Goal: Task Accomplishment & Management: Complete application form

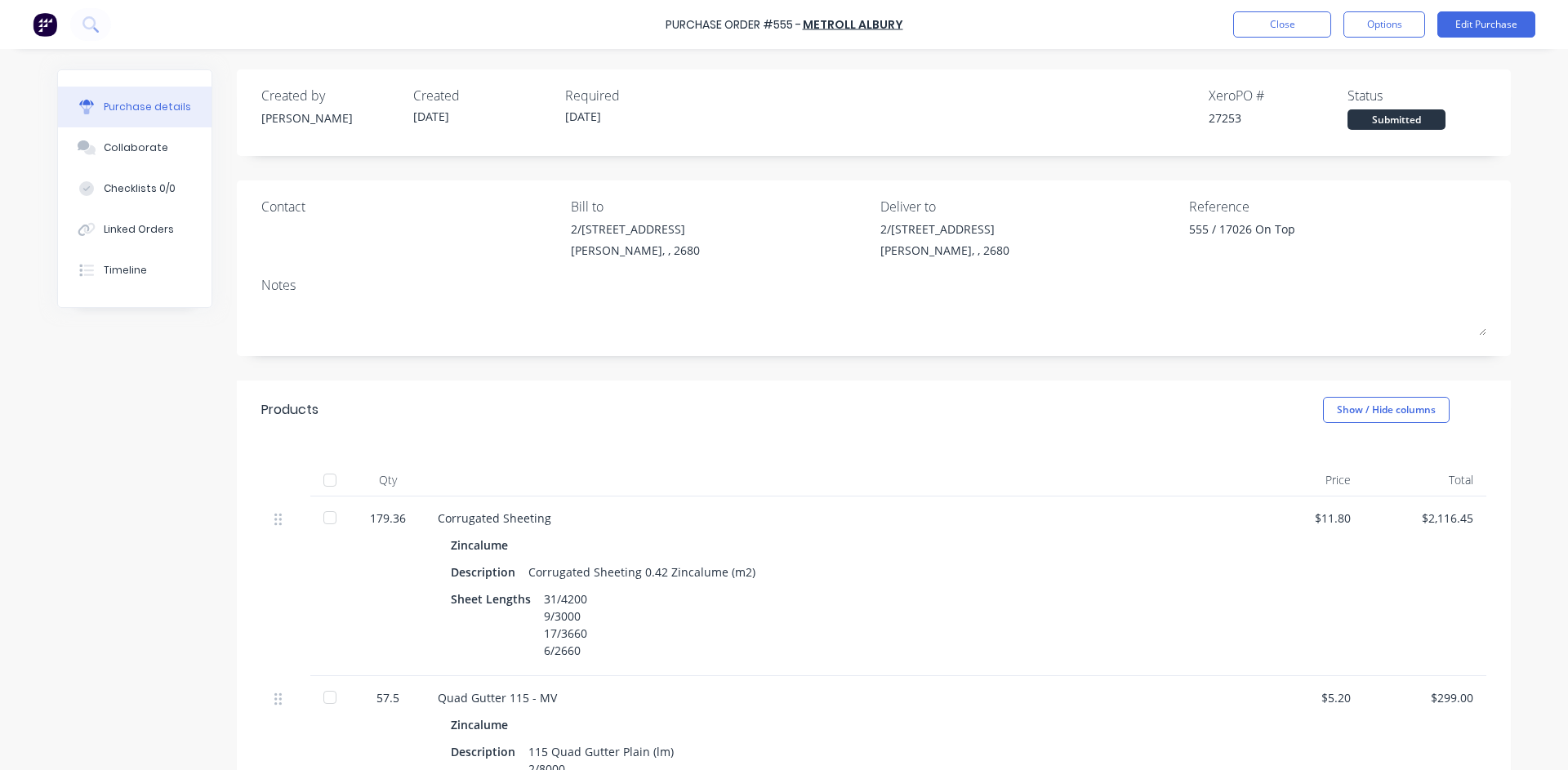
type textarea "x"
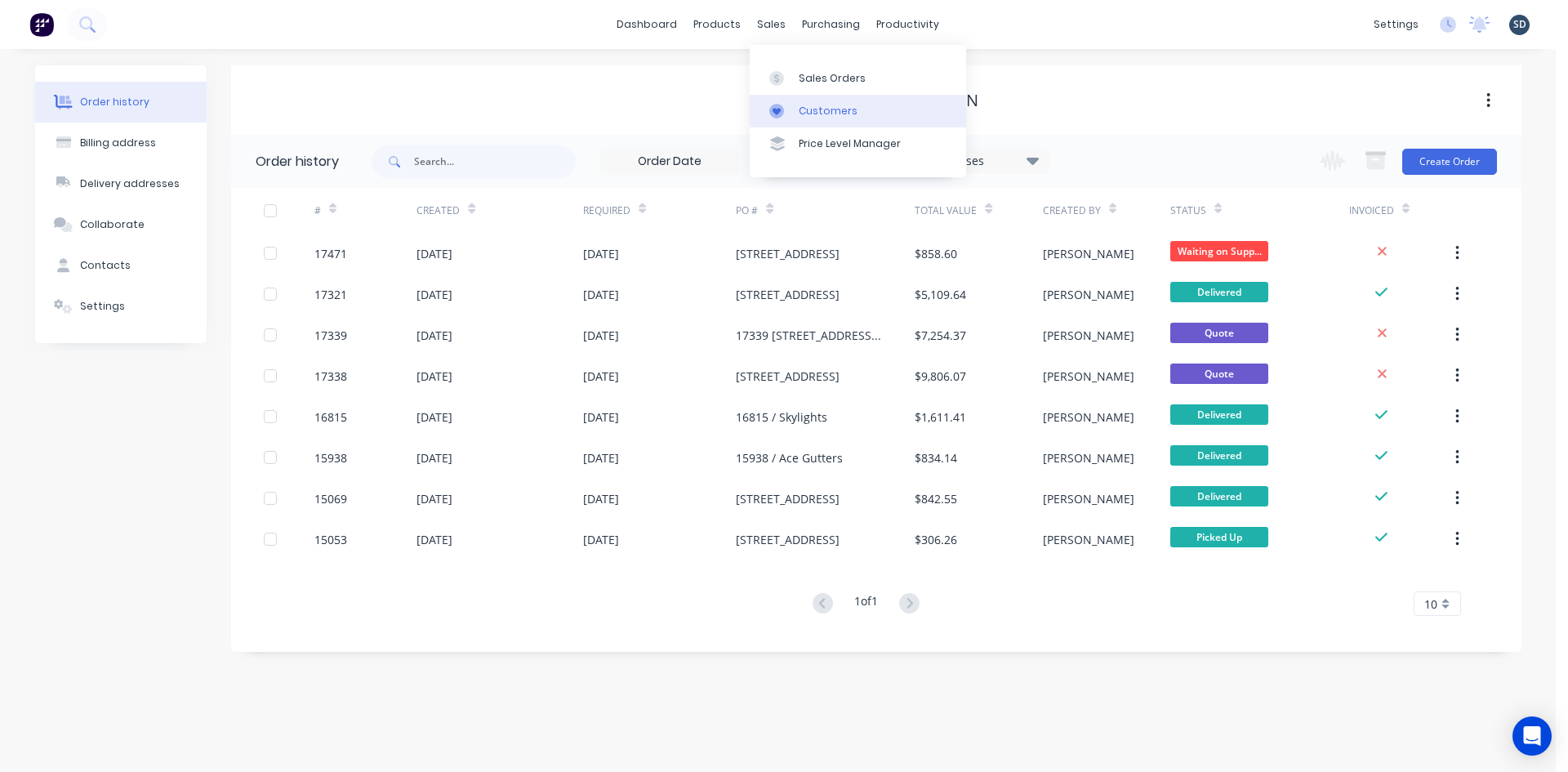
click at [825, 106] on div "Customers" at bounding box center [828, 111] width 58 height 15
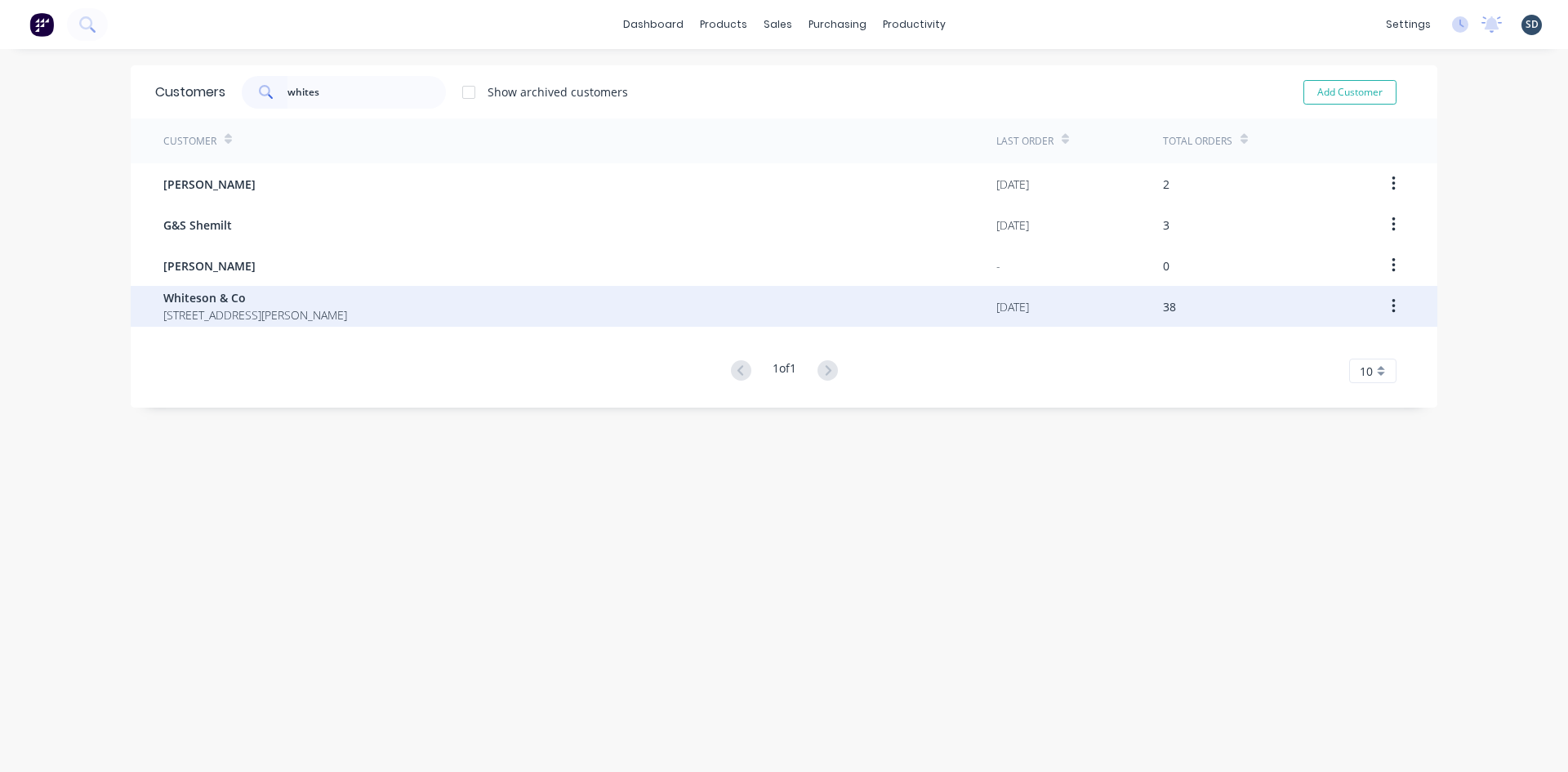
type input "whites"
click at [587, 325] on div "Whiteson & Co [STREET_ADDRESS][PERSON_NAME]" at bounding box center [580, 307] width 833 height 41
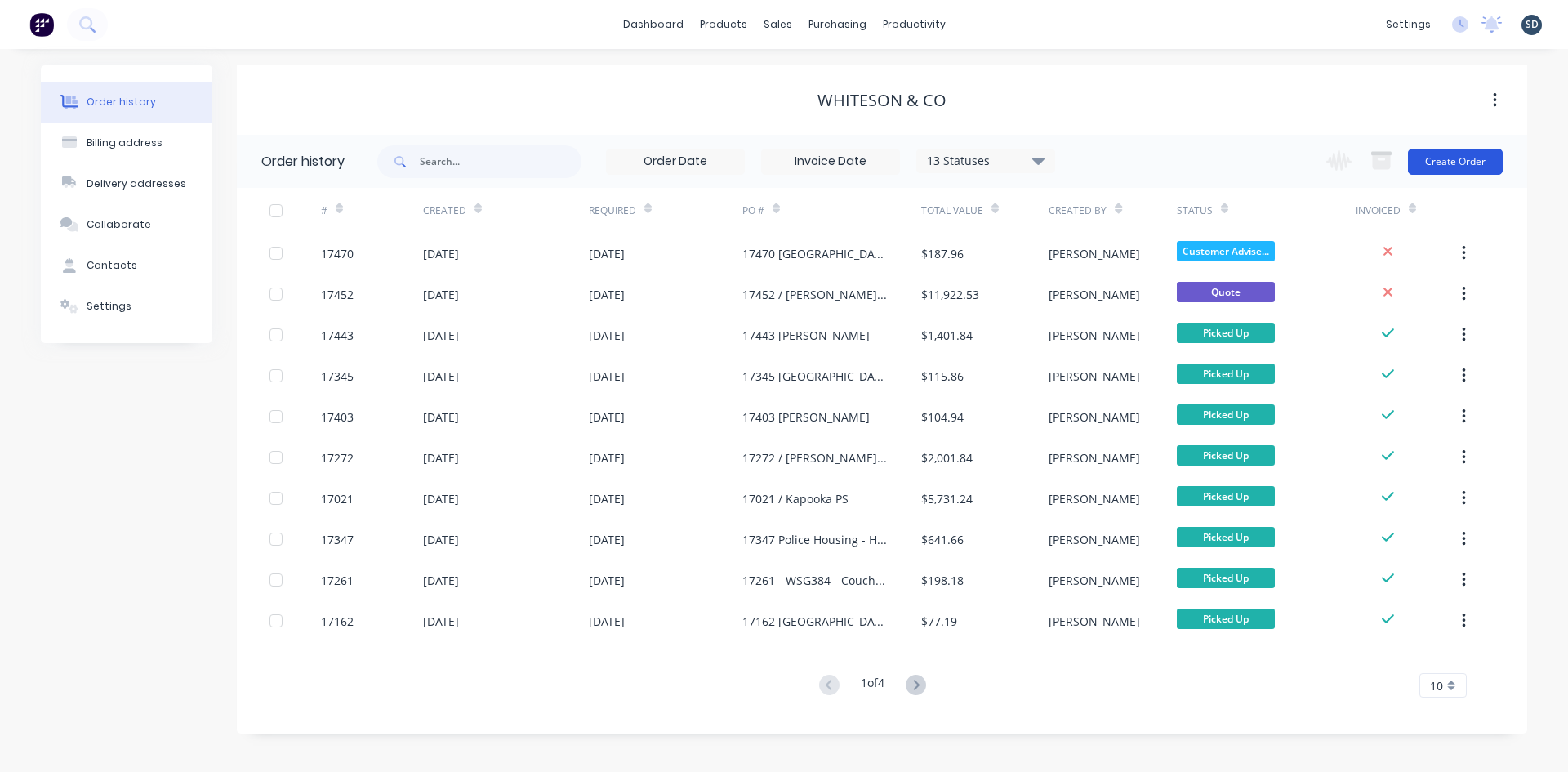
click at [1447, 165] on button "Create Order" at bounding box center [1455, 162] width 95 height 26
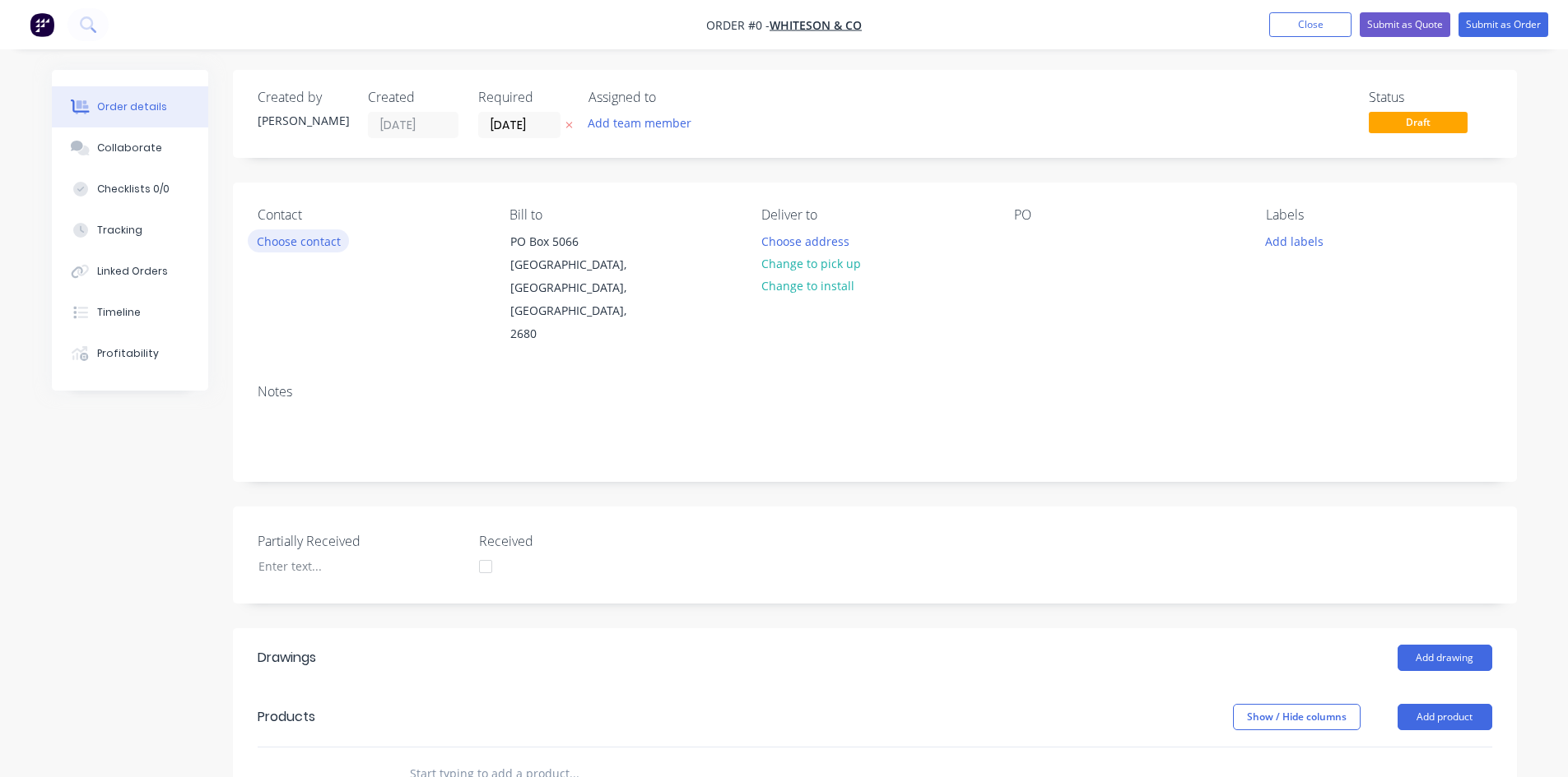
click at [333, 244] on button "Choose contact" at bounding box center [298, 240] width 101 height 22
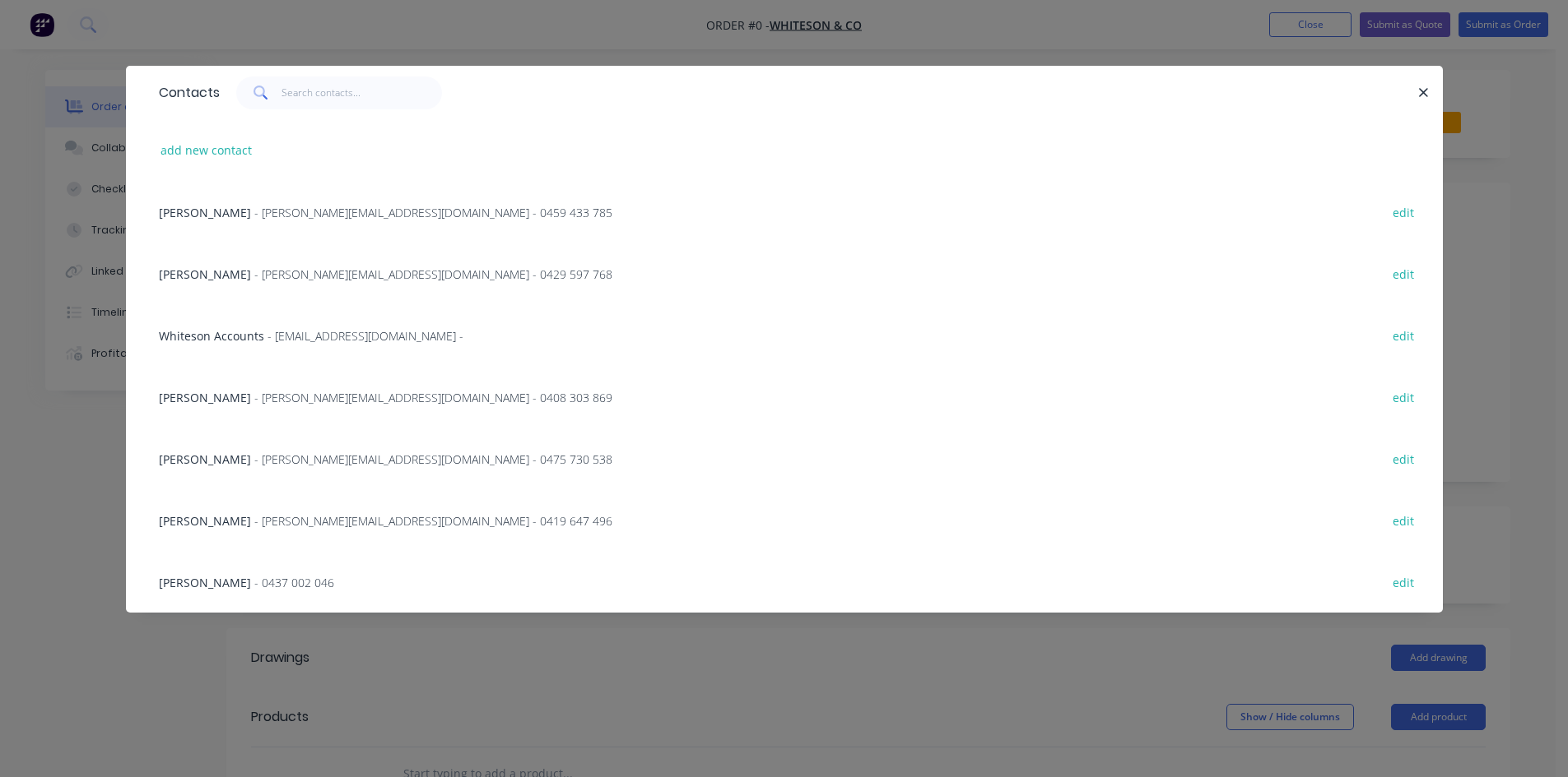
click at [264, 591] on div "Cameron Mauger - 0437 002 046 edit" at bounding box center [784, 582] width 1267 height 61
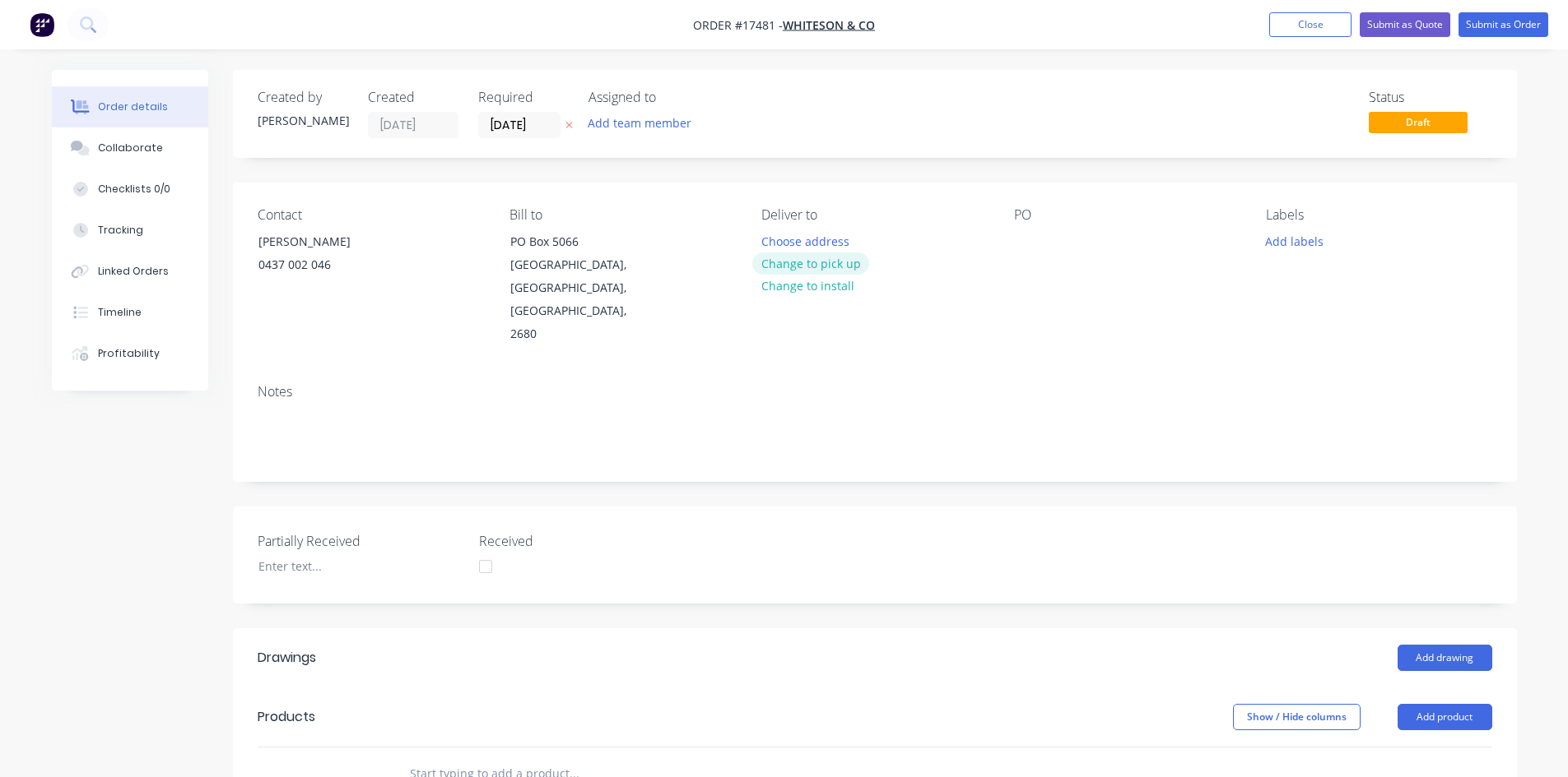
click at [798, 263] on button "Change to pick up" at bounding box center [811, 263] width 117 height 22
click at [1023, 244] on div at bounding box center [1027, 241] width 27 height 24
click at [962, 313] on div "Contact Cameron Mauger 0437 002 046 Bill to PO Box 5066 Griffith, New South Wal…" at bounding box center [874, 276] width 1284 height 188
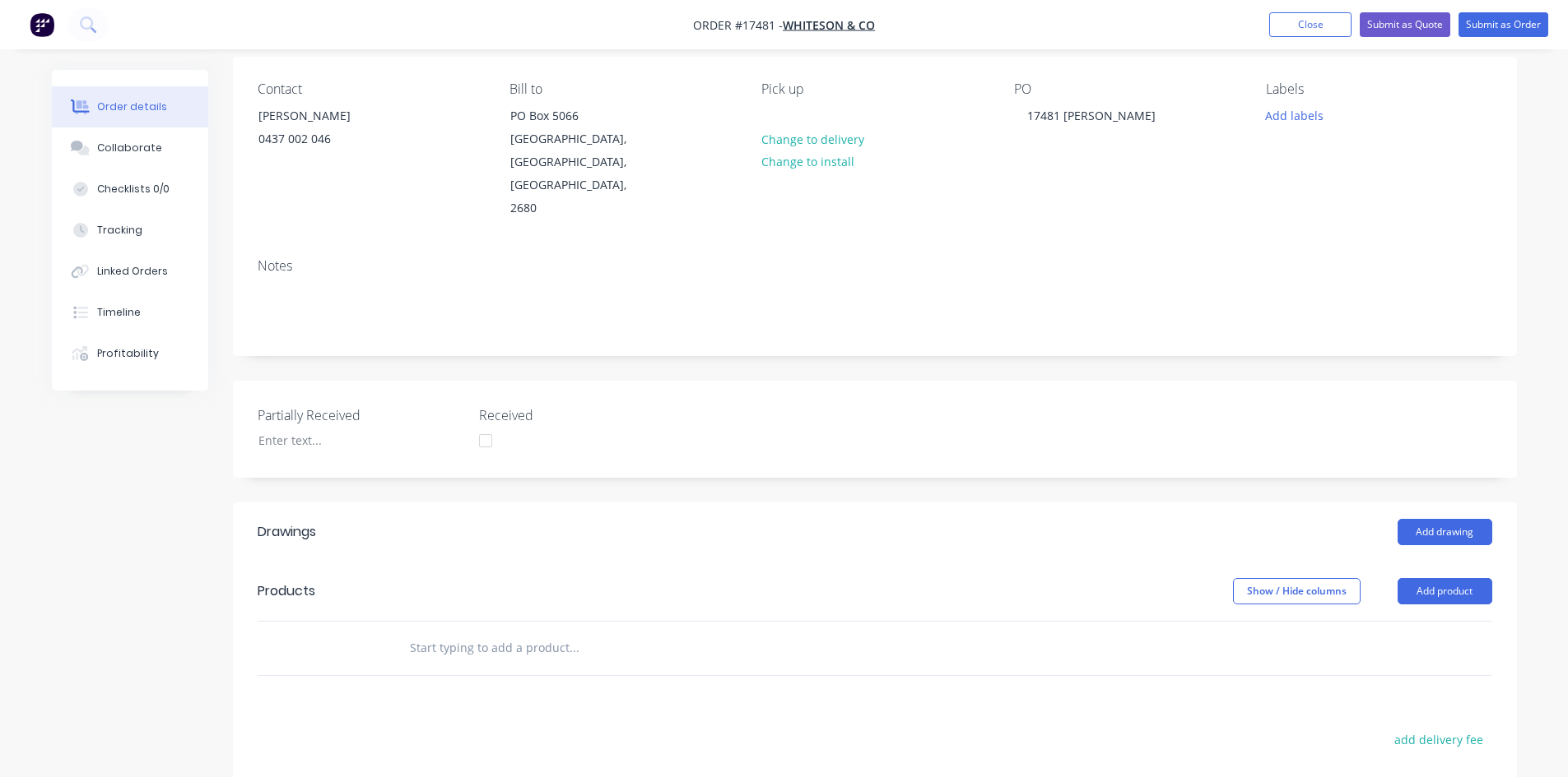
scroll to position [165, 0]
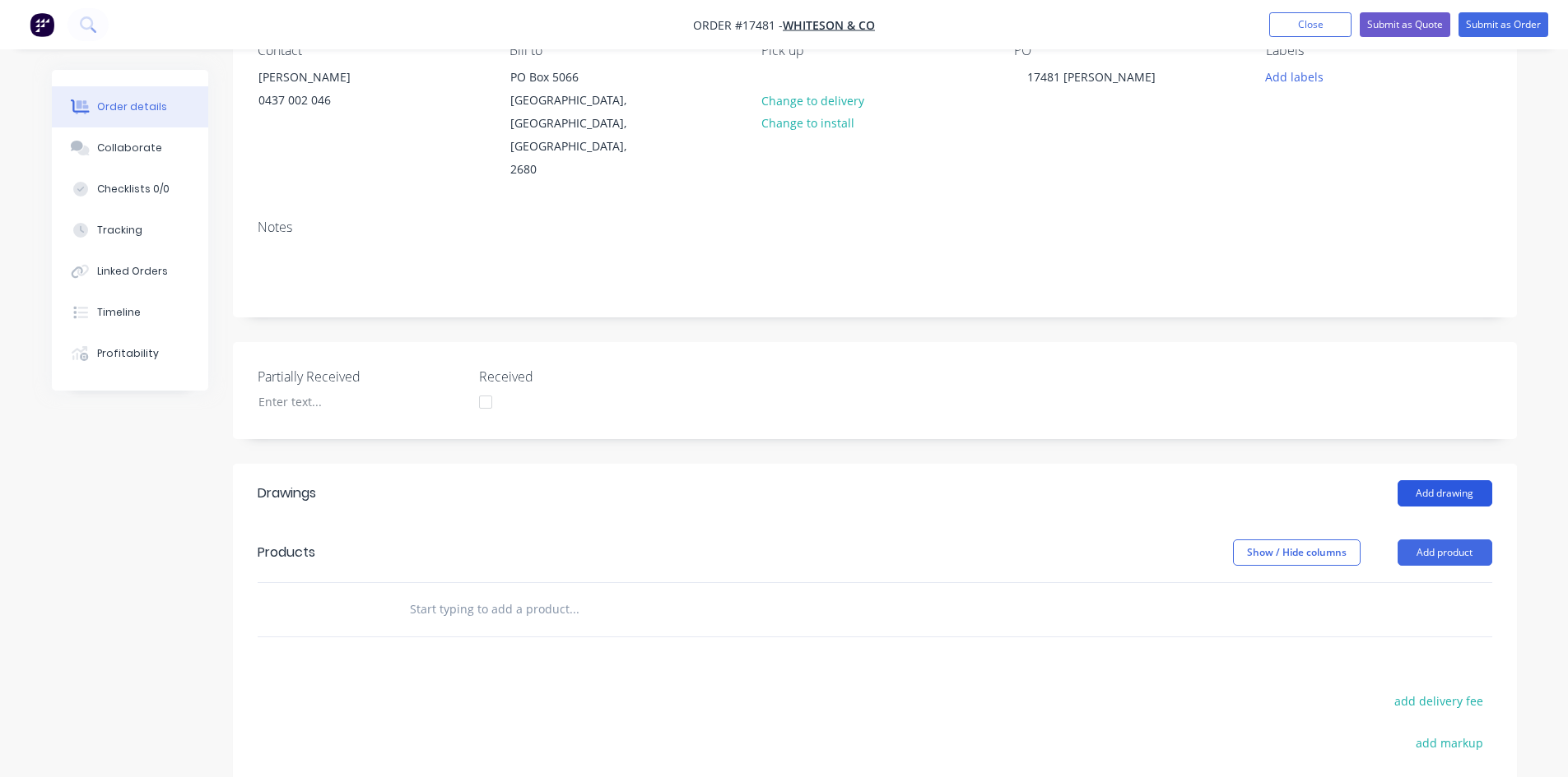
click at [1449, 480] on button "Add drawing" at bounding box center [1445, 494] width 94 height 27
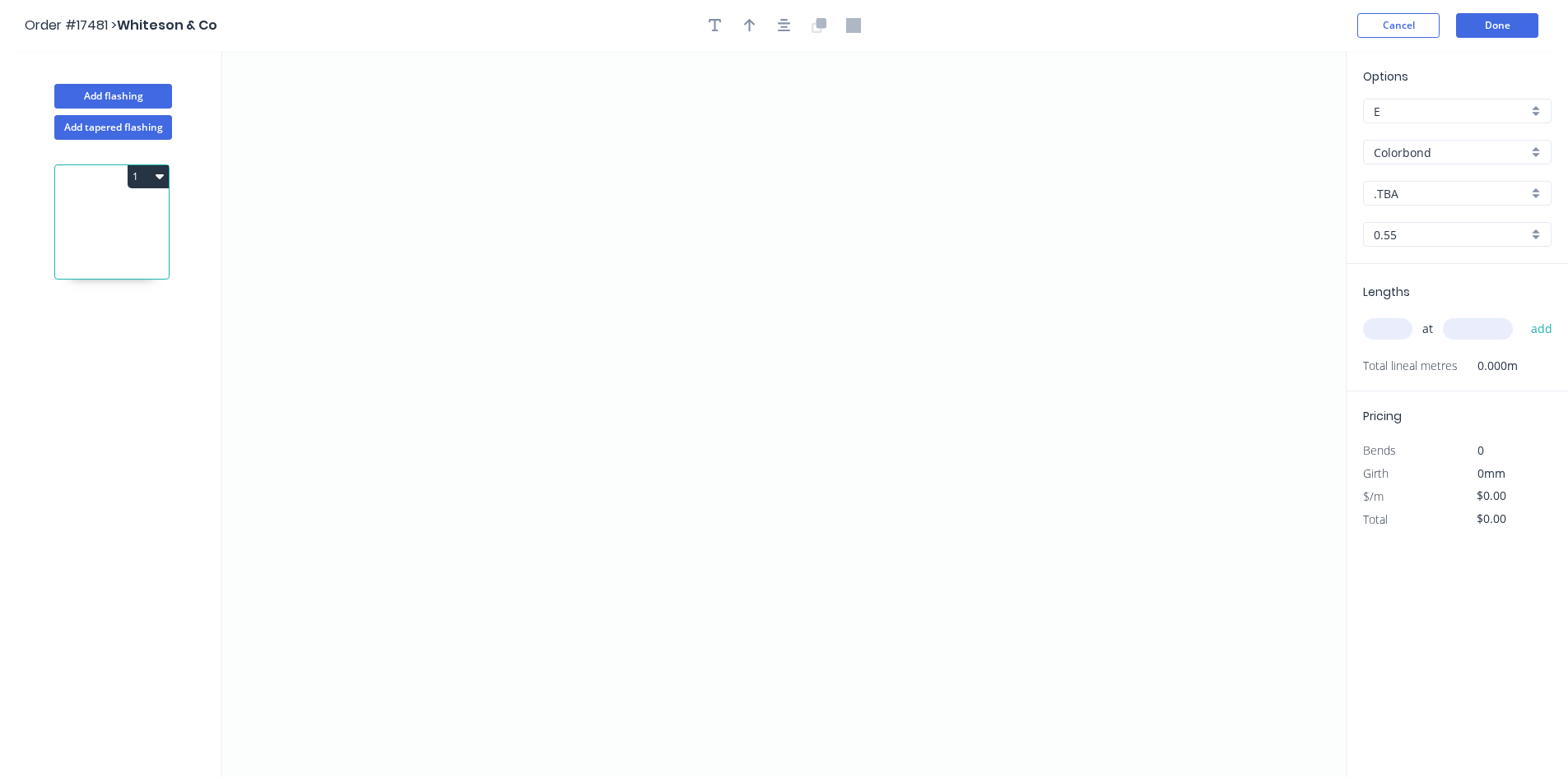
click at [1447, 195] on input ".TBA" at bounding box center [1450, 193] width 154 height 17
click at [1420, 302] on div "Surfmist" at bounding box center [1456, 306] width 186 height 29
type input "Surfmist"
click at [549, 493] on icon "0" at bounding box center [783, 414] width 1123 height 726
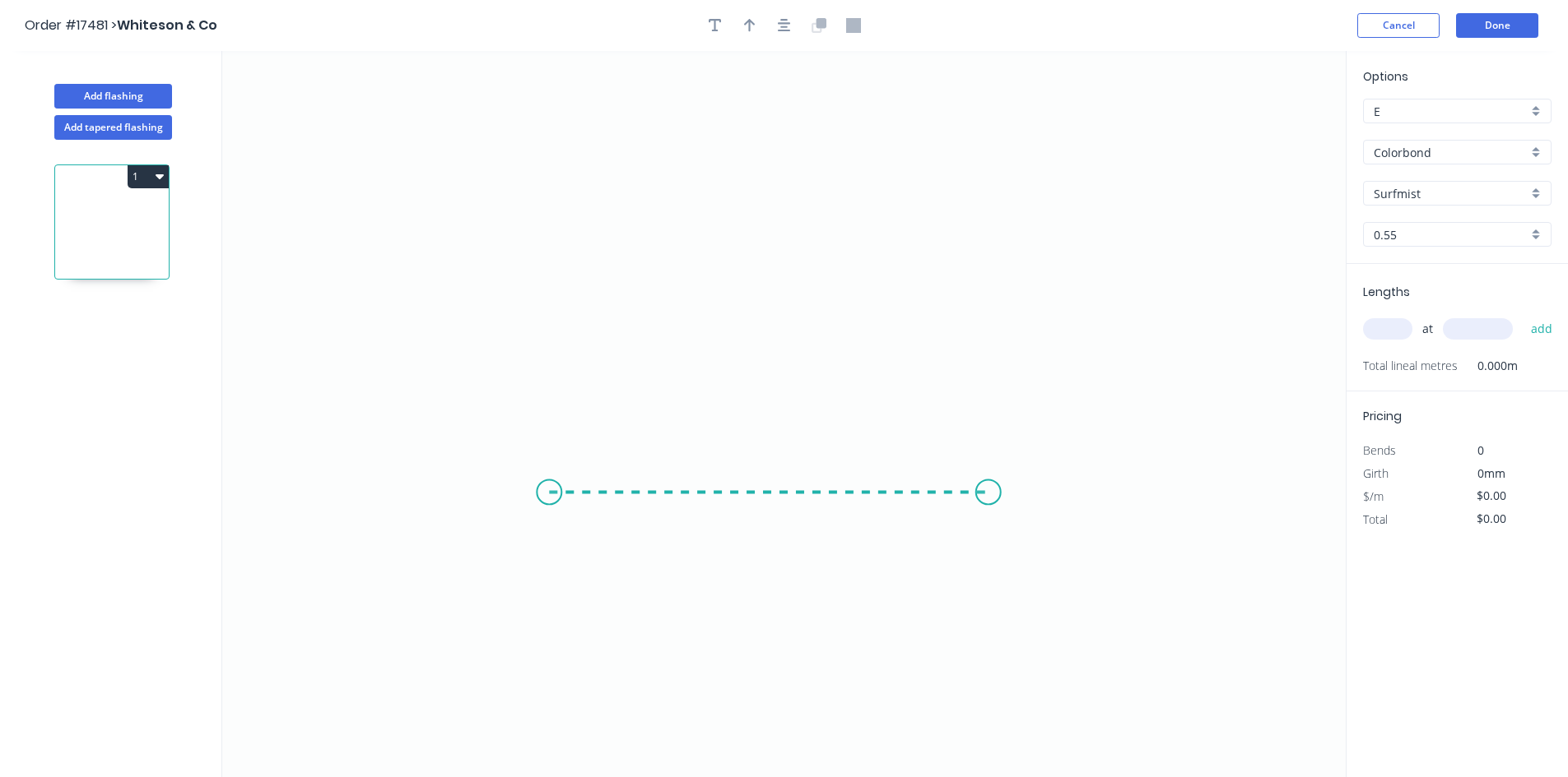
click at [989, 500] on icon "0" at bounding box center [783, 414] width 1123 height 726
click at [546, 489] on circle at bounding box center [549, 492] width 25 height 25
click at [347, 299] on icon "0 ?" at bounding box center [783, 414] width 1123 height 726
click at [443, 404] on rect at bounding box center [431, 403] width 33 height 23
click at [782, 514] on rect at bounding box center [769, 510] width 33 height 23
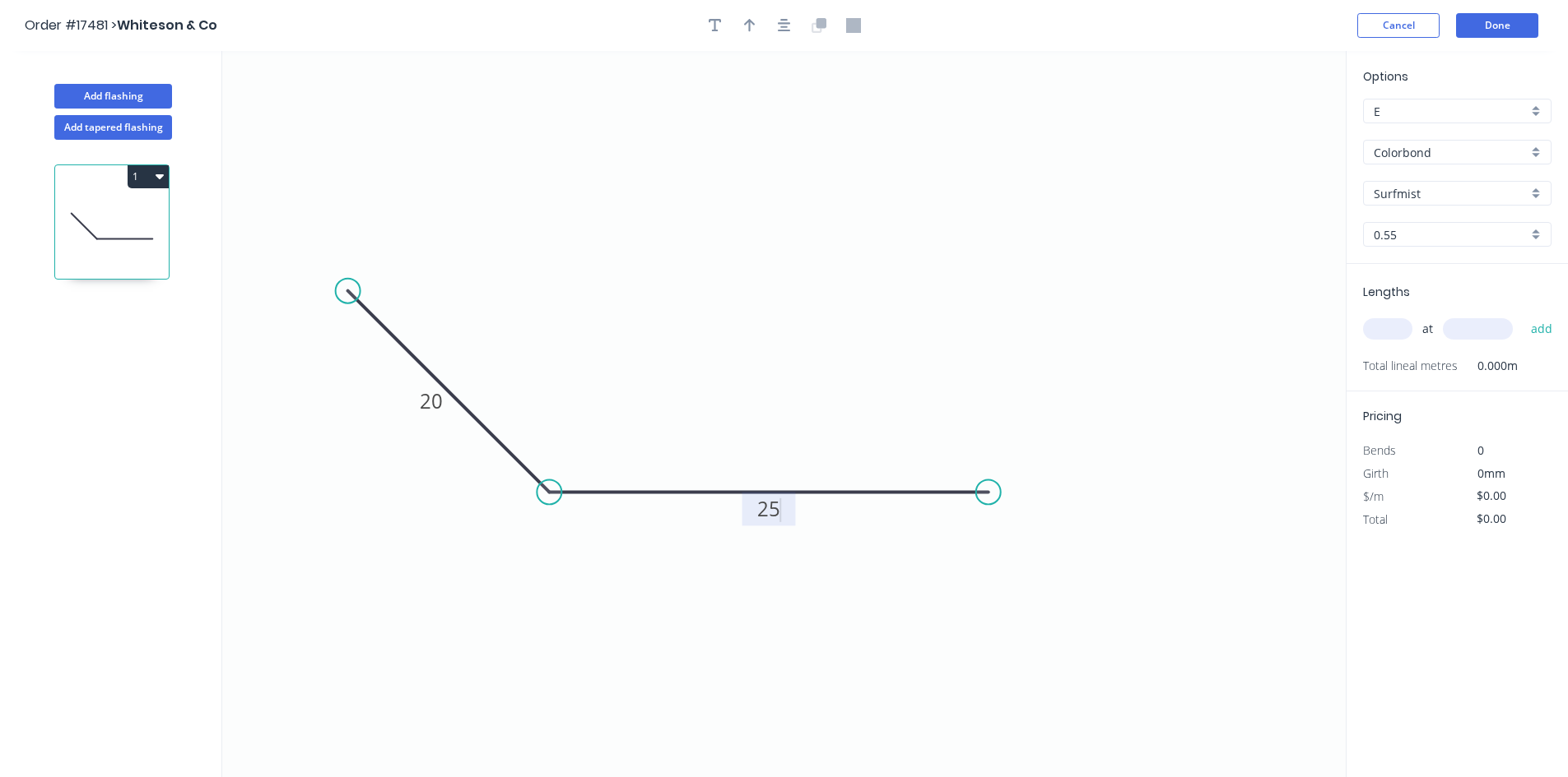
click at [733, 271] on icon "0 20 25" at bounding box center [783, 414] width 1123 height 726
type input "$7.82"
click at [777, 26] on icon "button" at bounding box center [784, 26] width 13 height 15
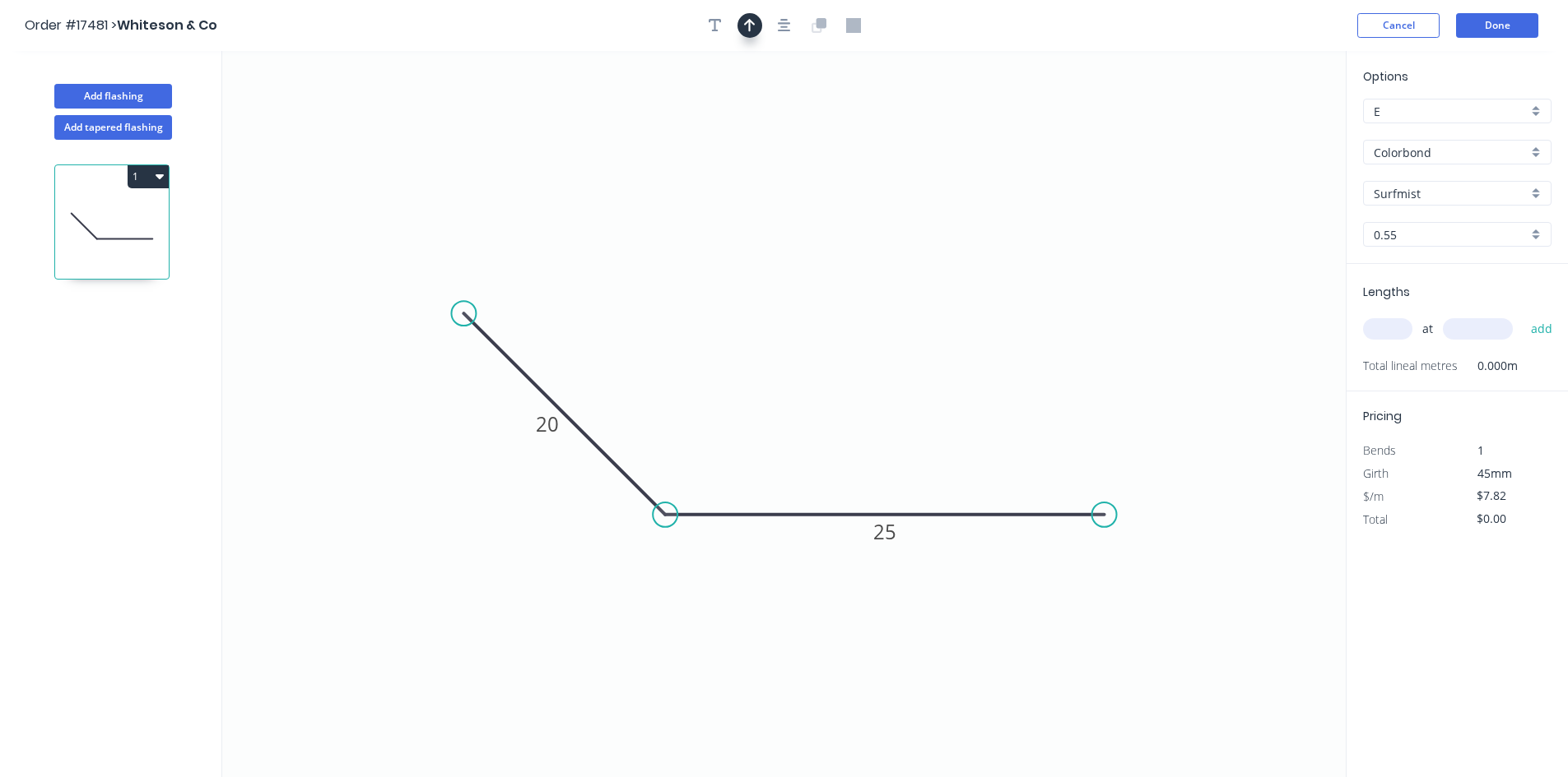
click at [748, 27] on icon "button" at bounding box center [750, 26] width 12 height 15
click at [1261, 131] on icon at bounding box center [1262, 114] width 15 height 53
drag, startPoint x: 1262, startPoint y: 131, endPoint x: 833, endPoint y: 339, distance: 476.8
click at [833, 339] on icon at bounding box center [846, 325] width 48 height 48
click at [706, 573] on div "Show angle" at bounding box center [748, 572] width 166 height 34
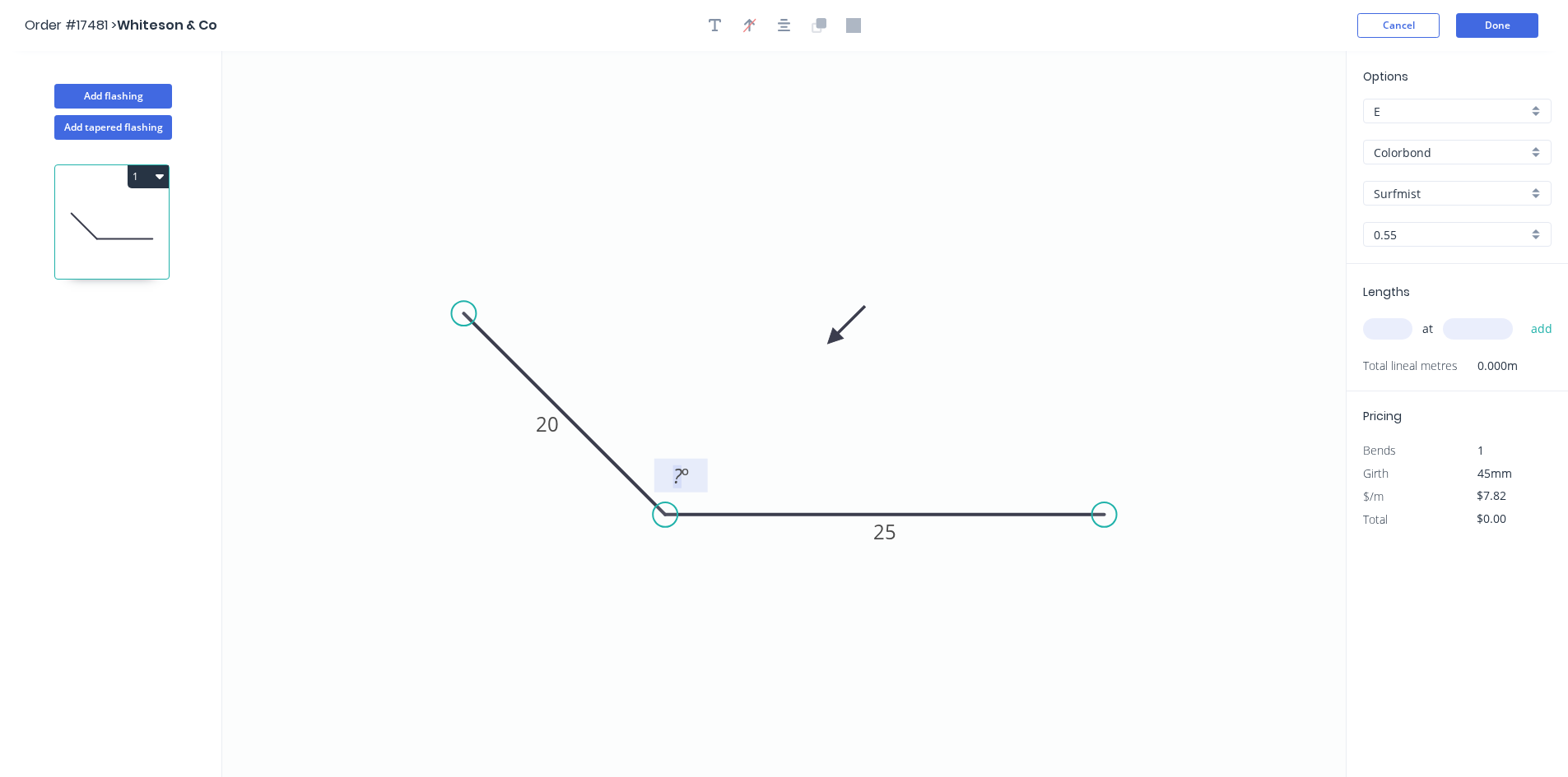
click at [688, 478] on tspan "º" at bounding box center [685, 475] width 7 height 27
click at [738, 400] on icon "0 20 25 45 º" at bounding box center [783, 414] width 1123 height 726
drag, startPoint x: 695, startPoint y: 461, endPoint x: 648, endPoint y: 591, distance: 138.2
click at [648, 591] on rect at bounding box center [633, 605] width 54 height 34
click at [1041, 376] on icon "0 20 25 45 º" at bounding box center [783, 414] width 1123 height 726
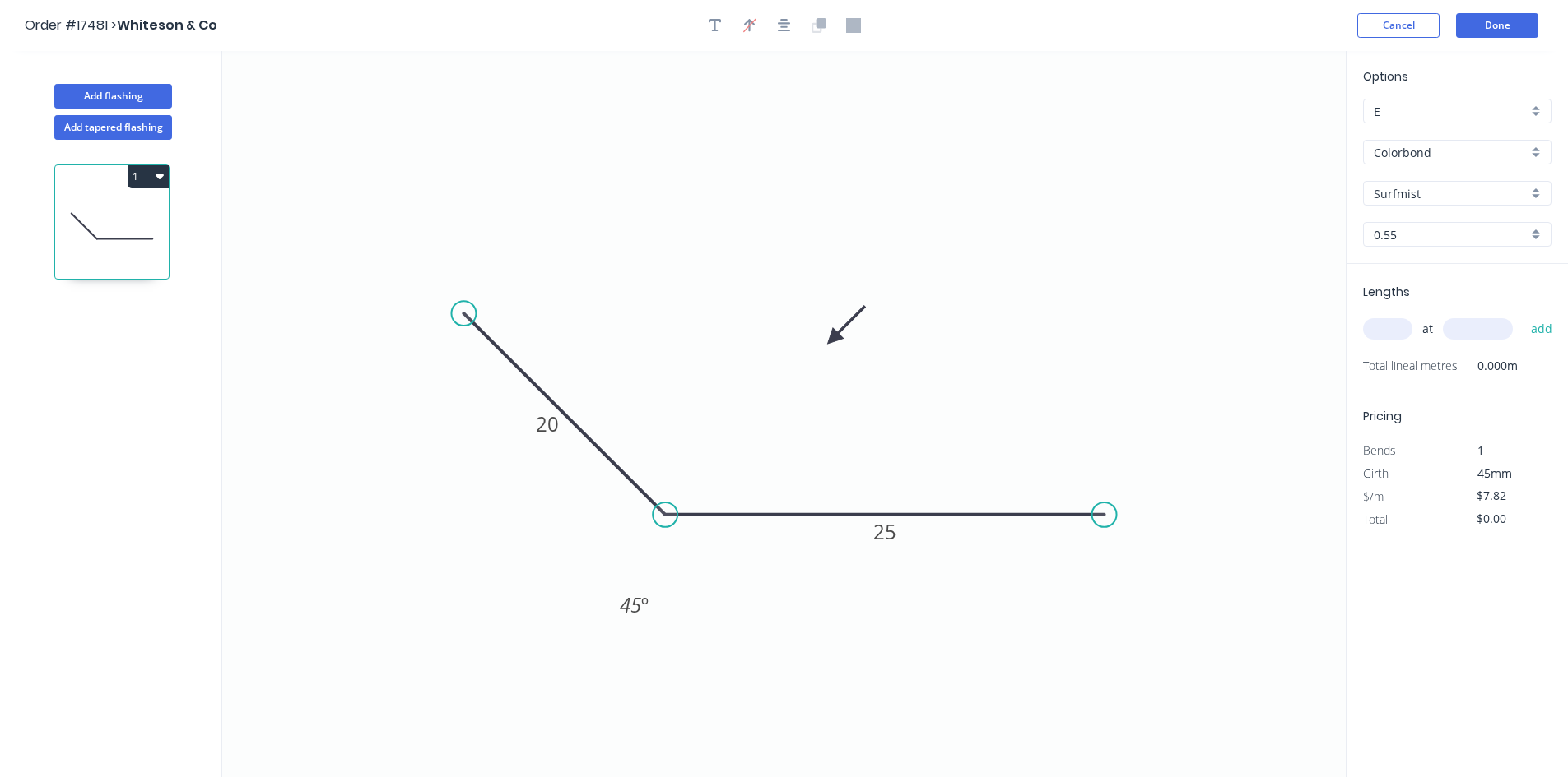
click at [1384, 335] on input "text" at bounding box center [1387, 329] width 50 height 22
type input "4"
click at [1469, 323] on input "text" at bounding box center [1478, 329] width 70 height 22
type input "1165"
click at [1537, 324] on button "add" at bounding box center [1541, 329] width 39 height 28
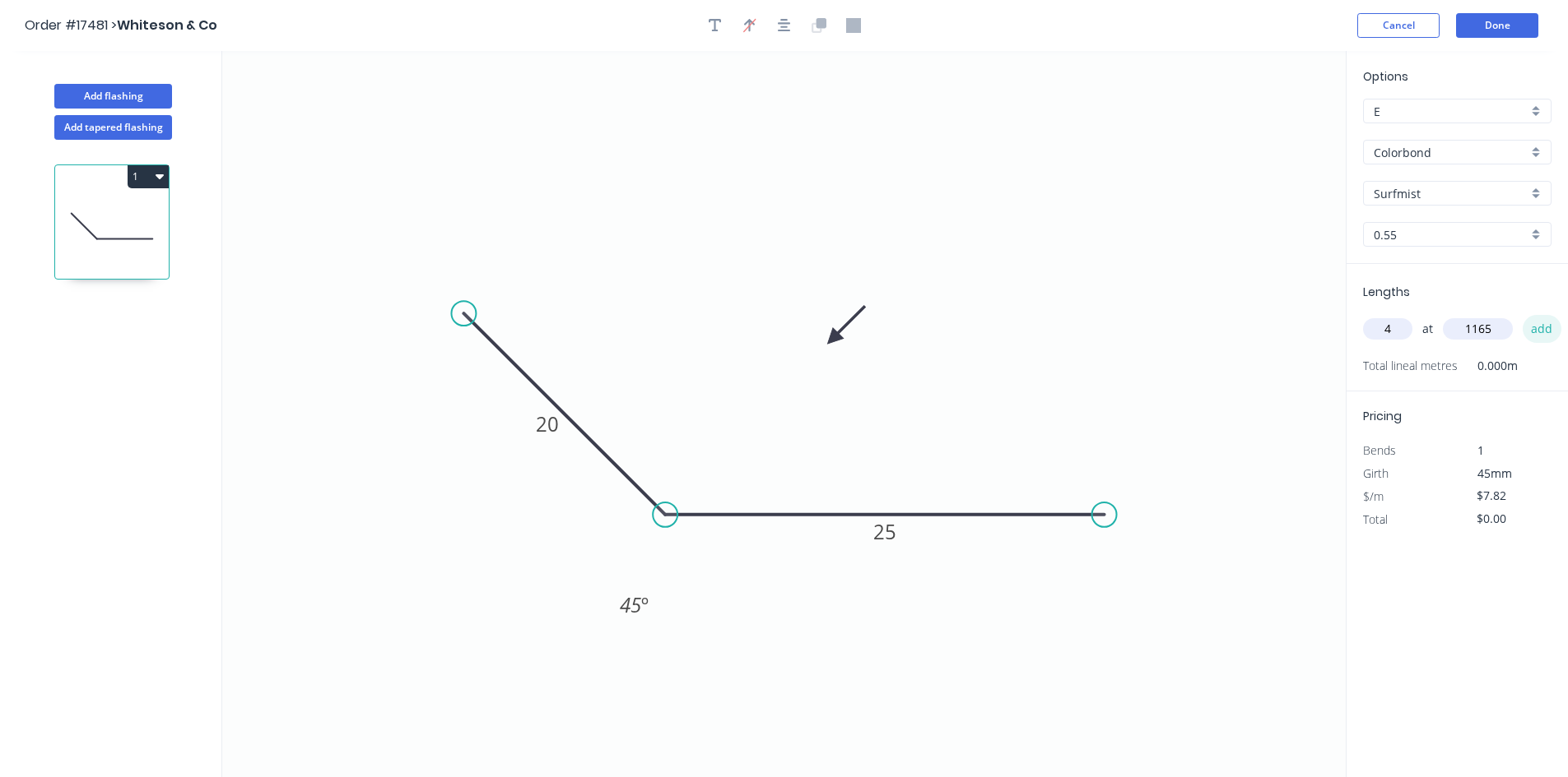
type input "$36.44"
click at [781, 31] on icon "button" at bounding box center [784, 26] width 13 height 13
click at [99, 94] on button "Add flashing" at bounding box center [114, 96] width 118 height 25
type input "$0.00"
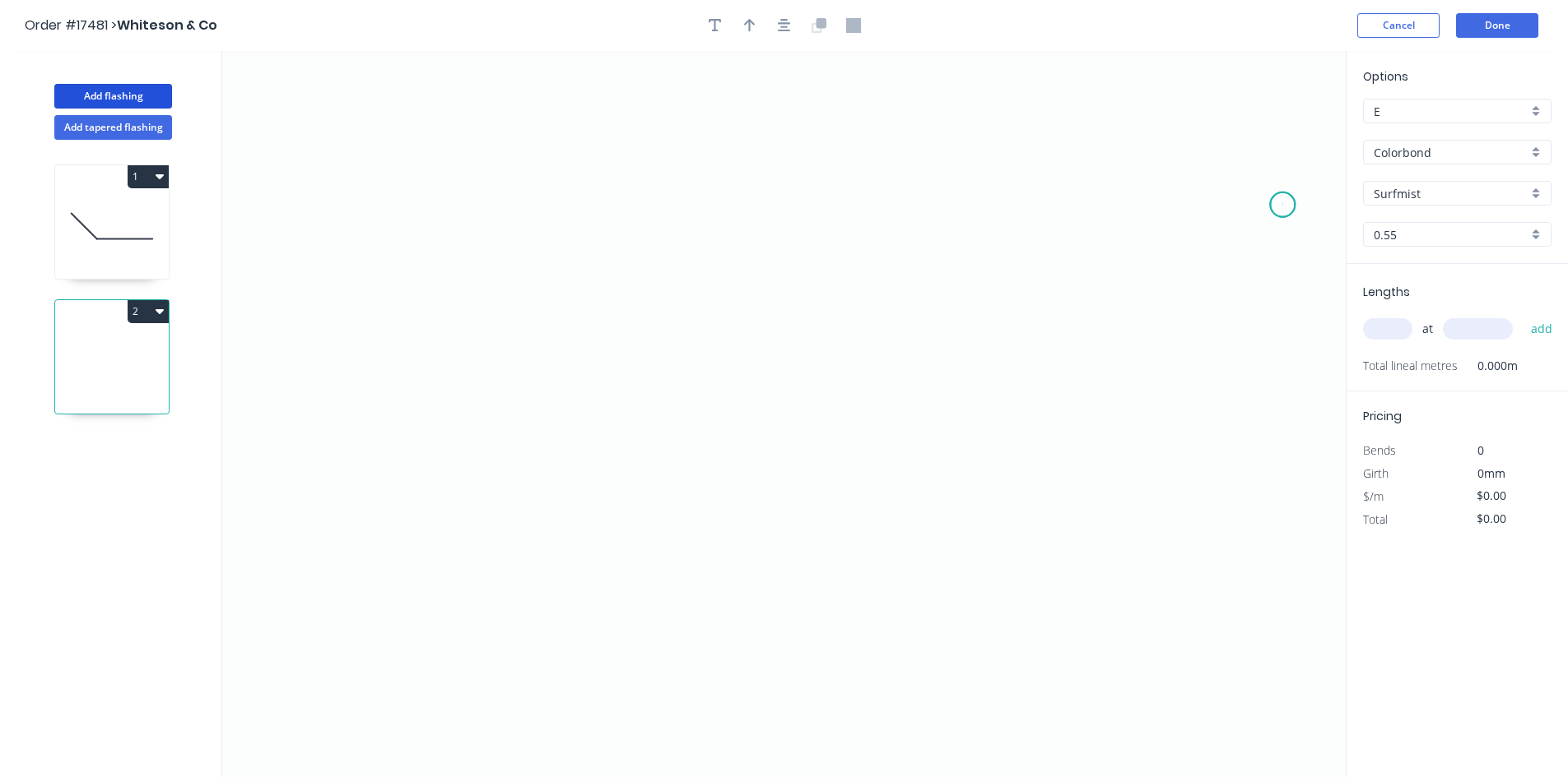
click at [1283, 205] on icon "0" at bounding box center [783, 414] width 1123 height 726
click at [402, 220] on icon "0" at bounding box center [783, 414] width 1123 height 726
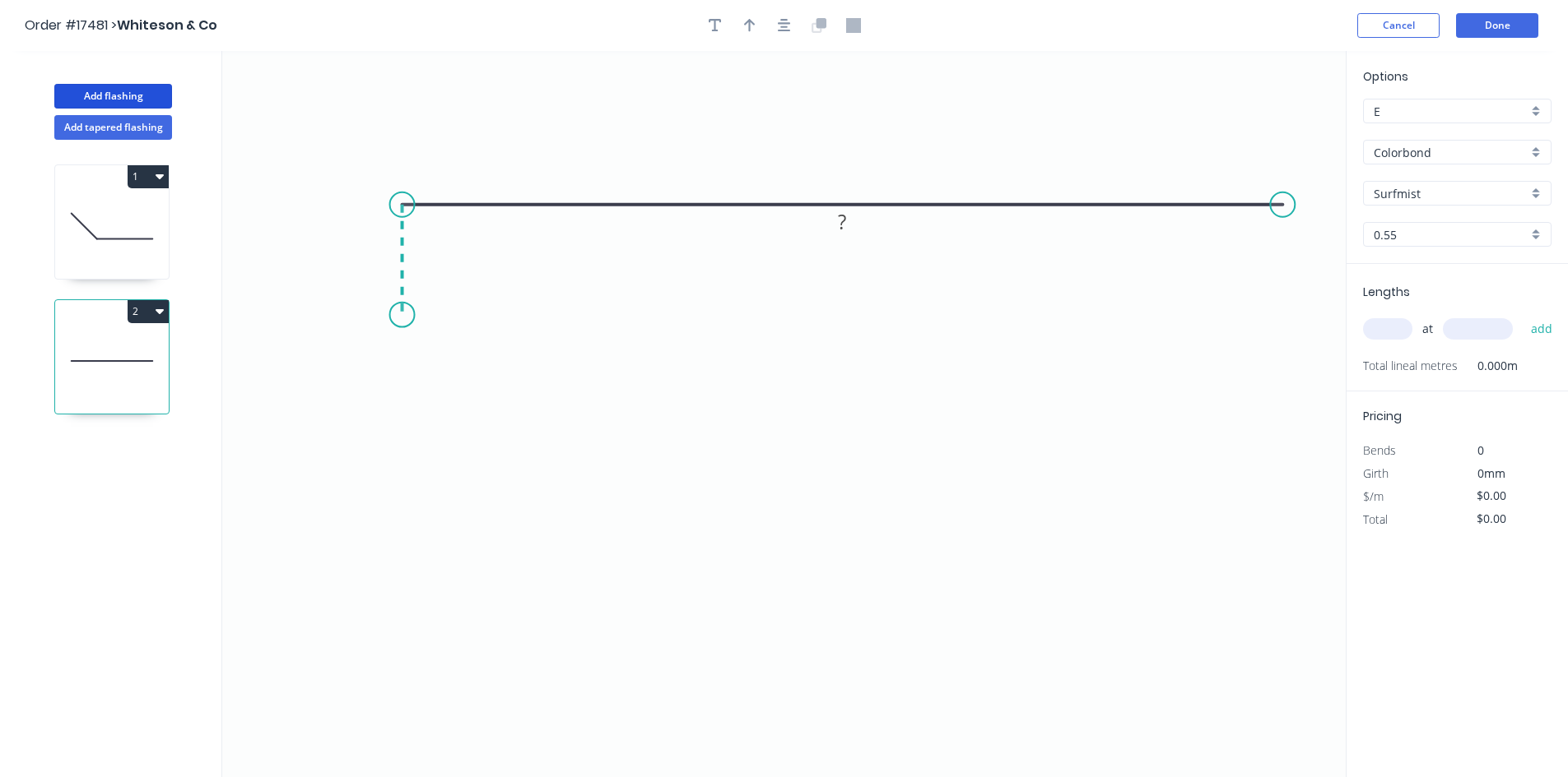
click at [399, 315] on icon "0 ?" at bounding box center [783, 414] width 1123 height 726
click at [457, 315] on icon at bounding box center [430, 315] width 56 height 0
click at [438, 336] on rect at bounding box center [429, 333] width 33 height 23
click at [386, 253] on rect at bounding box center [378, 253] width 33 height 23
click at [853, 168] on rect at bounding box center [842, 174] width 33 height 23
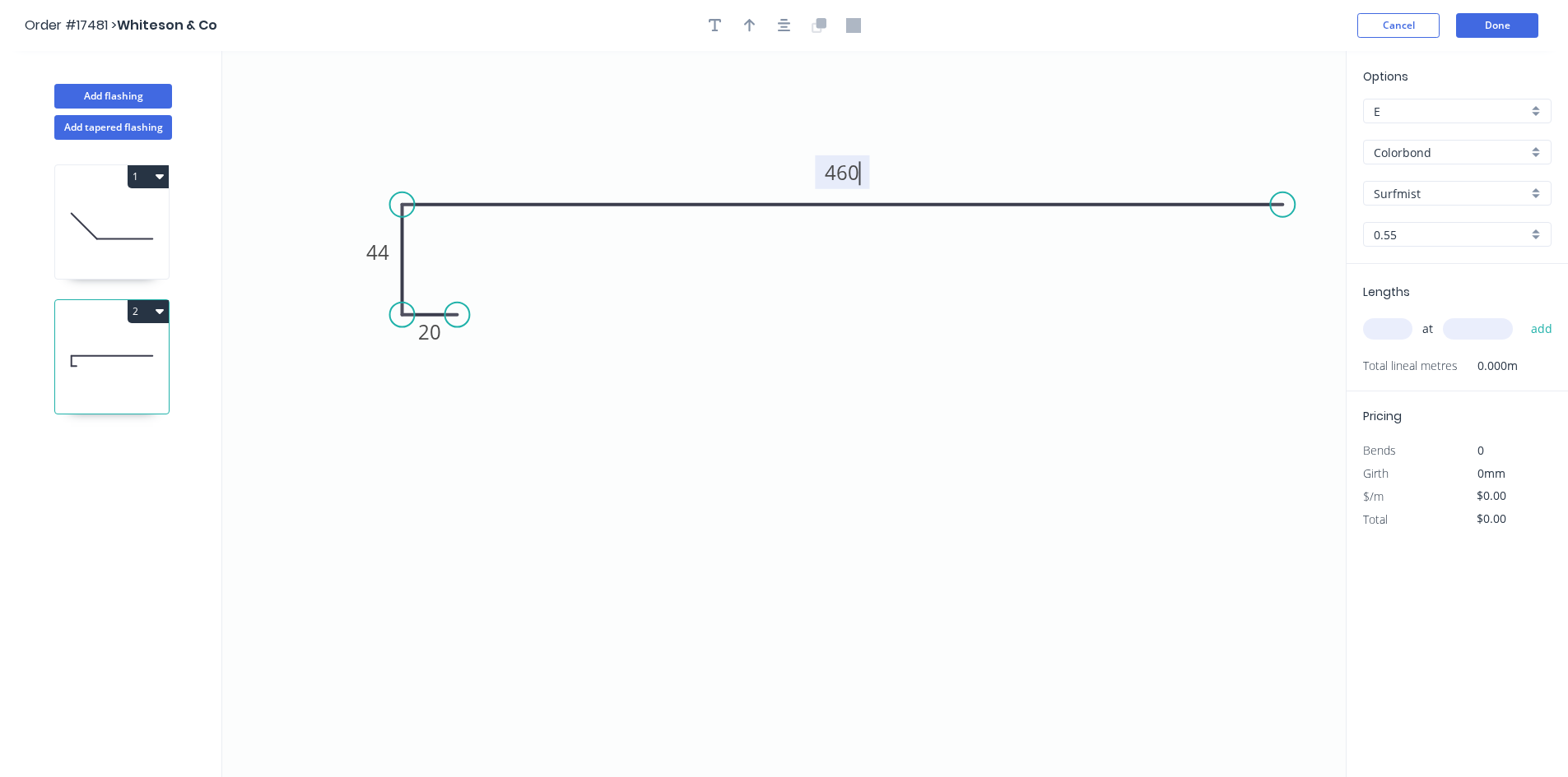
click at [803, 428] on icon "0 20 44 460" at bounding box center [783, 414] width 1123 height 726
type input "$28.56"
click at [786, 24] on icon "button" at bounding box center [784, 26] width 13 height 13
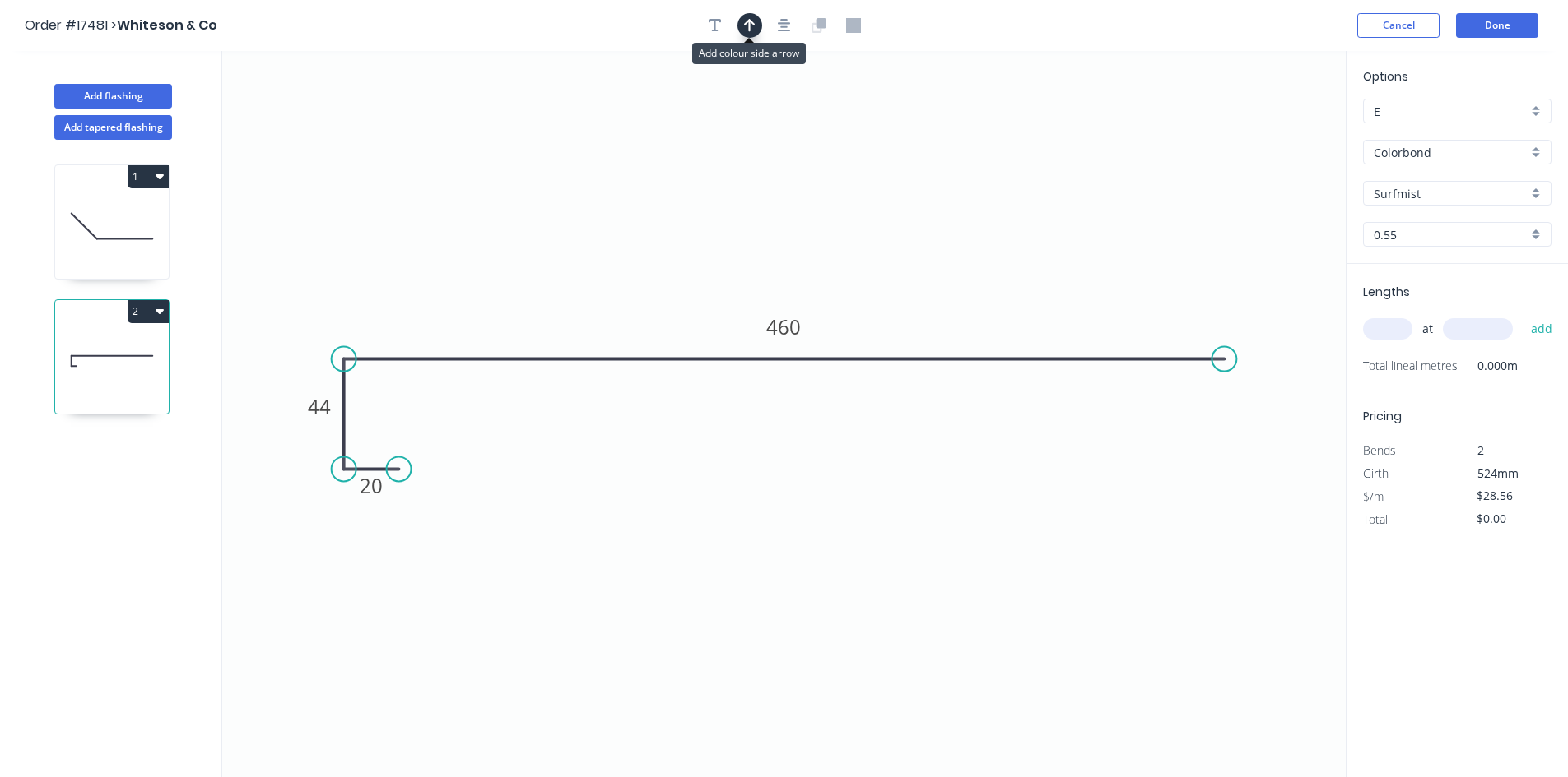
click at [749, 22] on icon "button" at bounding box center [750, 26] width 12 height 13
drag, startPoint x: 1262, startPoint y: 129, endPoint x: 1043, endPoint y: 268, distance: 259.4
click at [1043, 268] on icon at bounding box center [1043, 249] width 15 height 53
click at [390, 406] on div "Show angle" at bounding box center [427, 411] width 166 height 34
click at [370, 384] on tspan "?" at bounding box center [369, 387] width 9 height 27
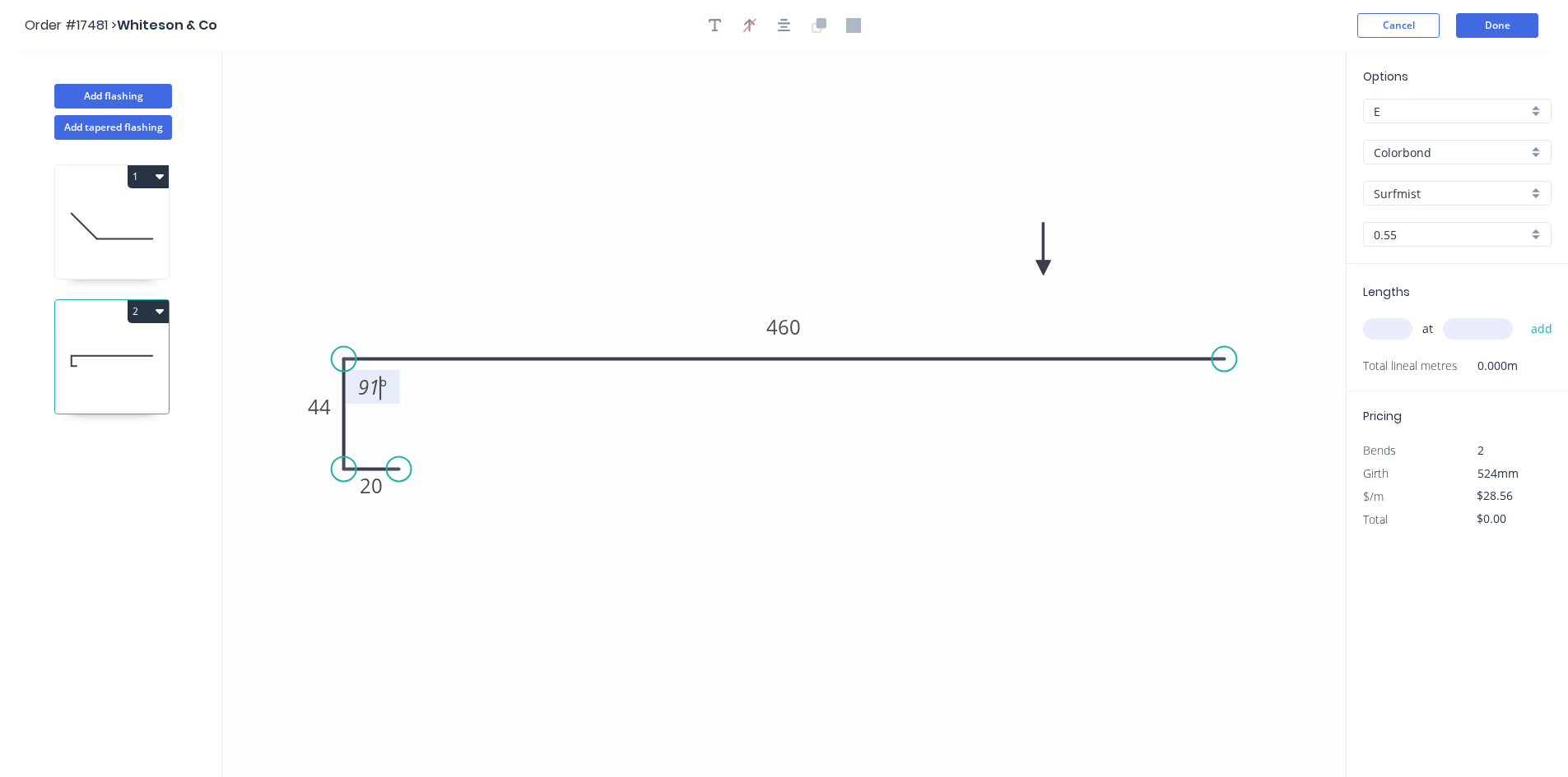
click at [460, 402] on icon "0 20 44 460 91 º" at bounding box center [783, 414] width 1123 height 726
drag, startPoint x: 395, startPoint y: 390, endPoint x: 356, endPoint y: 273, distance: 123.3
click at [356, 273] on rect at bounding box center [332, 270] width 54 height 34
click at [369, 538] on div "Show angle" at bounding box center [418, 531] width 166 height 34
click at [374, 442] on tspan "º" at bounding box center [376, 438] width 7 height 27
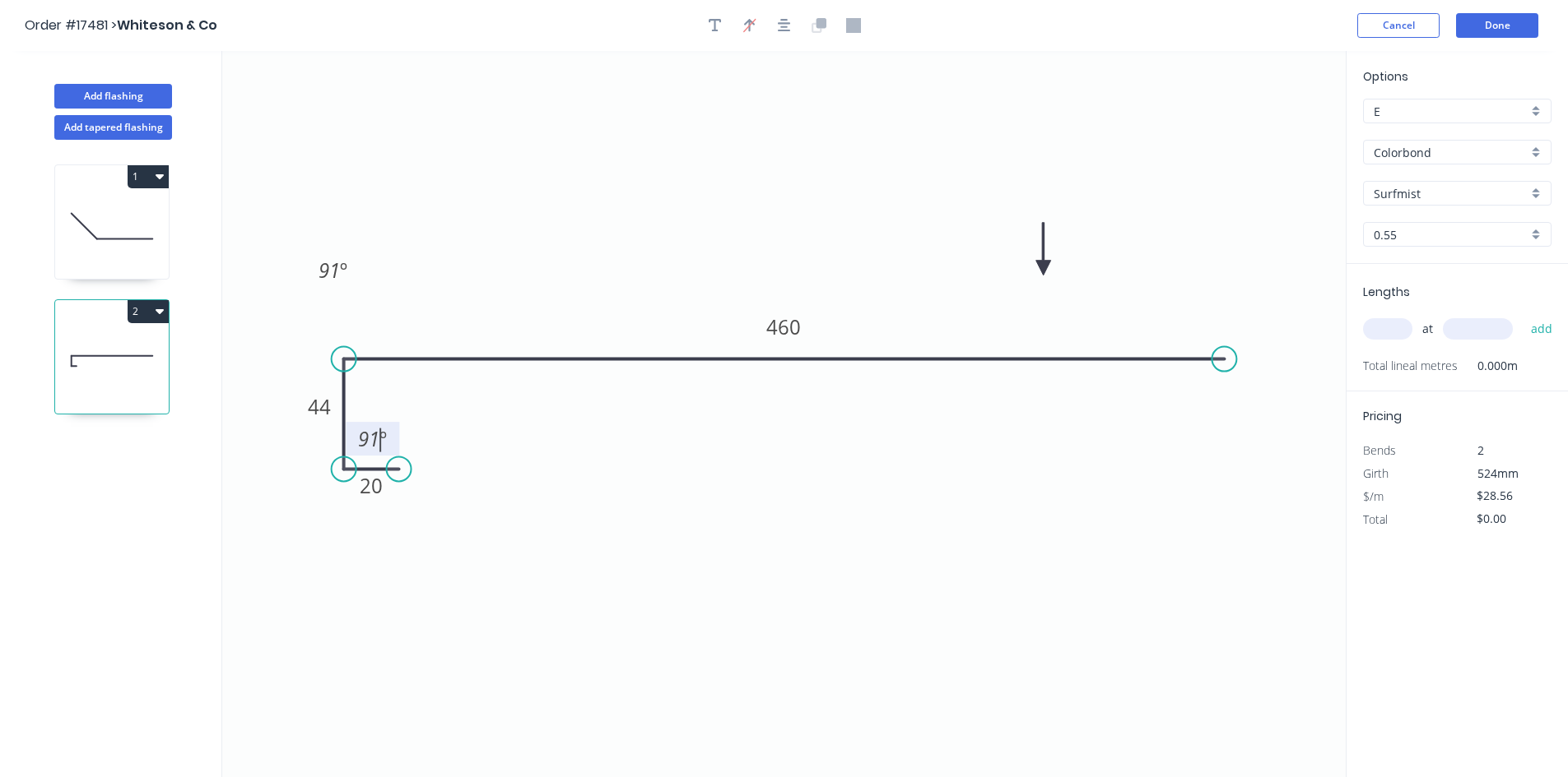
click at [532, 451] on icon "0 20 44 460 91 º 91 º" at bounding box center [783, 414] width 1123 height 726
drag, startPoint x: 392, startPoint y: 423, endPoint x: 322, endPoint y: 553, distance: 147.6
click at [322, 553] on rect at bounding box center [303, 568] width 54 height 34
click at [628, 533] on icon "0 20 44 460 91 º 91 º" at bounding box center [783, 414] width 1123 height 726
click at [1387, 329] on input "text" at bounding box center [1387, 329] width 50 height 22
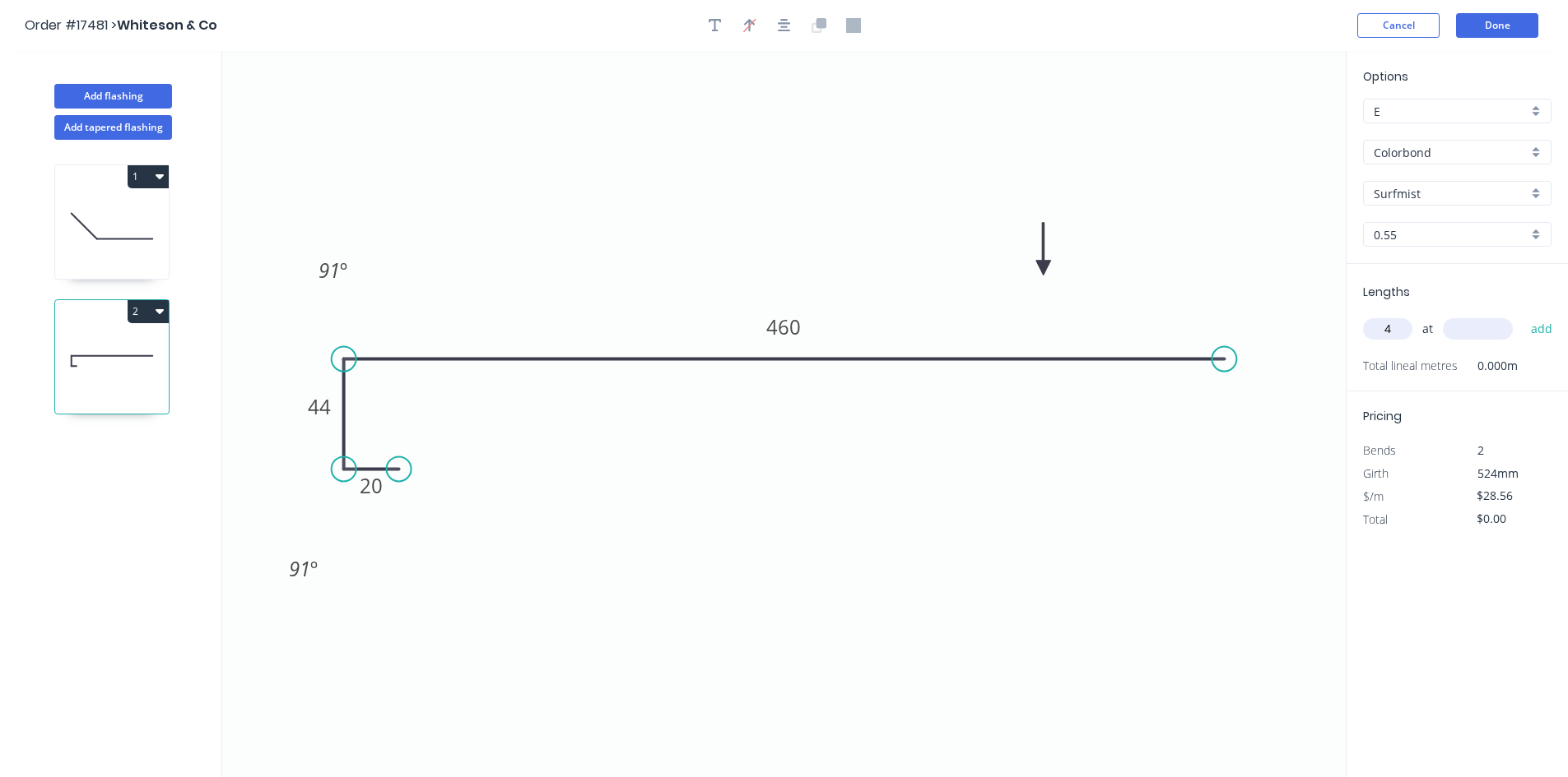
type input "4"
click at [1475, 331] on input "text" at bounding box center [1478, 329] width 70 height 22
type input "1165"
click at [1544, 323] on button "add" at bounding box center [1541, 329] width 39 height 28
type input "$133.09"
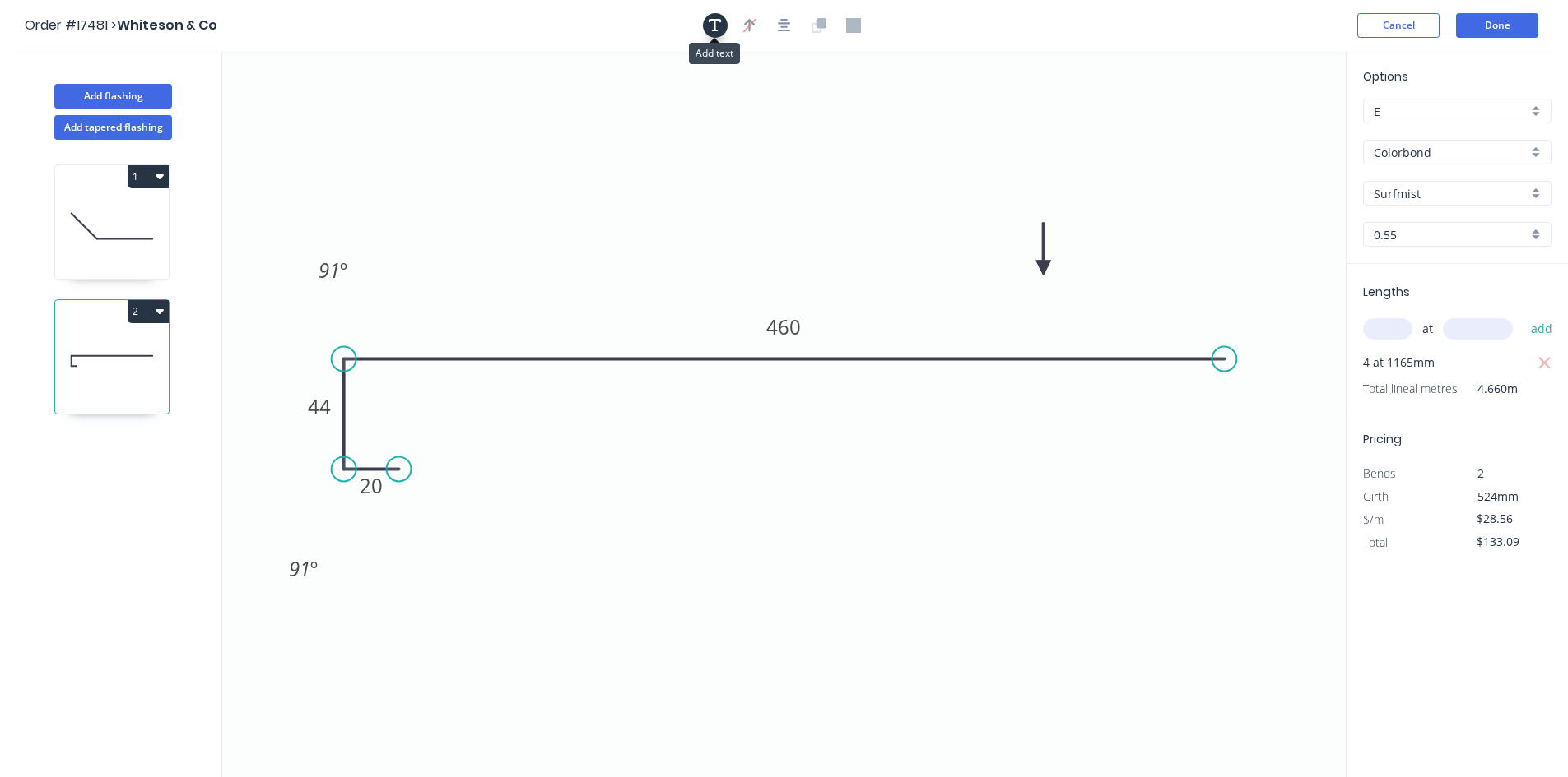
click at [720, 27] on icon "button" at bounding box center [715, 26] width 13 height 15
click at [344, 111] on textarea at bounding box center [328, 115] width 133 height 60
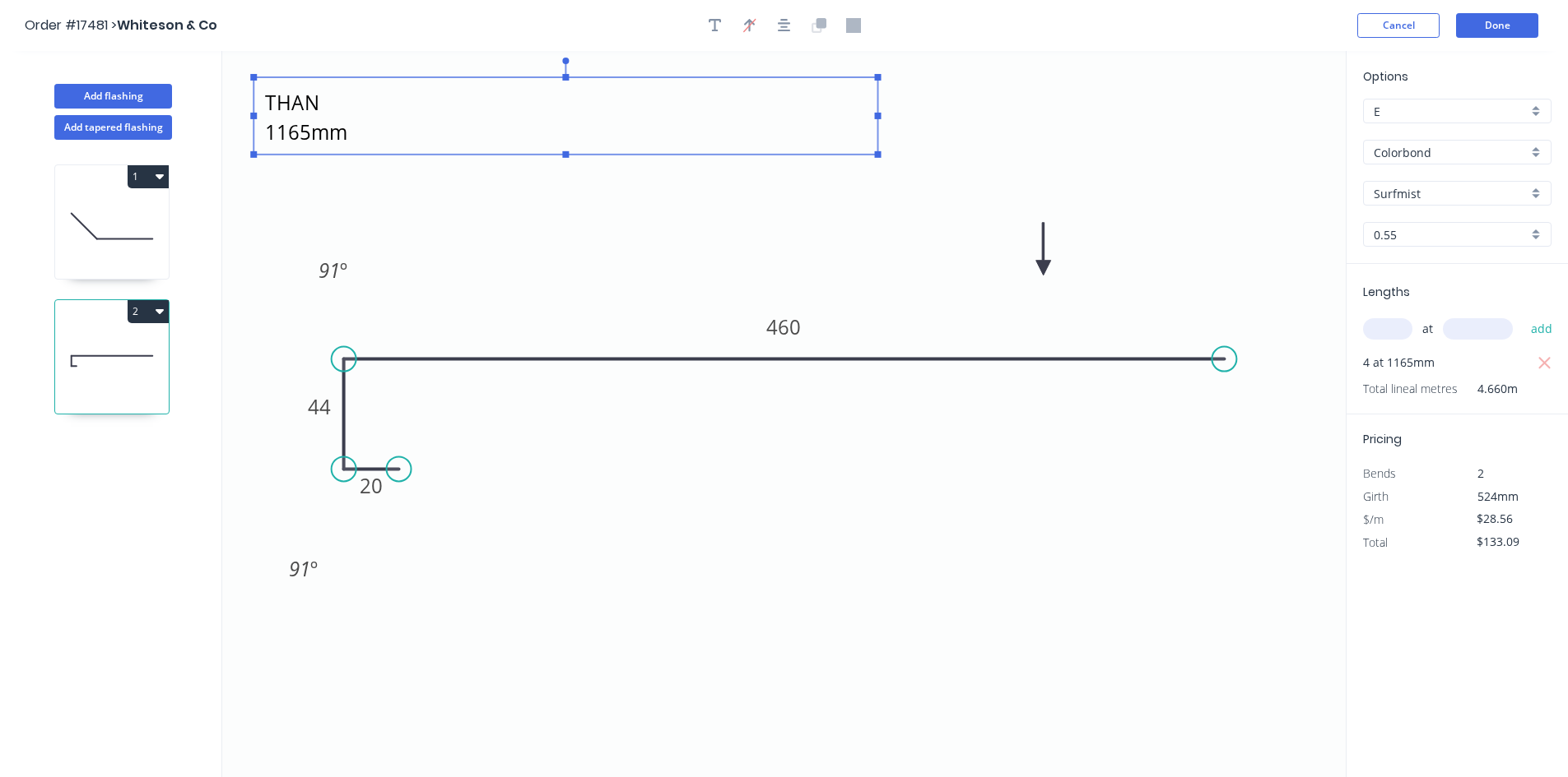
drag, startPoint x: 407, startPoint y: 114, endPoint x: 883, endPoint y: 128, distance: 476.2
click at [883, 128] on icon "44mm INTERNAL NO LONGER THAN 1165mm 20 44 460 91 º 91 º" at bounding box center [783, 414] width 1123 height 726
type textarea "44mm INTERNAL NO LONGER THAN 1165mm"
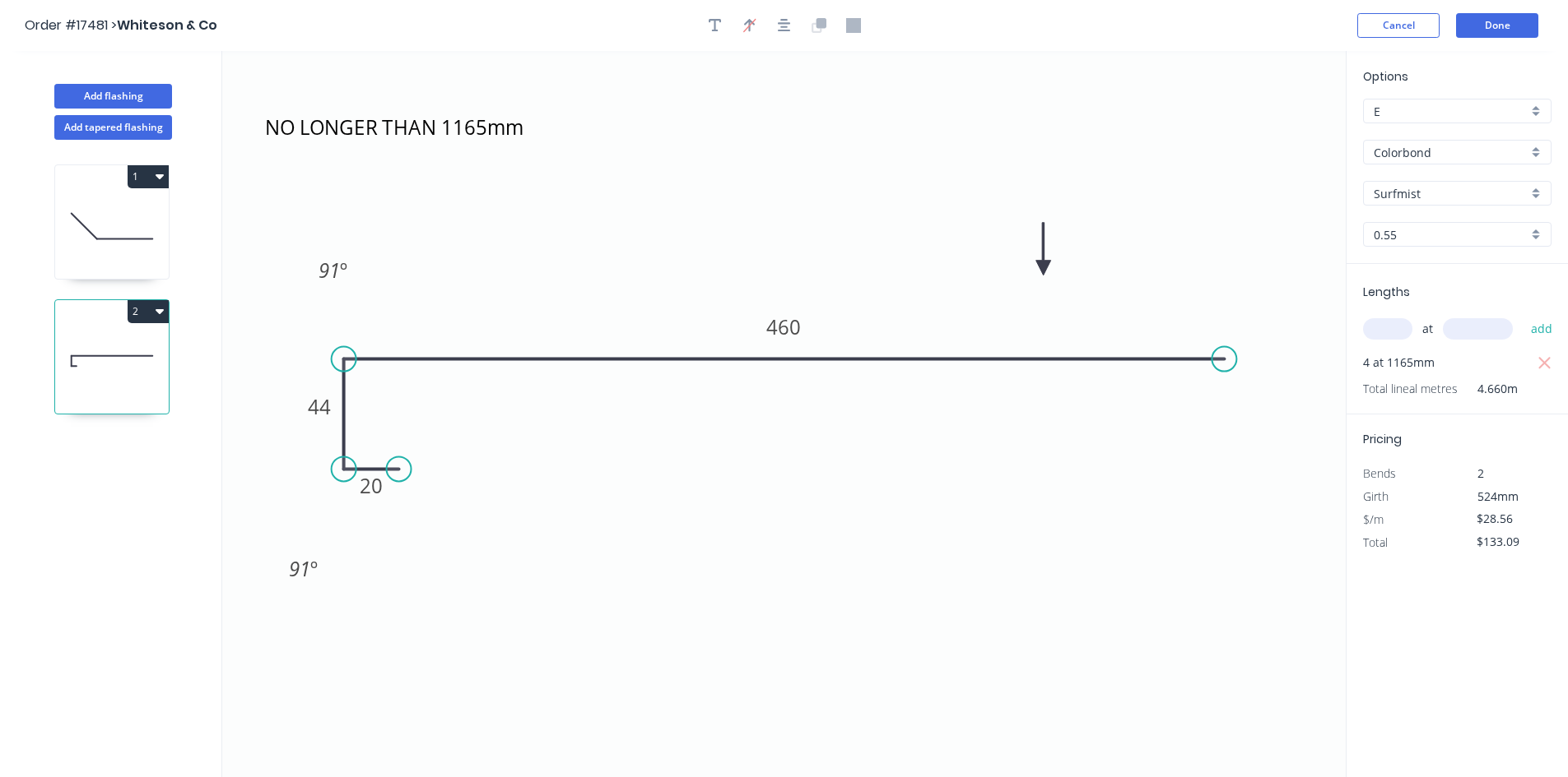
scroll to position [17, 0]
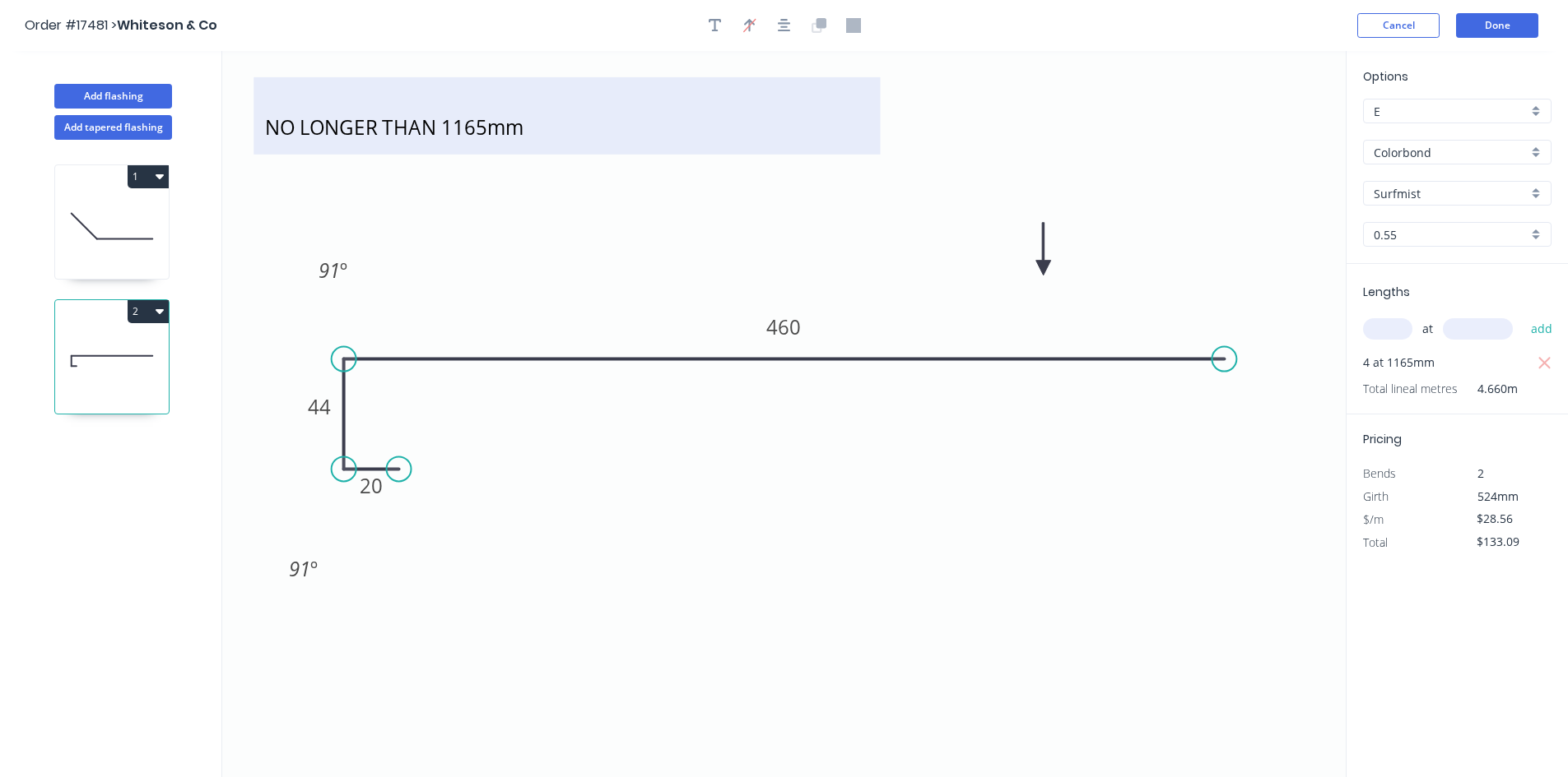
click at [561, 127] on textarea "44mm INTERNAL NO LONGER THAN 1165mm" at bounding box center [567, 115] width 610 height 60
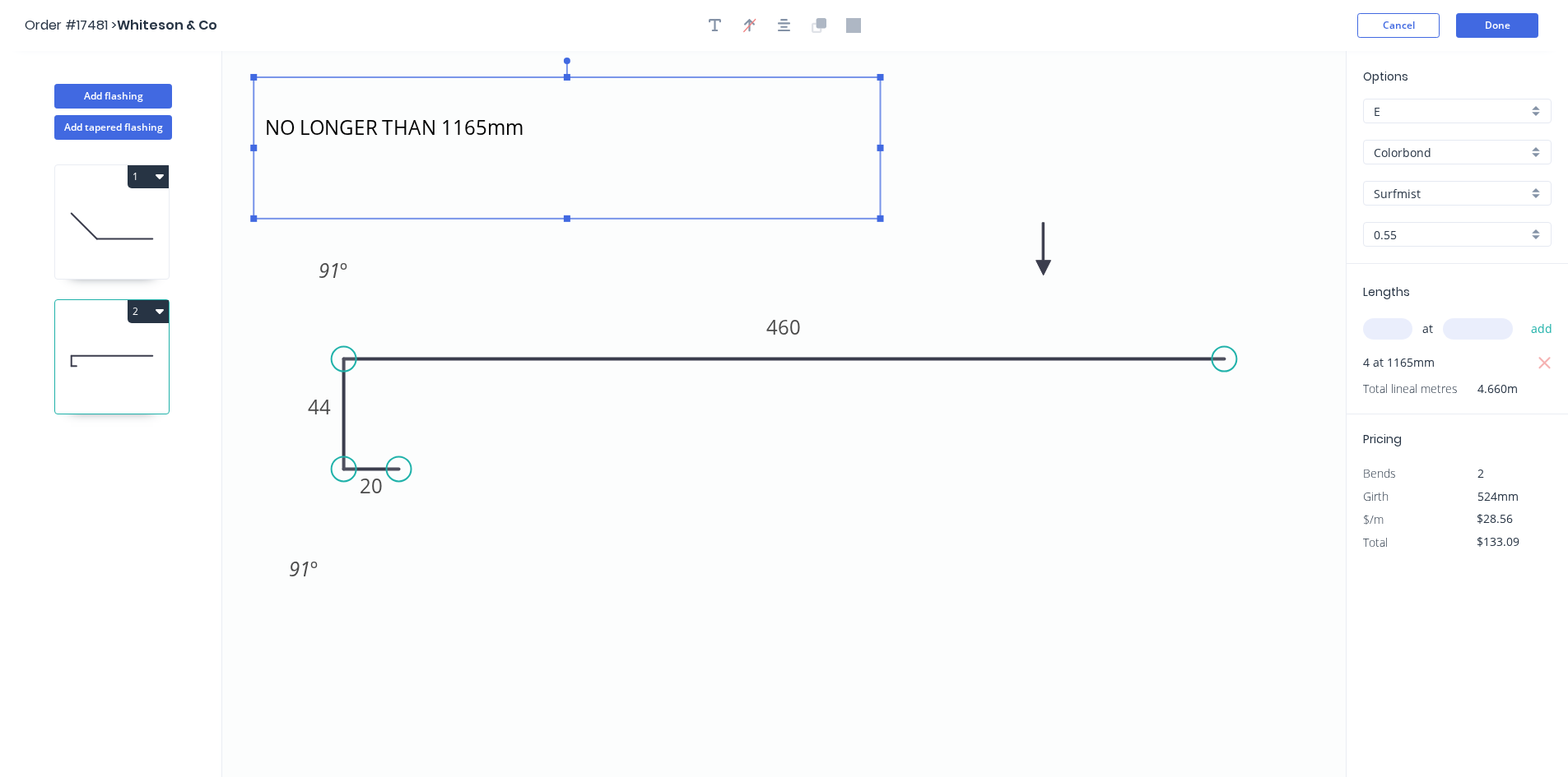
drag, startPoint x: 566, startPoint y: 153, endPoint x: 566, endPoint y: 224, distance: 71.0
click at [566, 222] on rect at bounding box center [567, 219] width 7 height 7
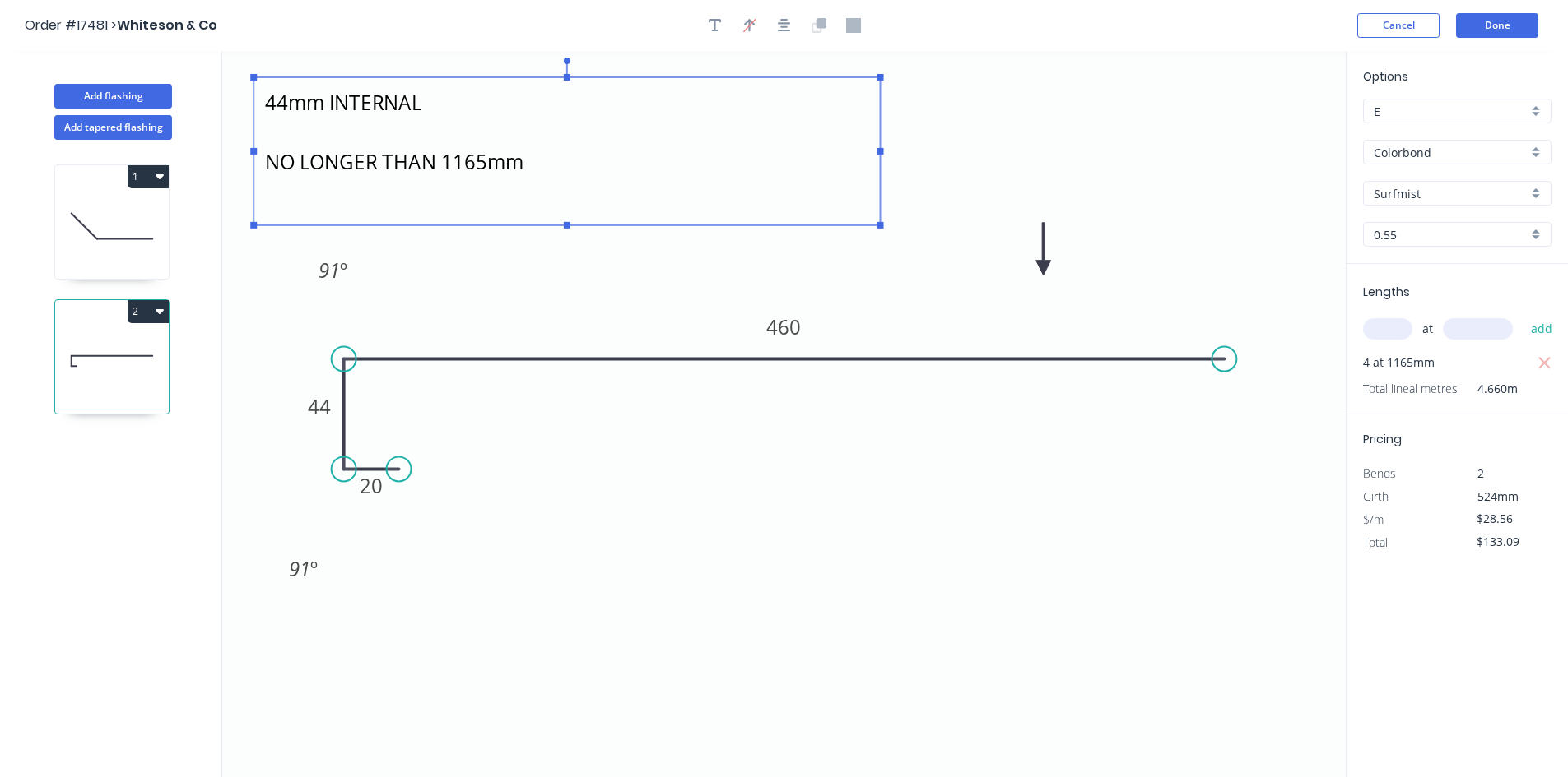
scroll to position [0, 0]
click at [923, 152] on icon "44mm INTERNAL NO LONGER THAN 1165mm 20 44 460 91 º 91 º" at bounding box center [783, 414] width 1123 height 726
click at [1058, 141] on icon "44mm INTERNAL NO LONGER THAN 1165mm 20 44 460 91 º 91 º" at bounding box center [783, 414] width 1123 height 726
click at [1159, 169] on icon "44mm INTERNAL NO LONGER THAN 1165mm 20 44 460 91 º 91 º" at bounding box center [783, 414] width 1123 height 726
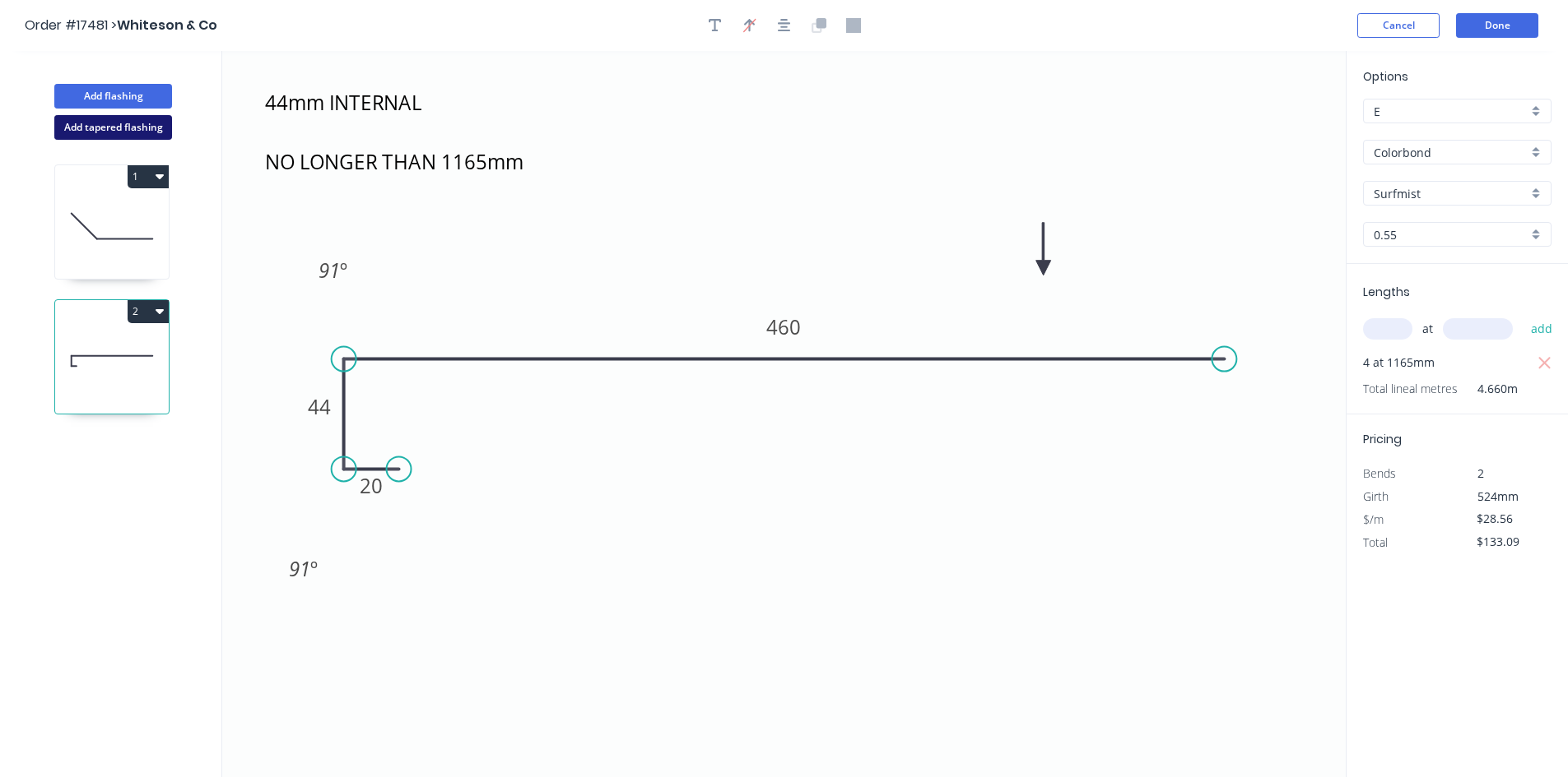
click at [123, 131] on button "Add tapered flashing" at bounding box center [114, 128] width 118 height 25
type input "$0.00"
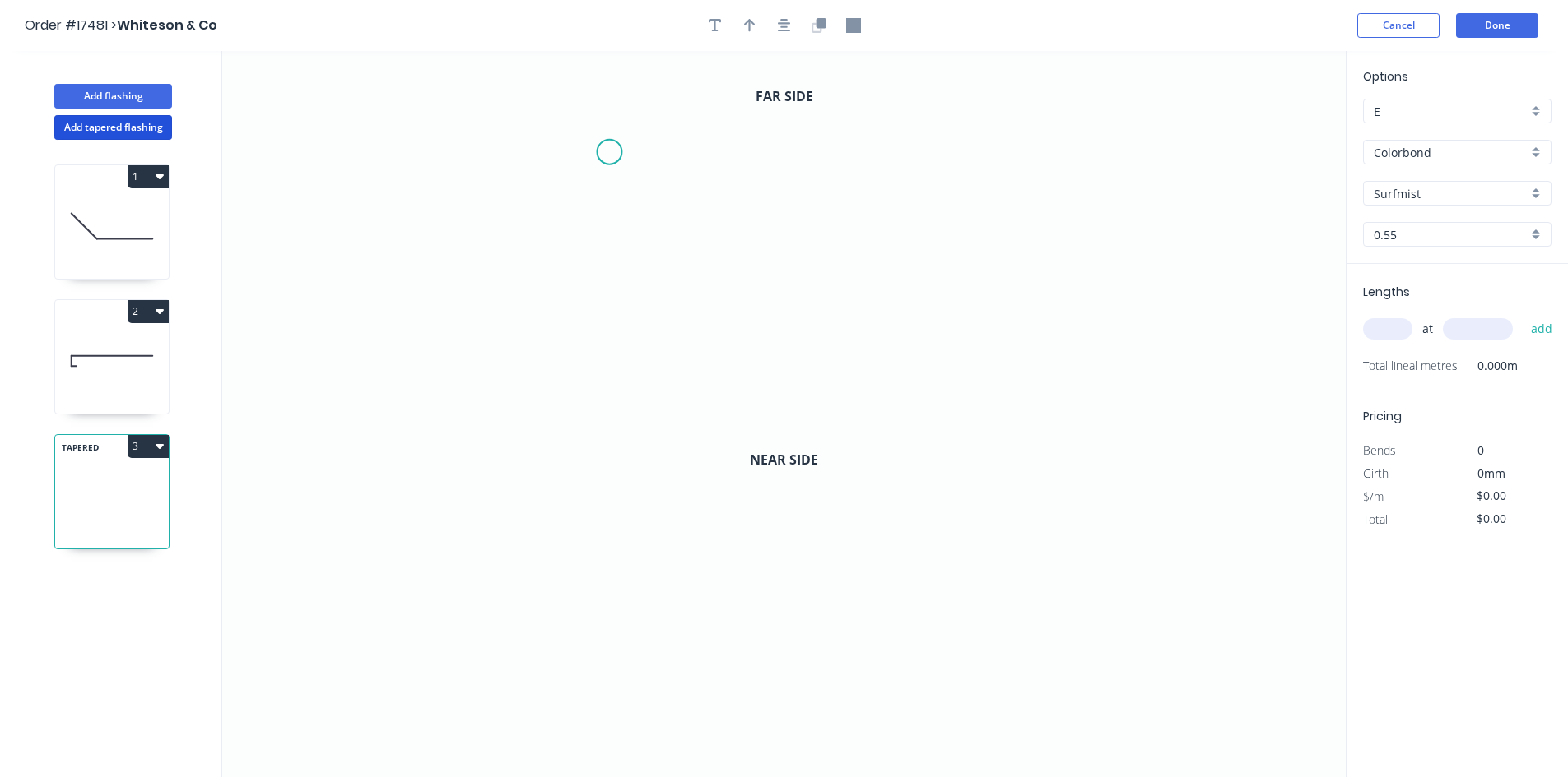
click at [609, 152] on icon "0" at bounding box center [783, 233] width 1123 height 363
click at [1066, 152] on icon "0" at bounding box center [783, 233] width 1123 height 363
click at [1057, 281] on icon "0 ?" at bounding box center [783, 233] width 1123 height 363
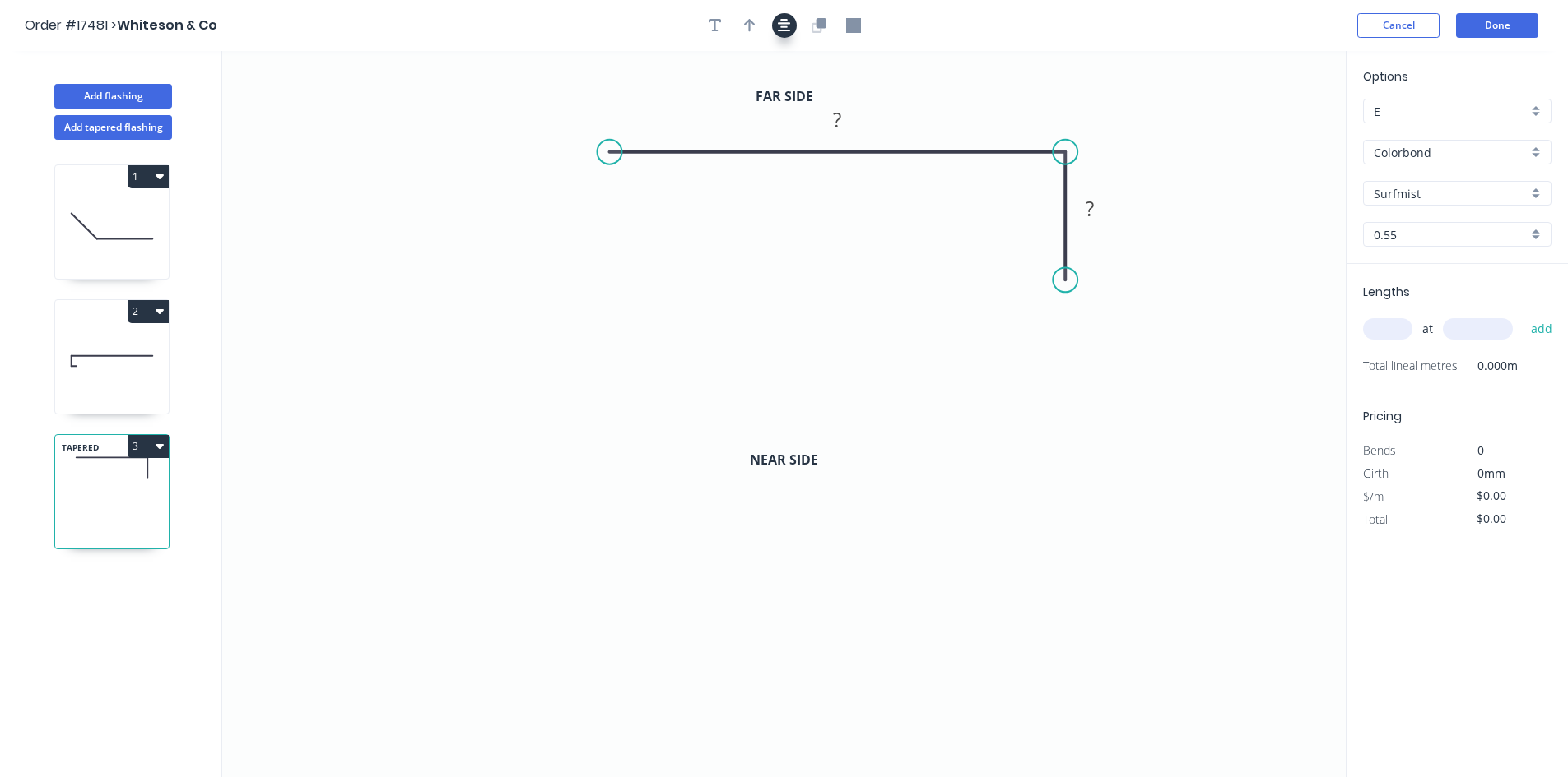
click at [783, 31] on icon "button" at bounding box center [784, 26] width 13 height 13
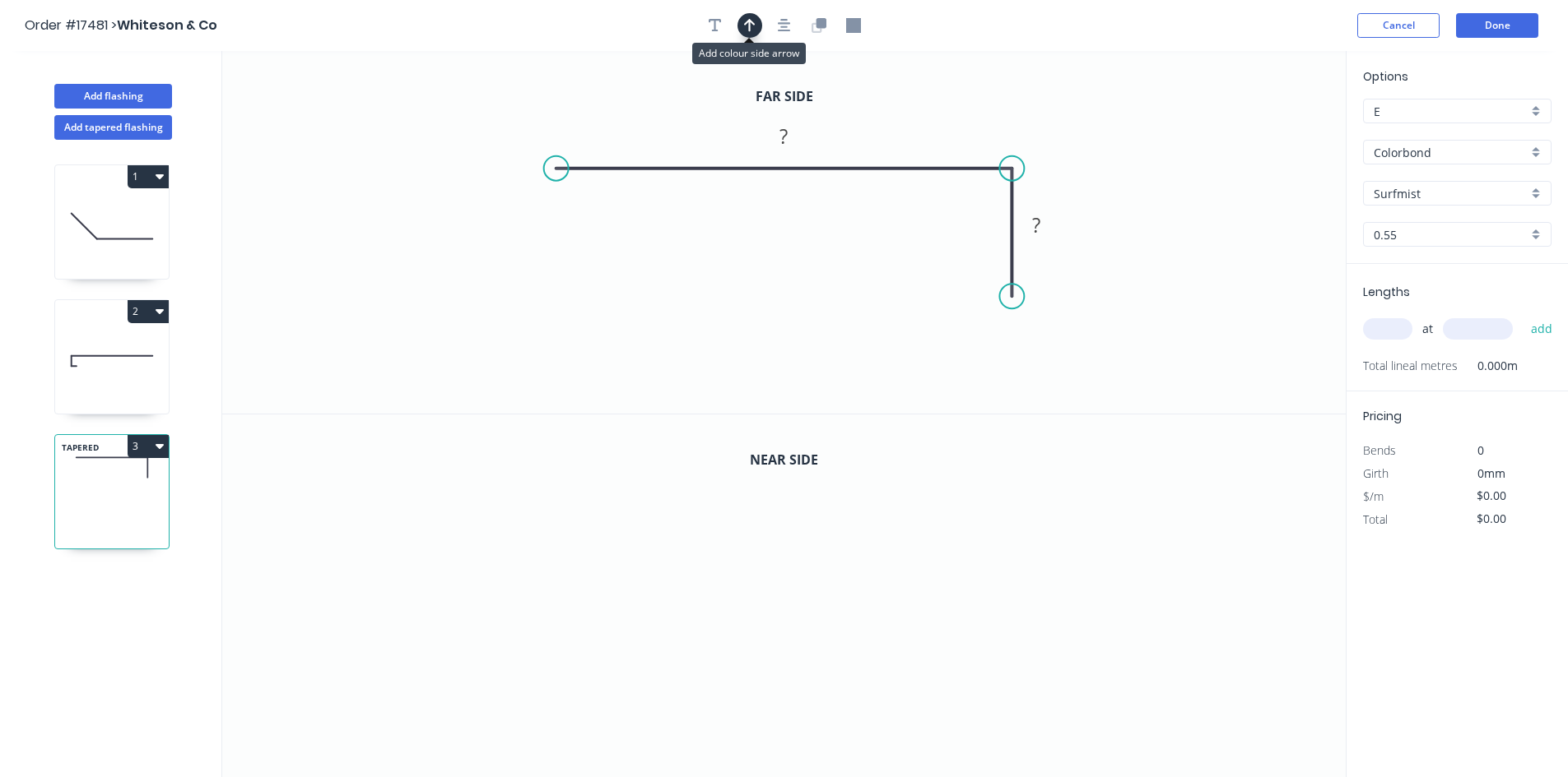
click at [748, 26] on icon "button" at bounding box center [750, 26] width 12 height 15
click at [1256, 142] on icon "0 ? ?" at bounding box center [783, 233] width 1123 height 363
drag, startPoint x: 1258, startPoint y: 136, endPoint x: 750, endPoint y: 259, distance: 522.7
click at [750, 259] on icon at bounding box center [737, 273] width 48 height 48
click at [786, 138] on tspan "?" at bounding box center [784, 136] width 8 height 27
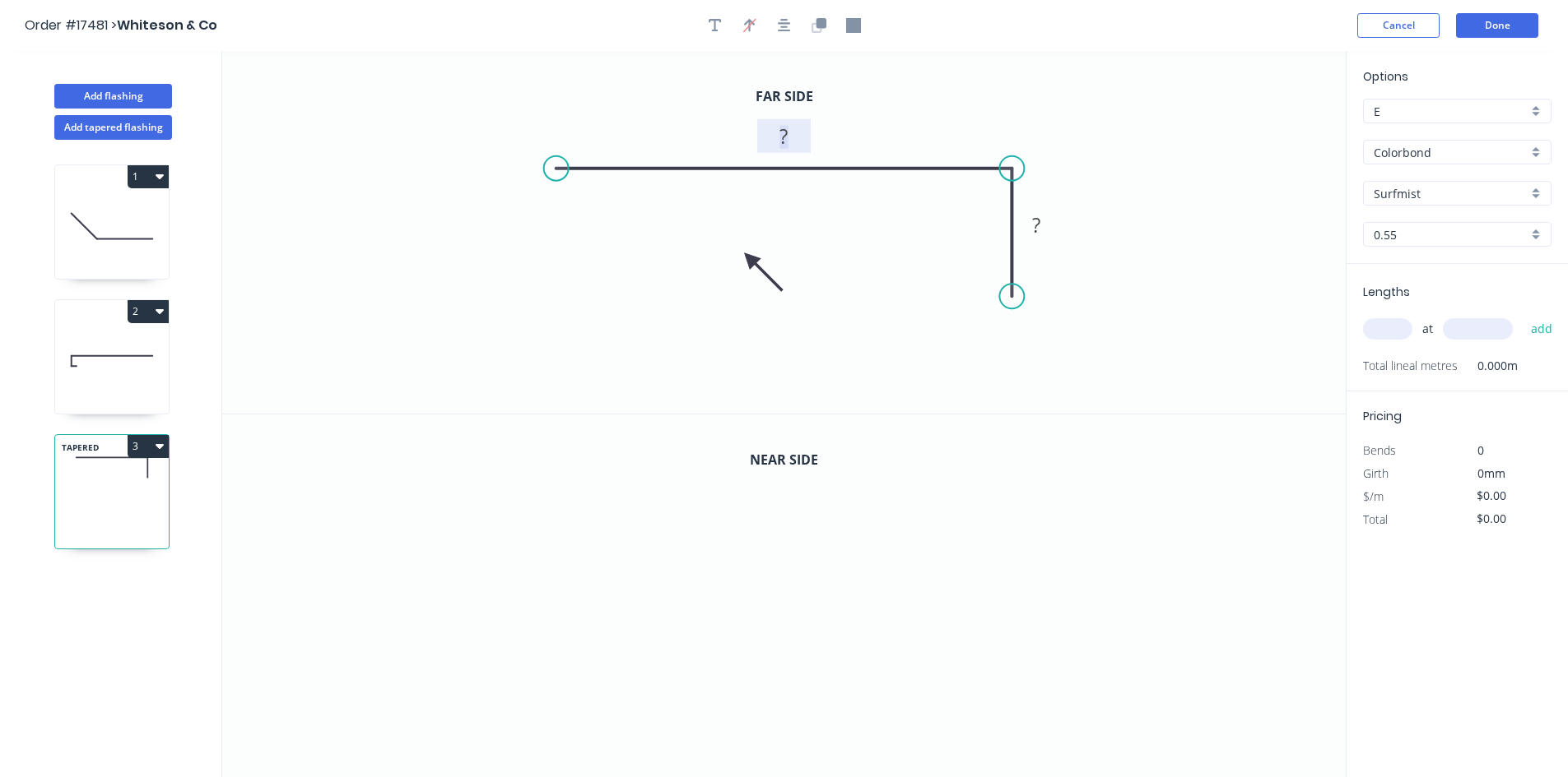
click at [750, 259] on icon at bounding box center [763, 273] width 48 height 48
click at [750, 259] on icon at bounding box center [750, 278] width 15 height 53
click at [752, 28] on icon "button" at bounding box center [749, 25] width 12 height 16
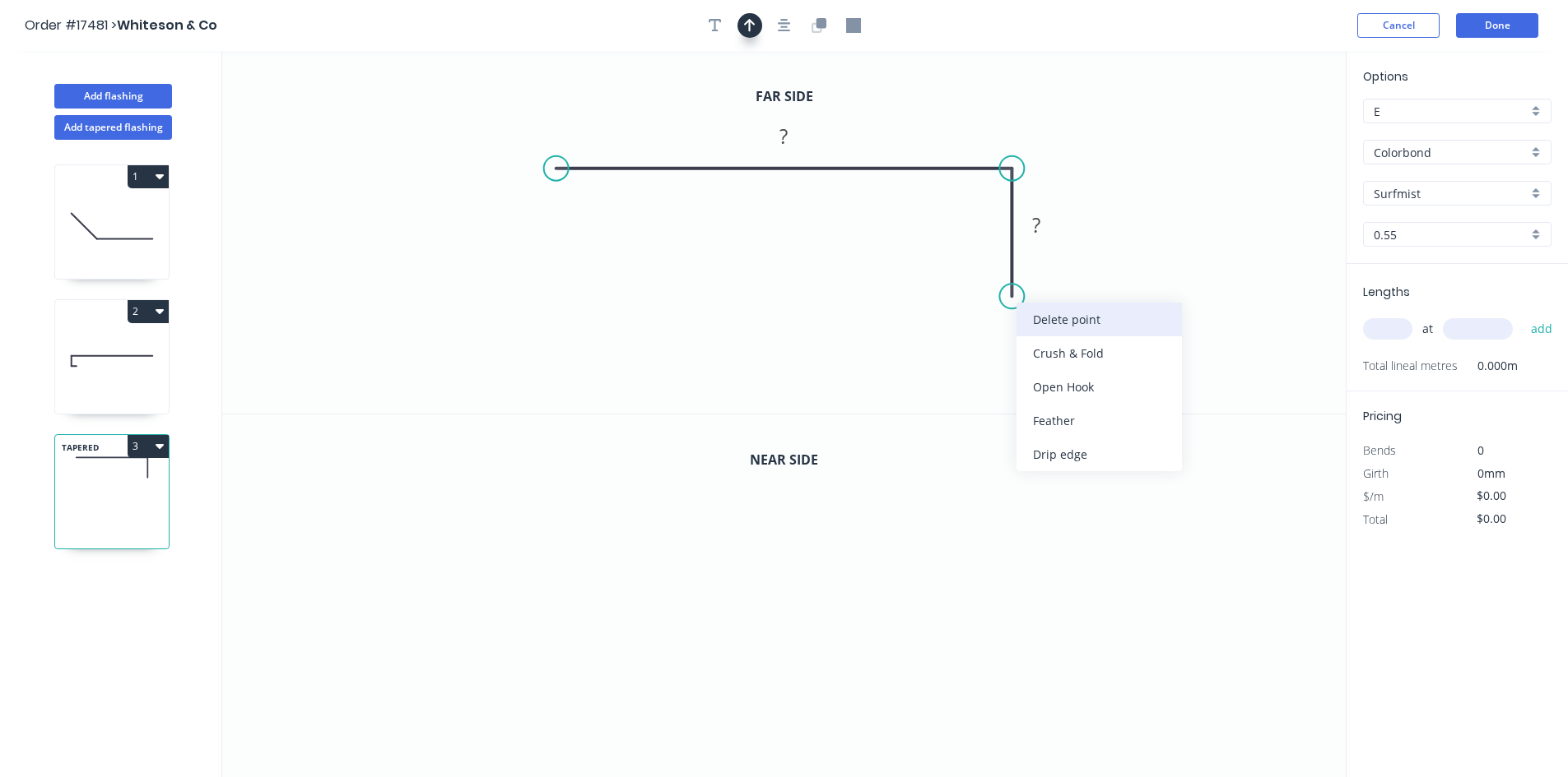
click at [1057, 311] on div "Delete point" at bounding box center [1099, 319] width 166 height 34
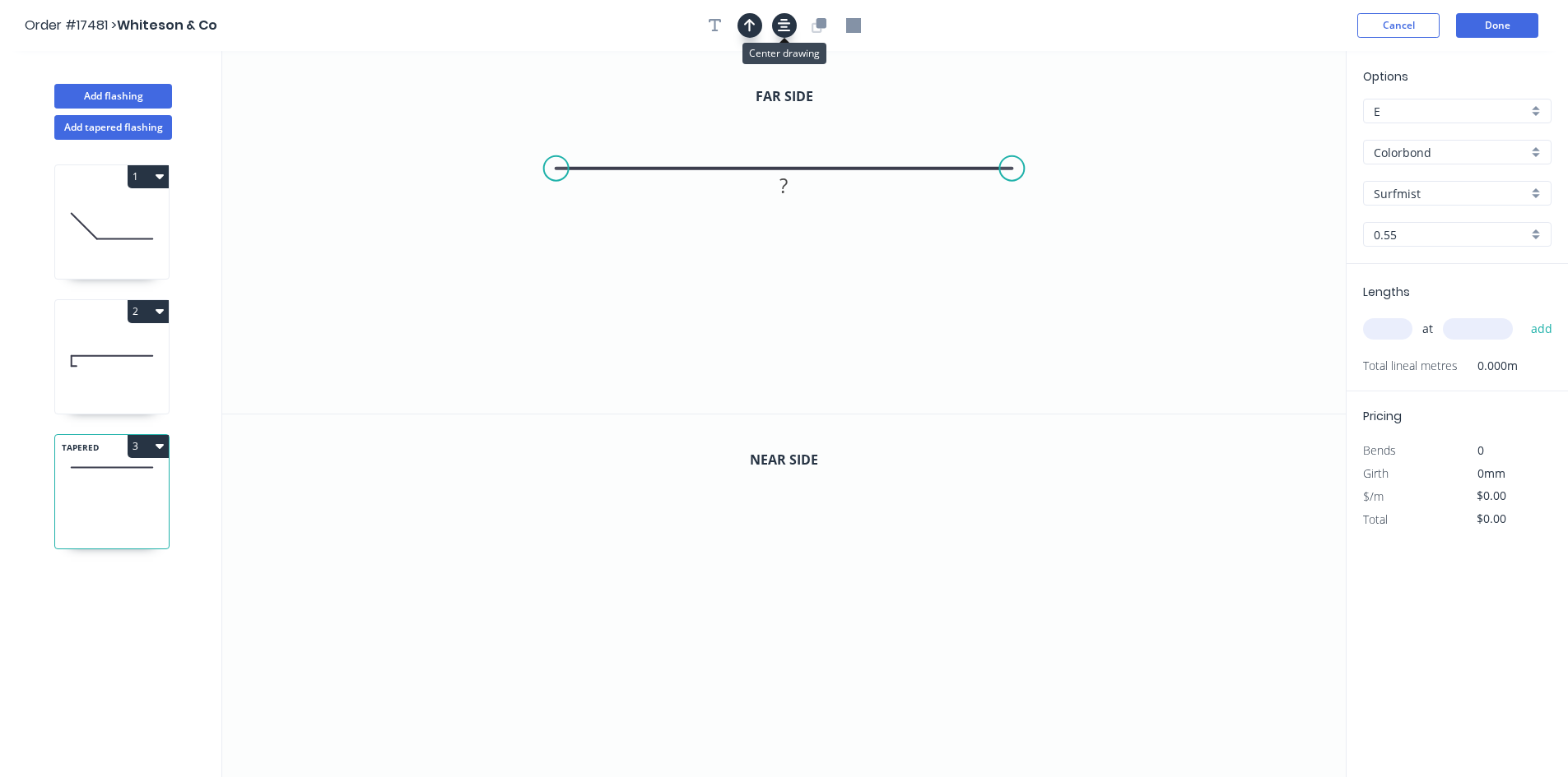
click at [778, 23] on icon "button" at bounding box center [784, 26] width 13 height 13
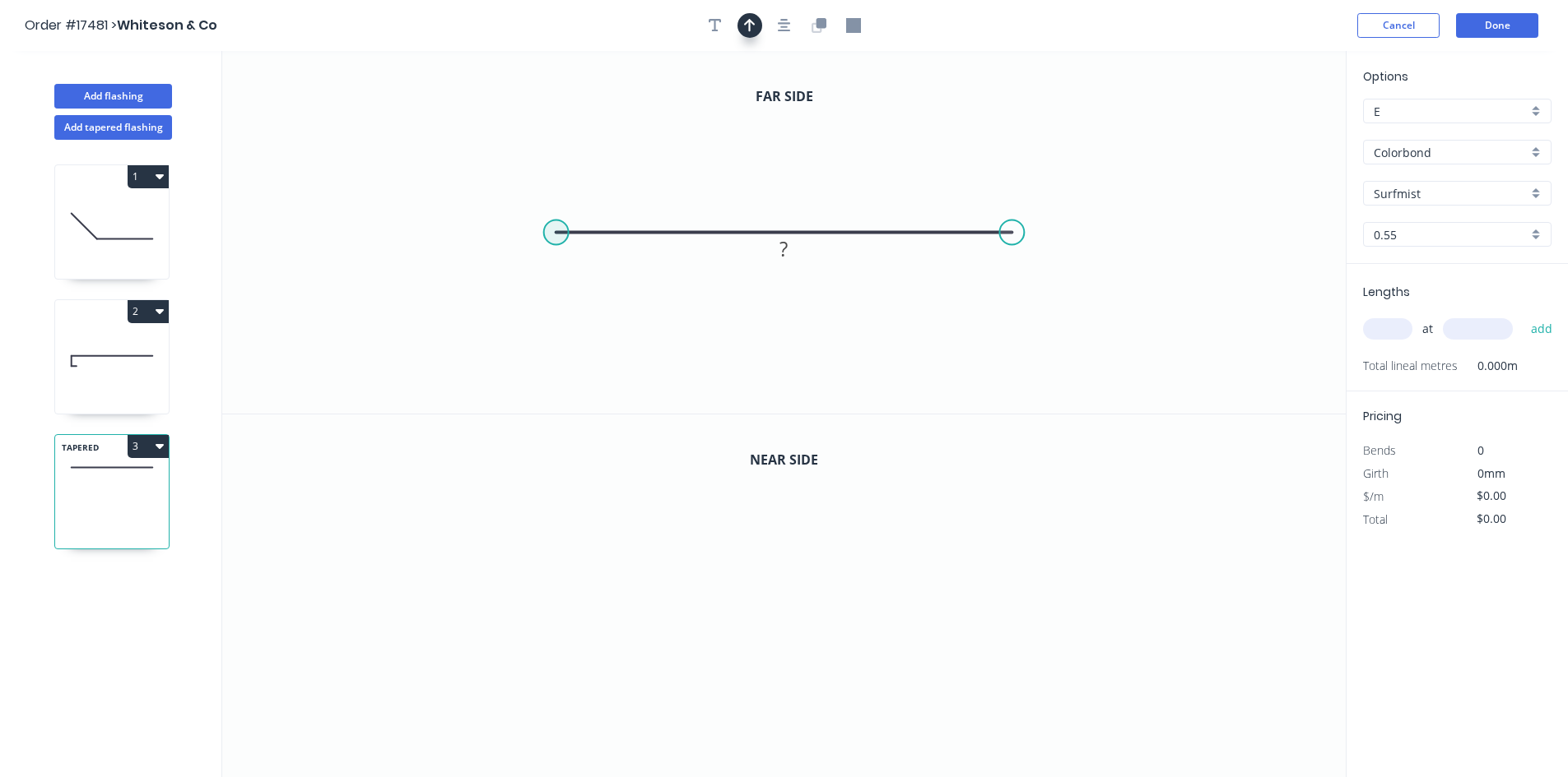
click at [550, 227] on circle at bounding box center [556, 233] width 25 height 25
click at [556, 99] on icon at bounding box center [556, 166] width 0 height 134
click at [792, 36] on div at bounding box center [784, 26] width 173 height 25
click at [790, 31] on icon "button" at bounding box center [784, 26] width 13 height 13
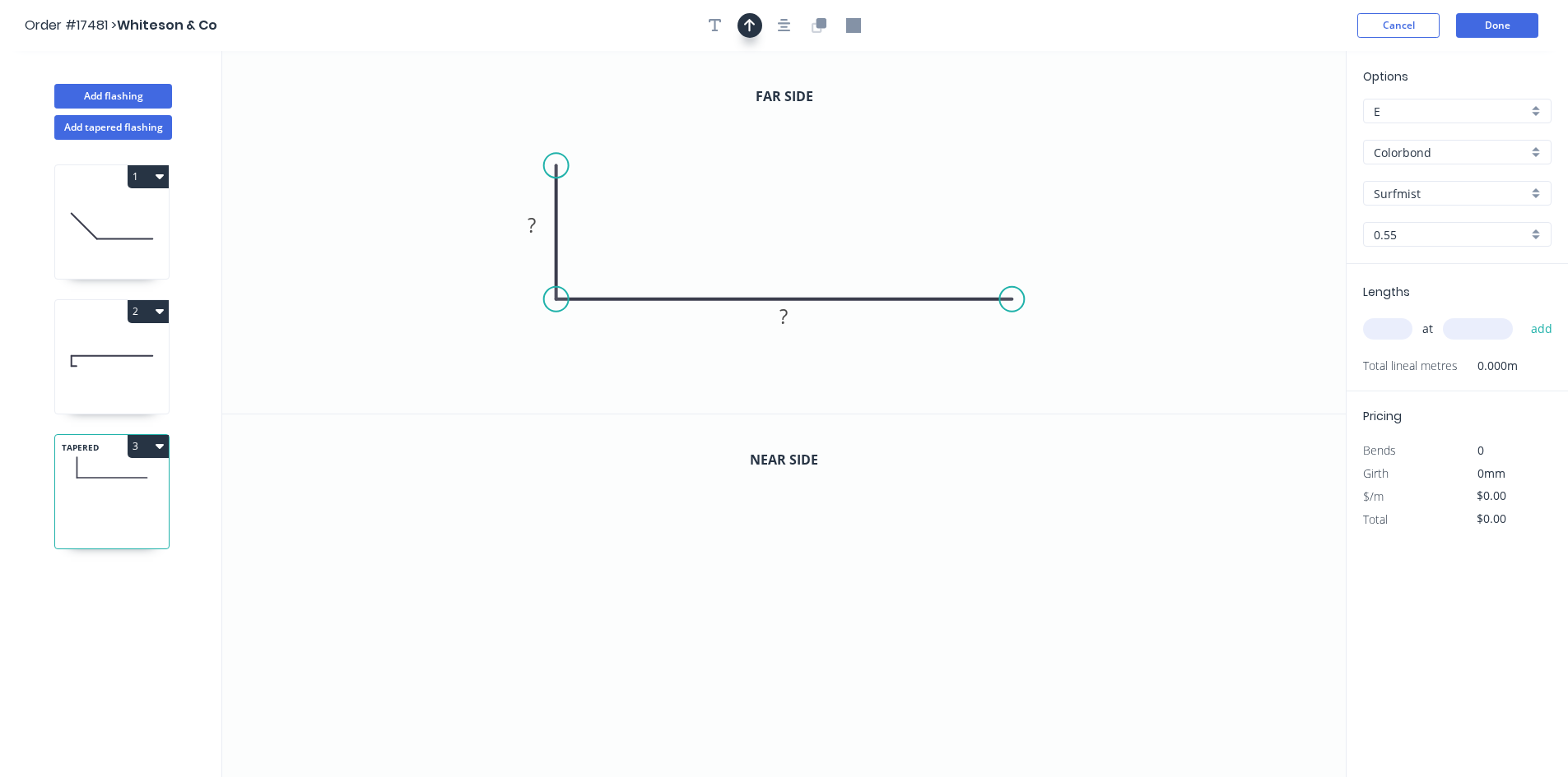
click at [749, 18] on icon "button" at bounding box center [750, 26] width 12 height 15
click at [1261, 132] on icon at bounding box center [1262, 114] width 15 height 53
drag, startPoint x: 1261, startPoint y: 132, endPoint x: 796, endPoint y: 220, distance: 473.3
click at [853, 220] on icon at bounding box center [877, 197] width 48 height 48
click at [623, 224] on div "Crush & Fold" at bounding box center [642, 221] width 166 height 34
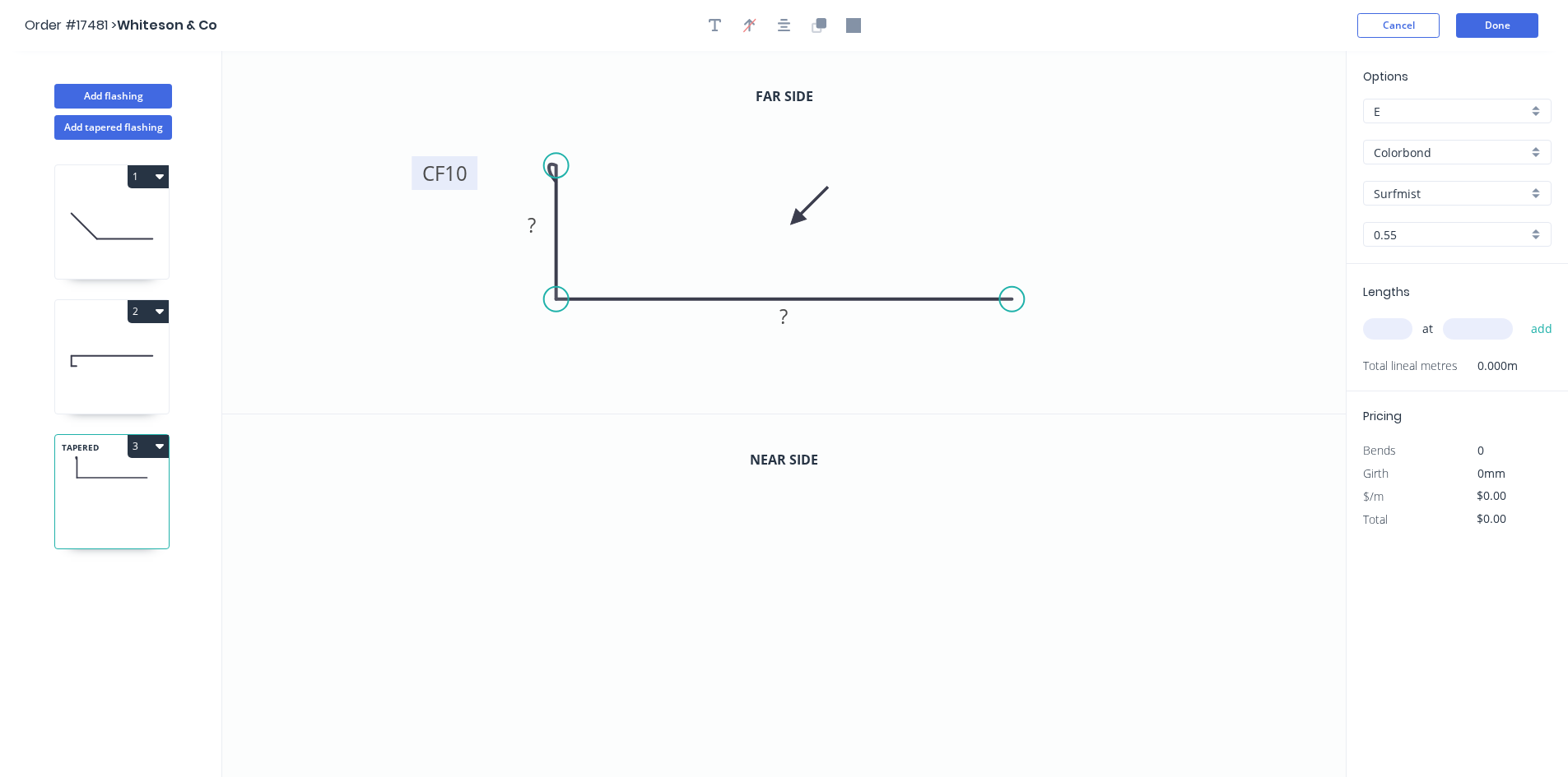
drag, startPoint x: 495, startPoint y: 139, endPoint x: 418, endPoint y: 176, distance: 85.4
click at [418, 176] on rect at bounding box center [443, 173] width 65 height 34
click at [536, 228] on rect at bounding box center [532, 226] width 33 height 23
click at [787, 316] on tspan "?" at bounding box center [784, 316] width 8 height 27
click at [455, 171] on tspan "10" at bounding box center [456, 173] width 23 height 27
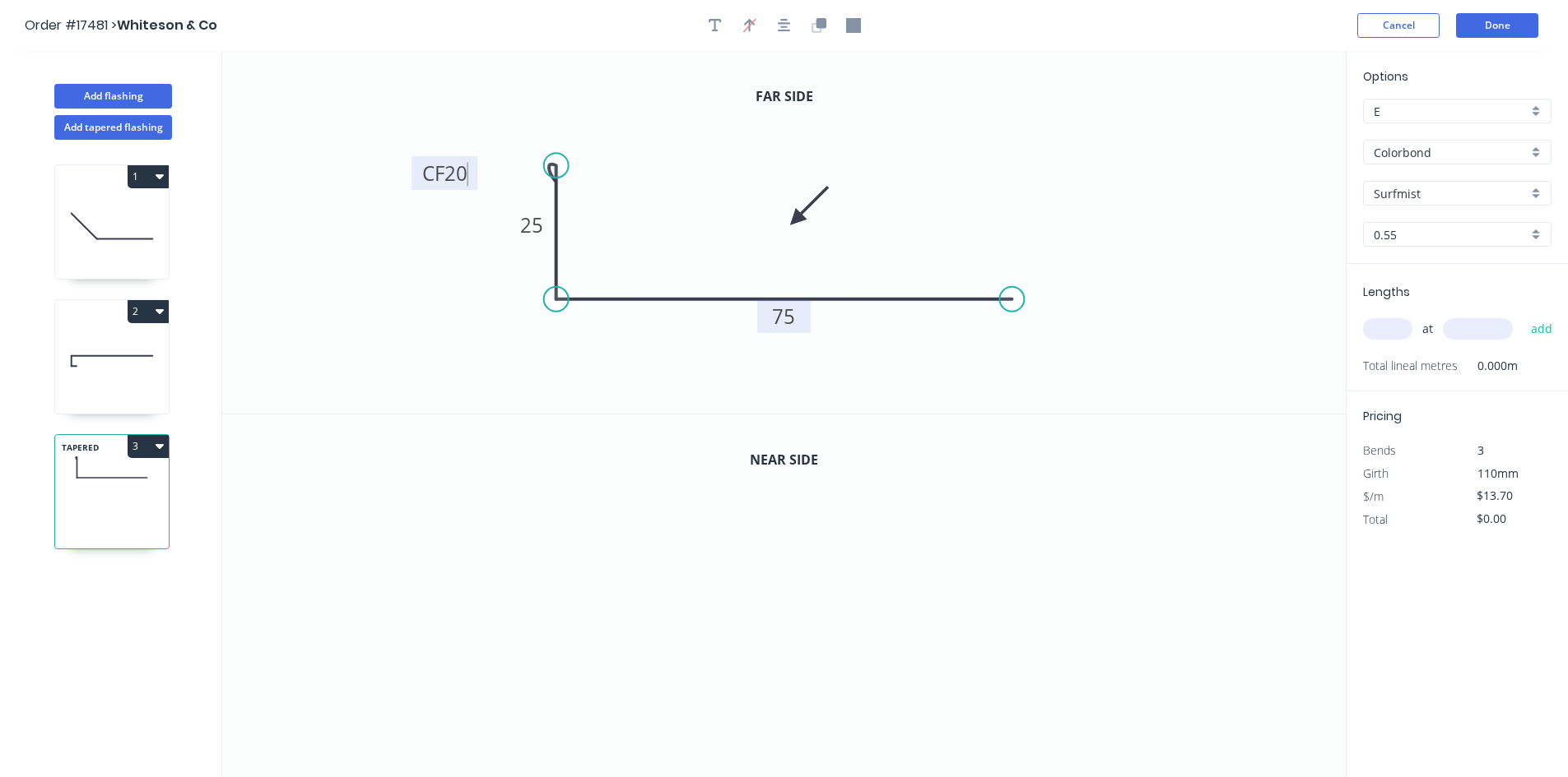
click at [471, 268] on icon "0 CF 20 25 75" at bounding box center [783, 233] width 1123 height 363
click at [1063, 353] on div "Crush & Fold" at bounding box center [1104, 358] width 166 height 34
click at [1055, 349] on div "Flip bend" at bounding box center [1096, 350] width 166 height 34
click at [1050, 330] on tspan "10" at bounding box center [1044, 326] width 23 height 27
click at [1167, 241] on icon "0 CF 20 25 CF 25 75" at bounding box center [783, 233] width 1123 height 363
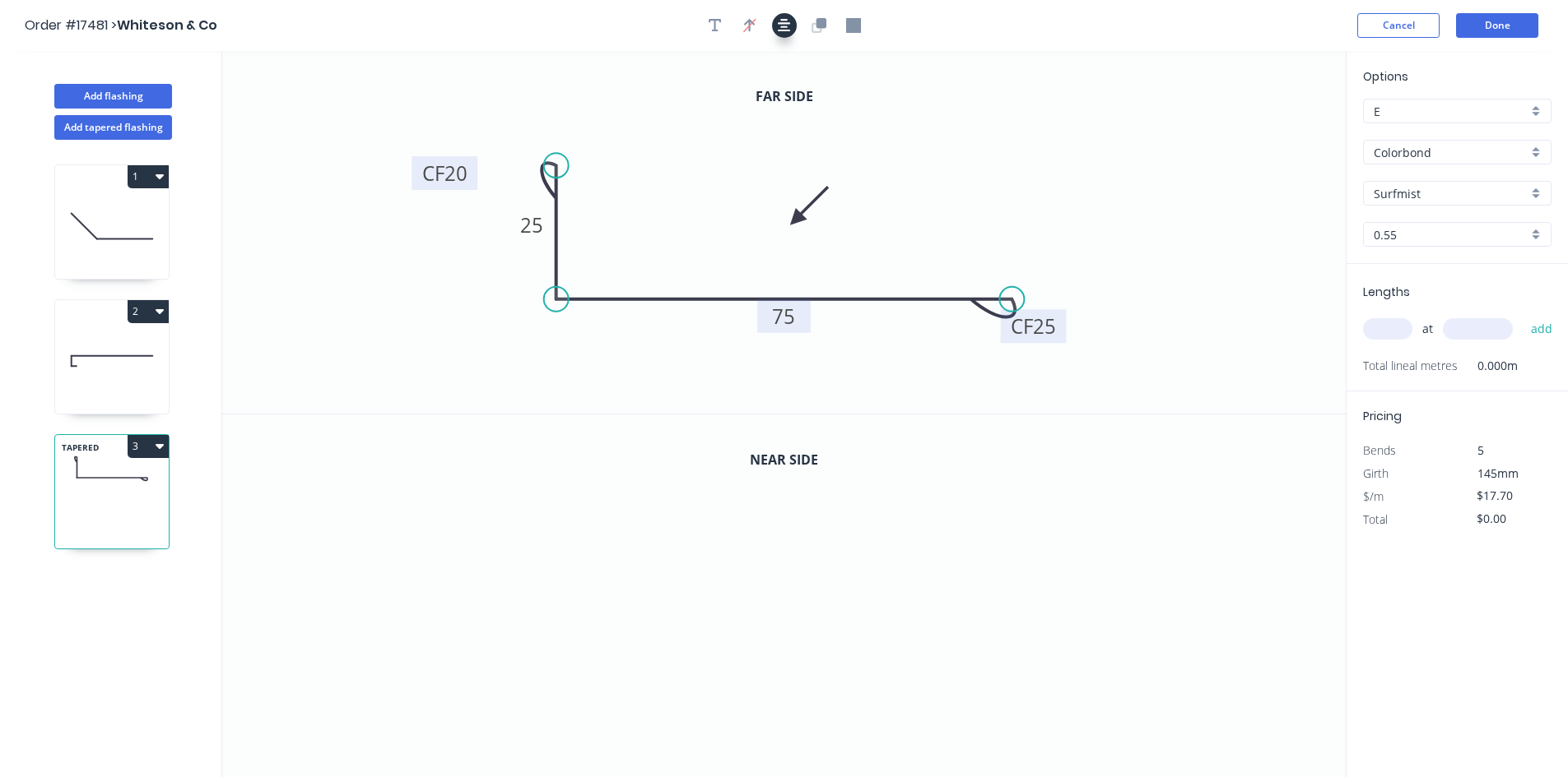
click at [786, 14] on button "button" at bounding box center [784, 26] width 25 height 25
click at [823, 26] on icon "button" at bounding box center [820, 23] width 10 height 10
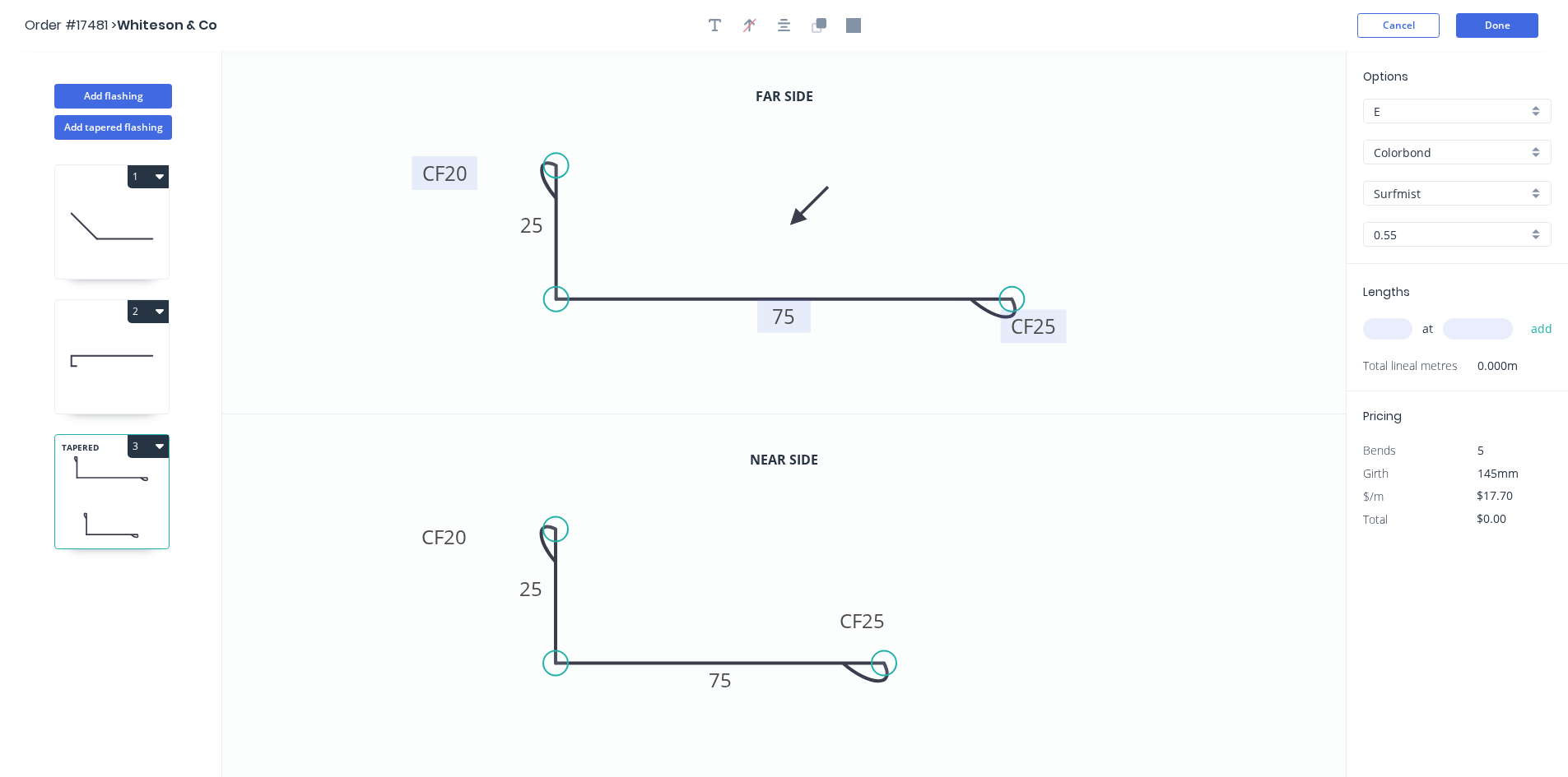
drag, startPoint x: 1010, startPoint y: 663, endPoint x: 883, endPoint y: 659, distance: 127.1
click at [883, 659] on circle at bounding box center [884, 664] width 25 height 25
click at [710, 681] on tspan "75" at bounding box center [720, 679] width 23 height 27
click at [1048, 606] on icon "0 CF 20 25 CF 25 50" at bounding box center [783, 596] width 1123 height 364
type input "$20.59"
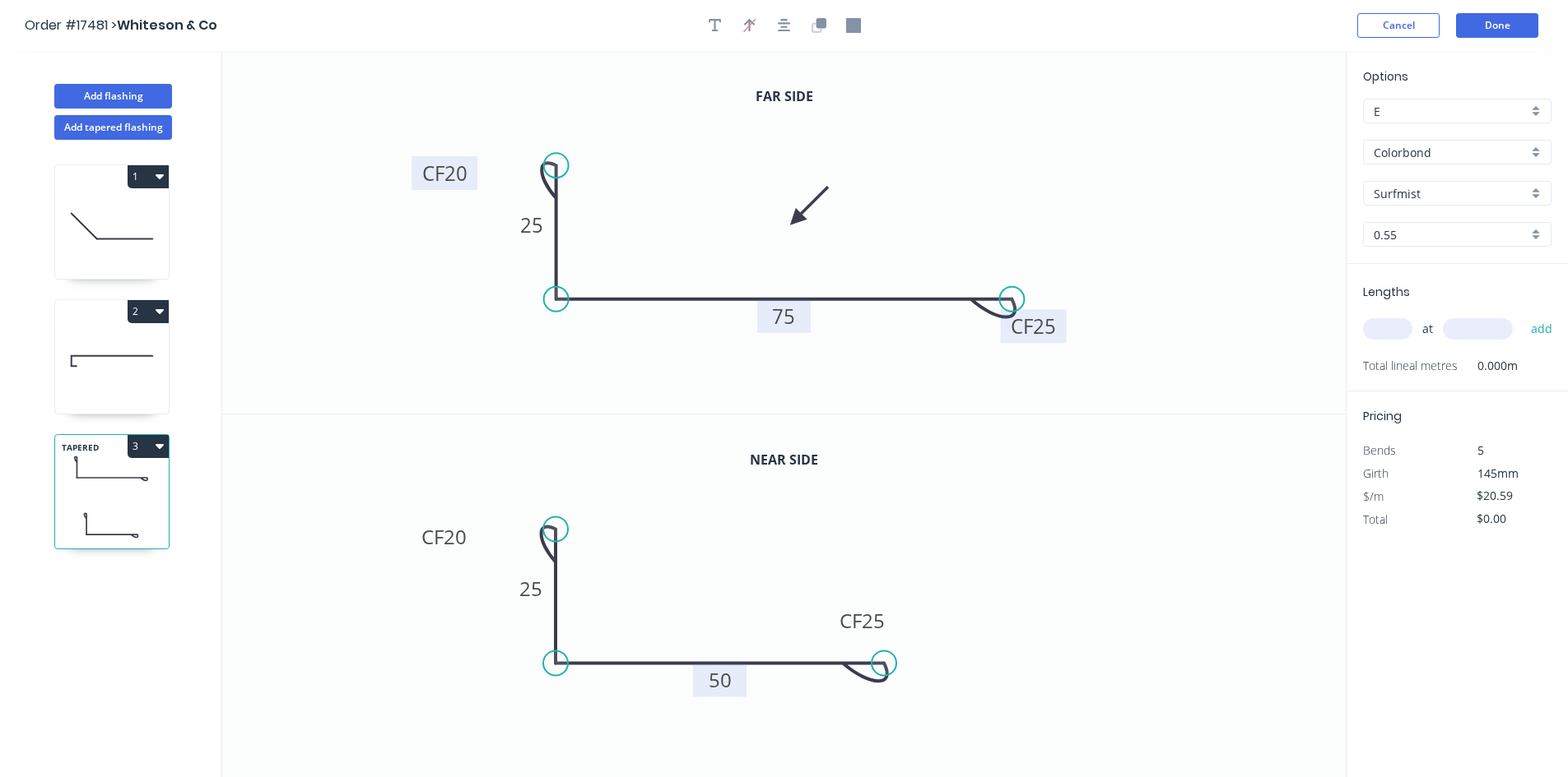
click at [765, 27] on div at bounding box center [784, 26] width 173 height 25
click at [776, 25] on button "button" at bounding box center [784, 26] width 25 height 25
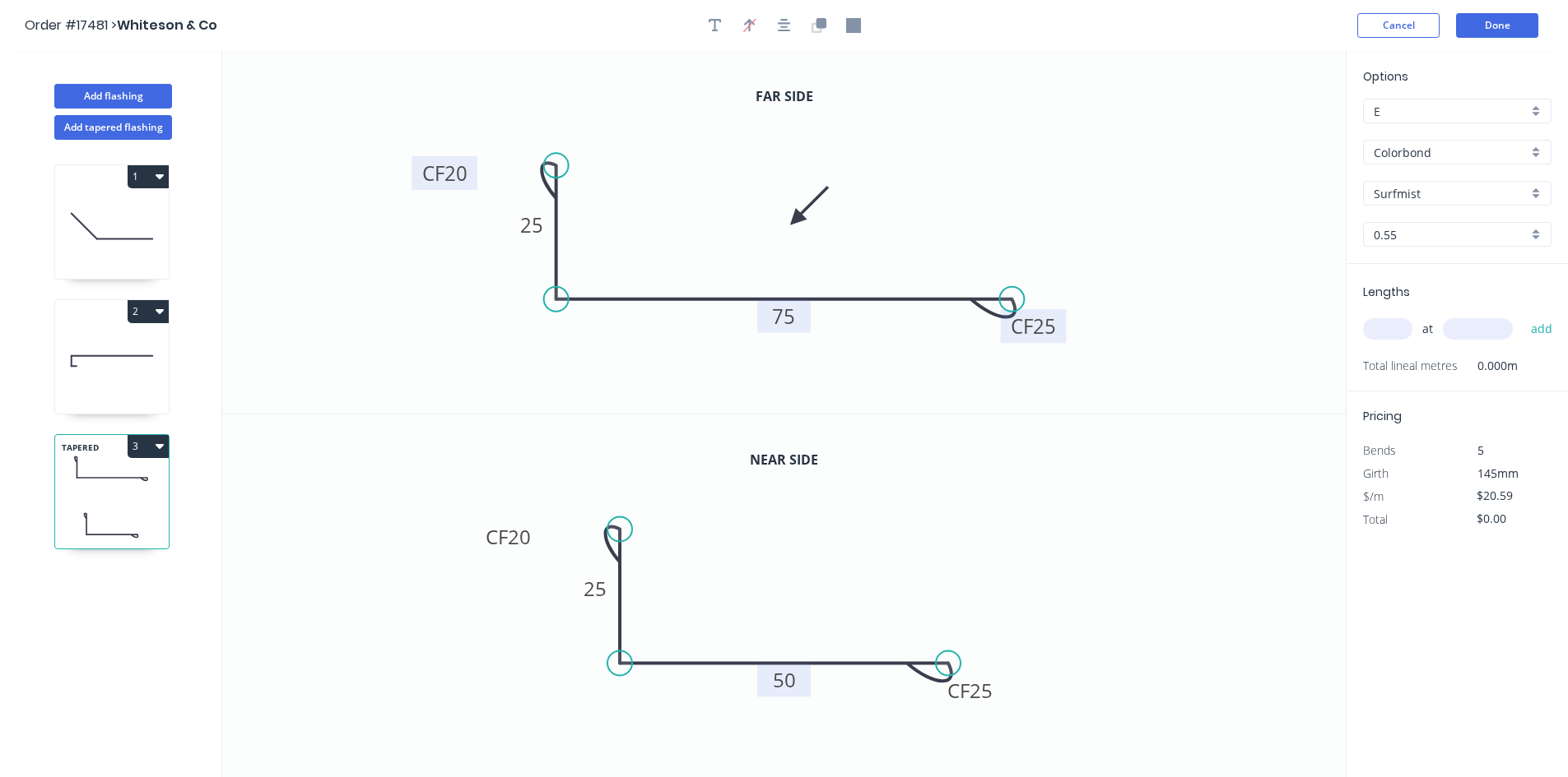
click at [1110, 180] on icon "0 CF 20 25 CF 25 75" at bounding box center [783, 233] width 1123 height 363
click at [1391, 327] on input "text" at bounding box center [1387, 329] width 50 height 22
type input "1"
click at [1450, 331] on input "text" at bounding box center [1478, 329] width 70 height 22
type input "2000"
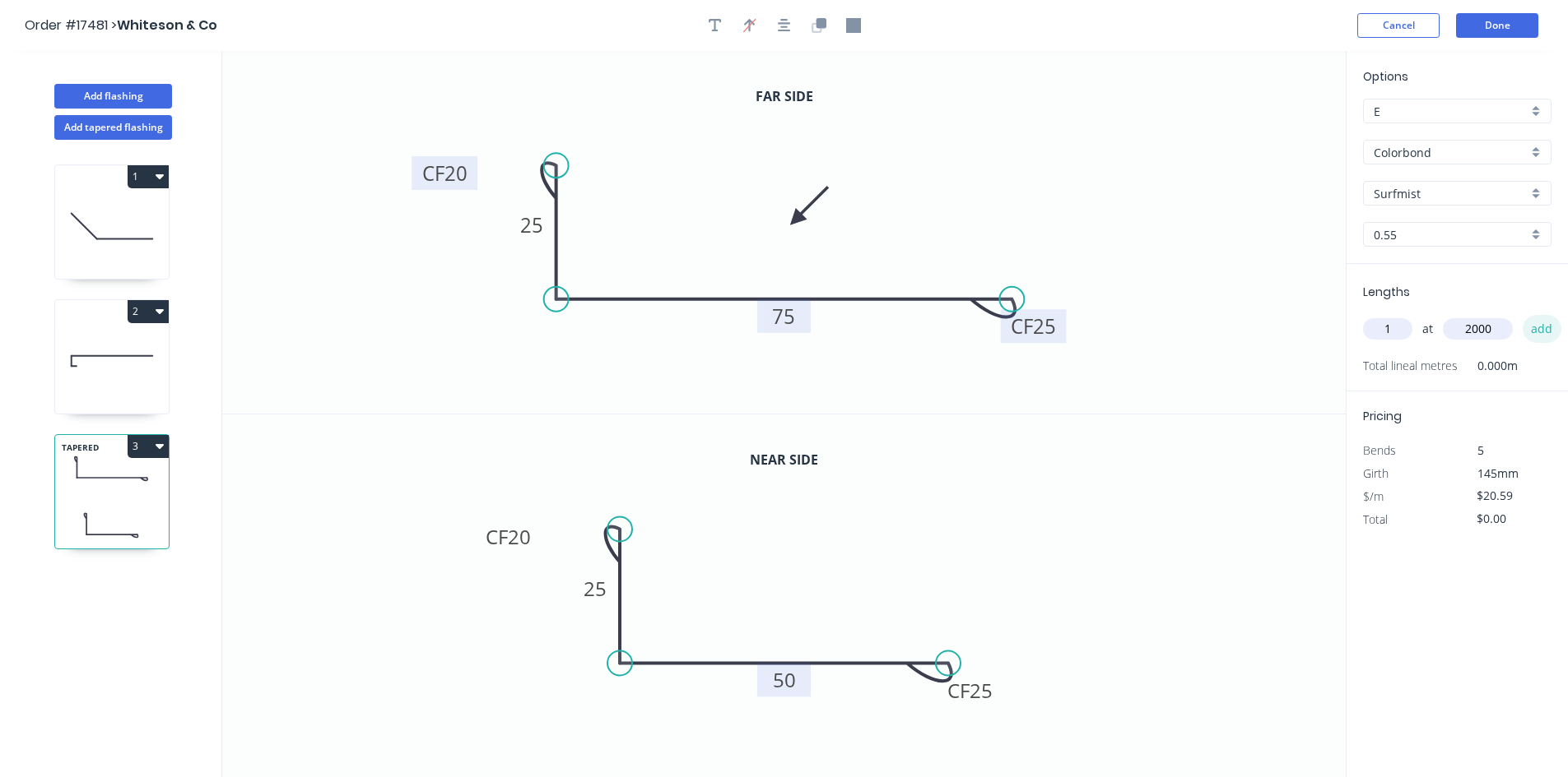
click at [1543, 327] on button "add" at bounding box center [1541, 329] width 39 height 28
type input "$41.18"
click at [1517, 31] on button "Done" at bounding box center [1496, 26] width 82 height 25
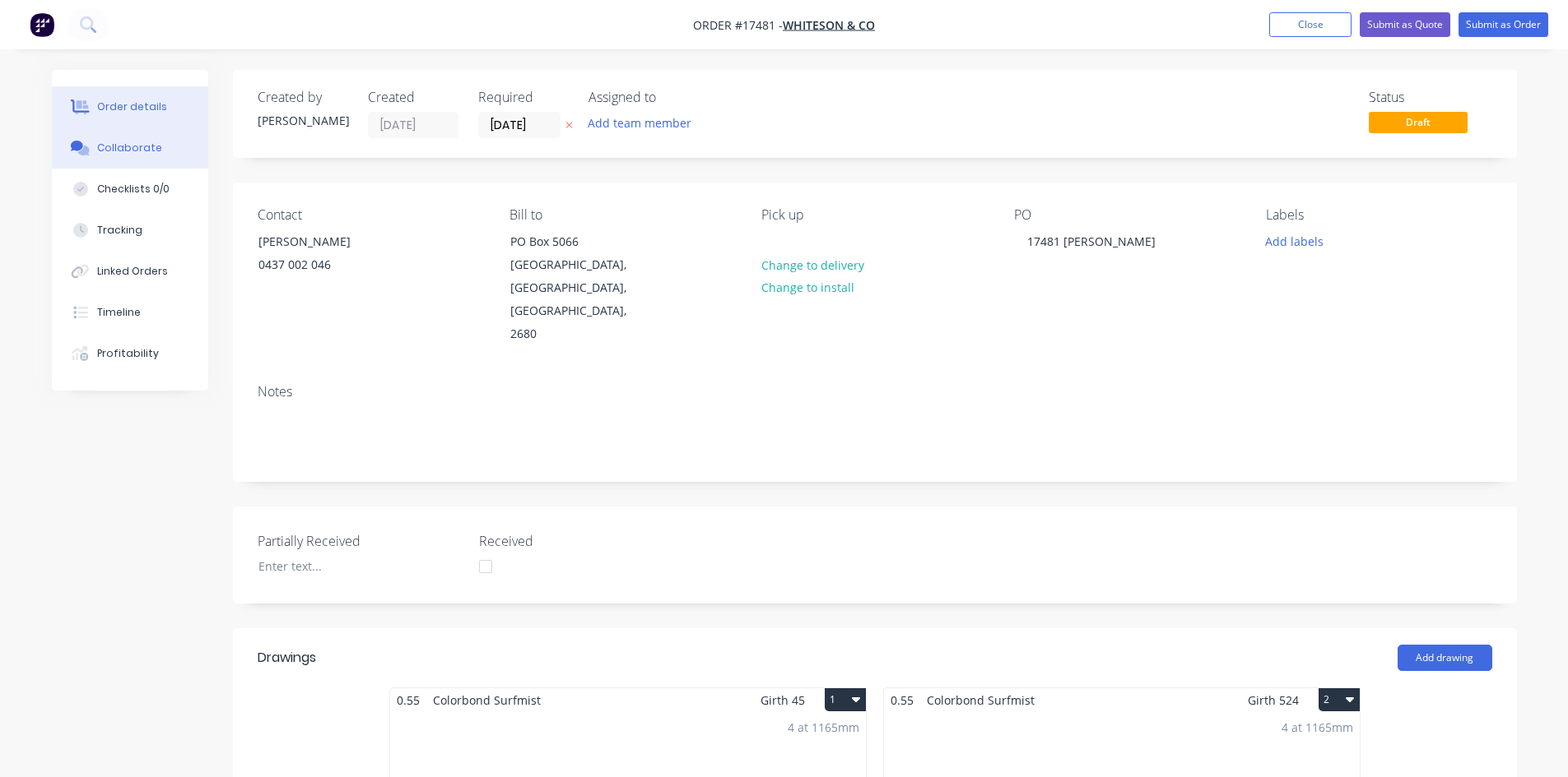
click at [132, 150] on div "Collaborate" at bounding box center [129, 148] width 65 height 15
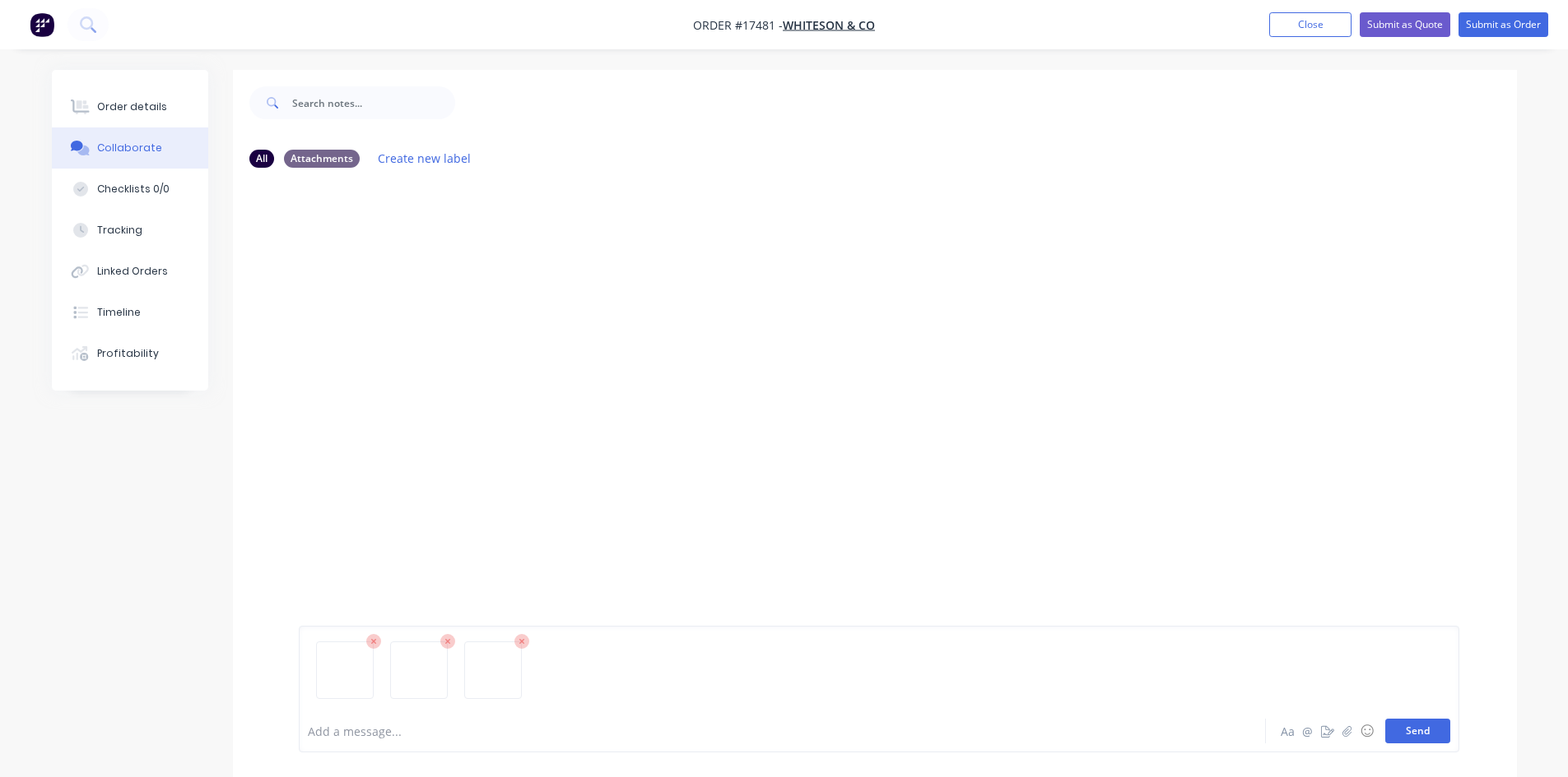
click at [1430, 730] on button "Send" at bounding box center [1417, 731] width 65 height 25
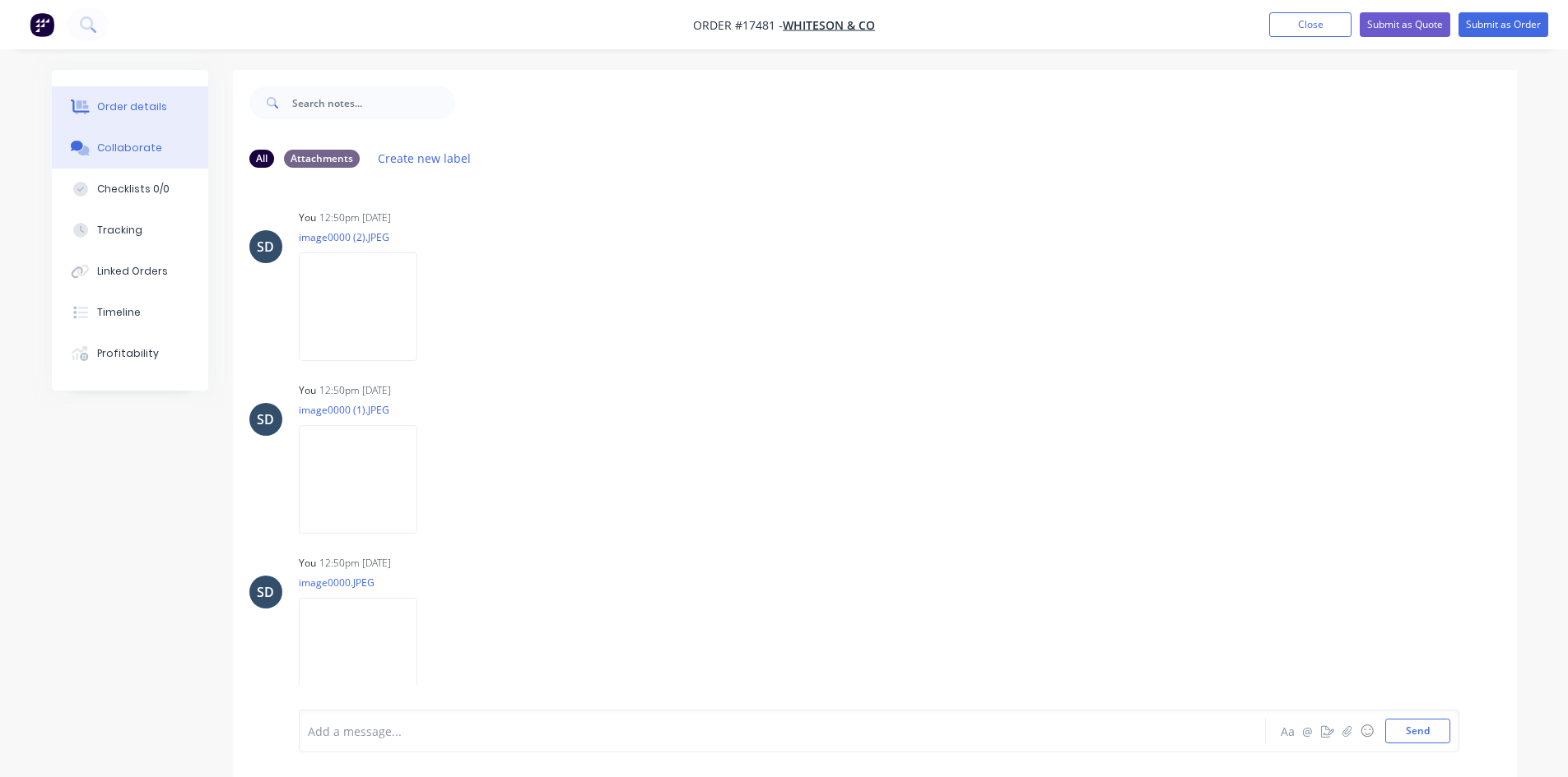
click at [158, 103] on div "Order details" at bounding box center [132, 107] width 70 height 15
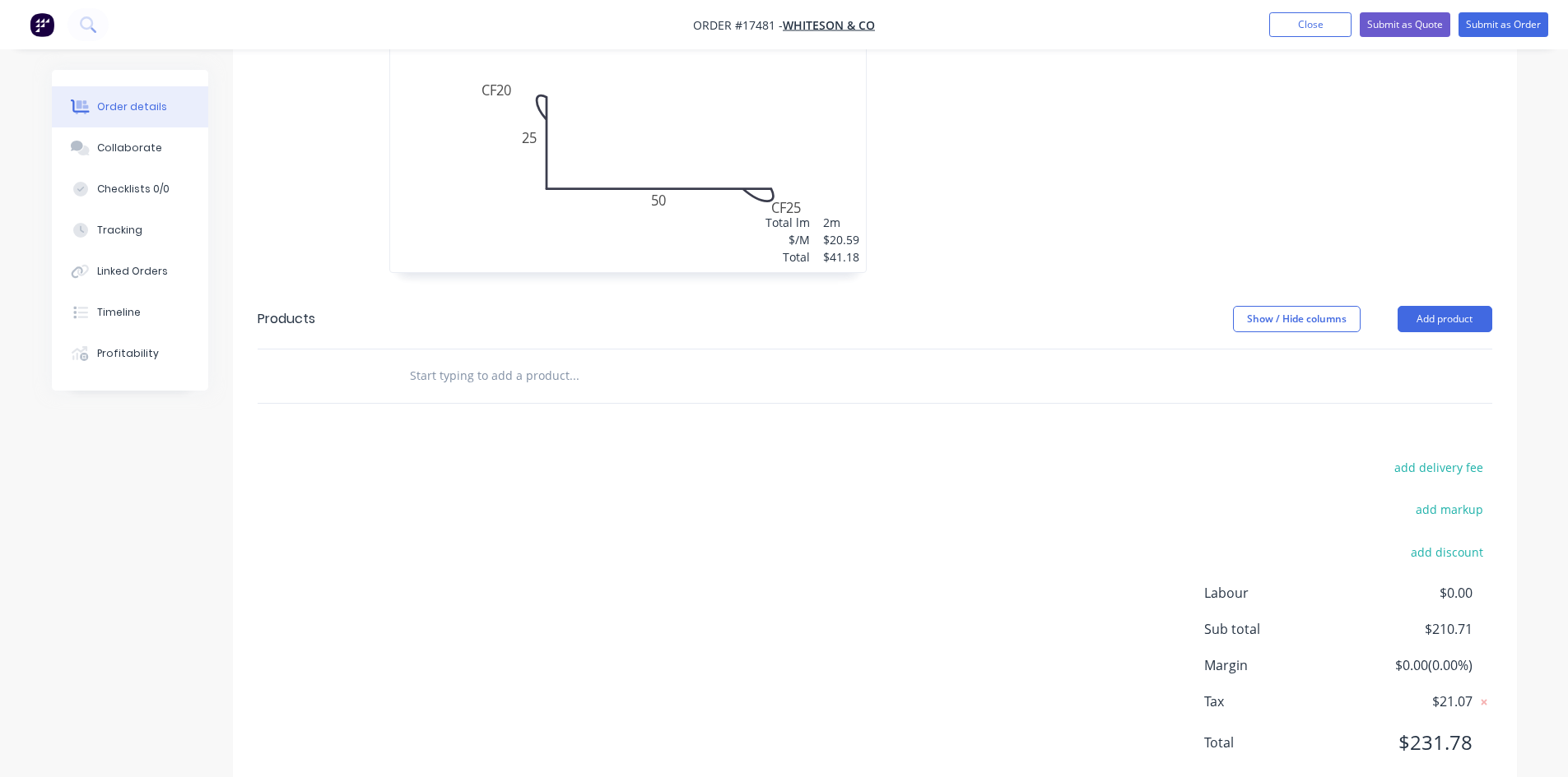
scroll to position [699, 0]
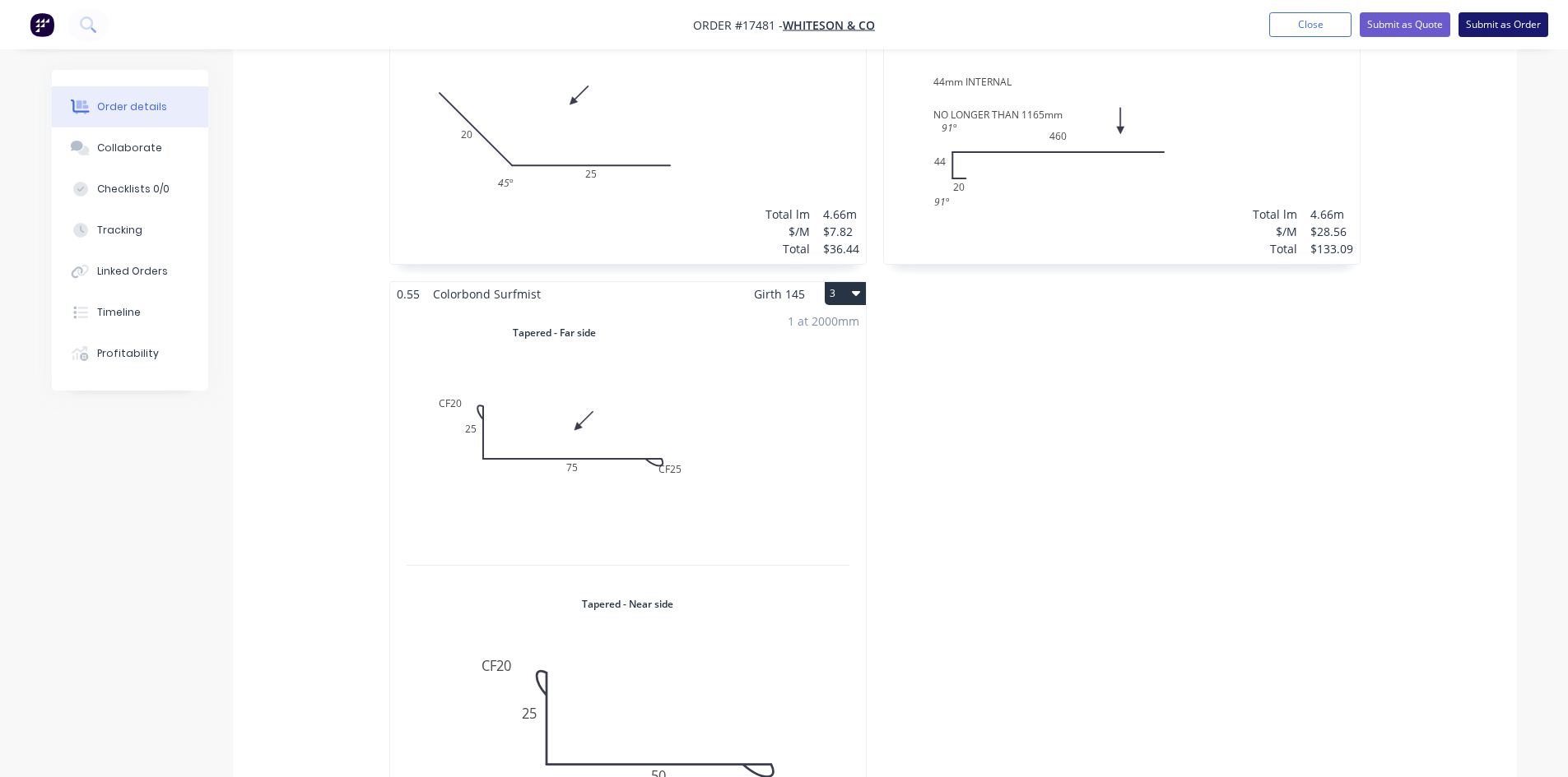
click at [1499, 27] on button "Submit as Order" at bounding box center [1503, 25] width 90 height 25
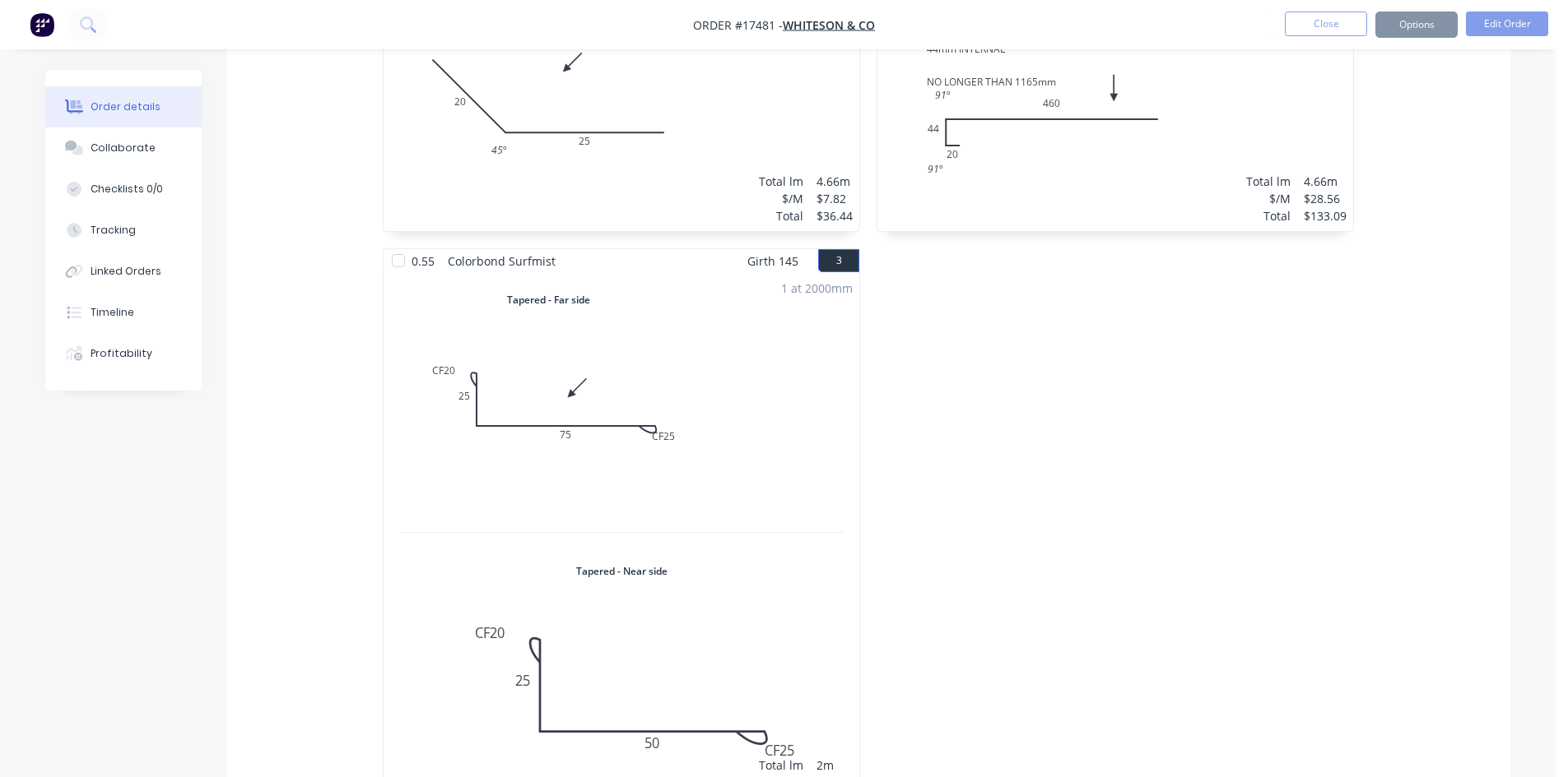
scroll to position [0, 0]
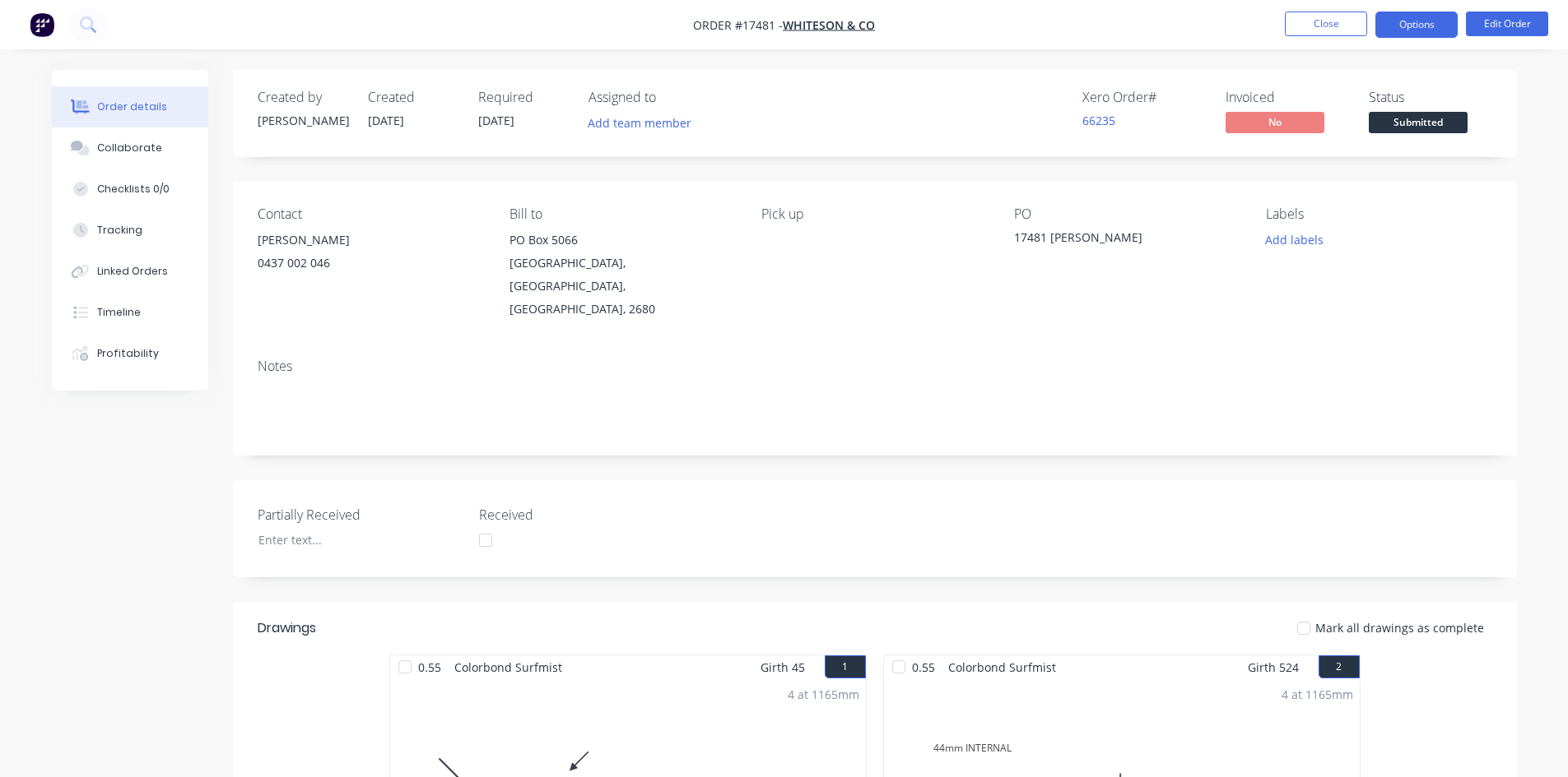
click at [1424, 28] on button "Options" at bounding box center [1416, 25] width 82 height 27
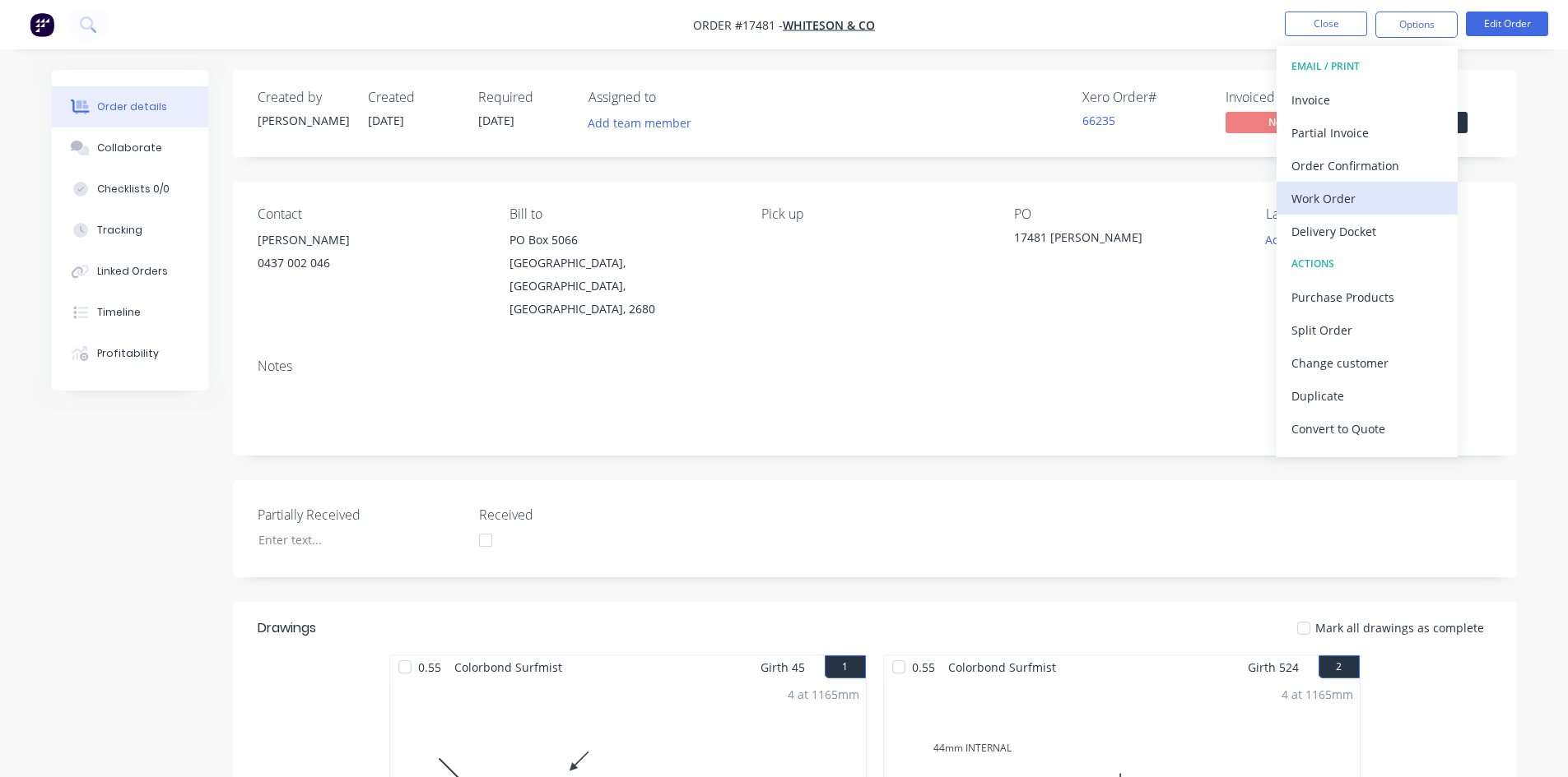
click at [1367, 198] on div "Work Order" at bounding box center [1367, 198] width 152 height 24
click at [1367, 198] on div "Custom" at bounding box center [1367, 198] width 152 height 24
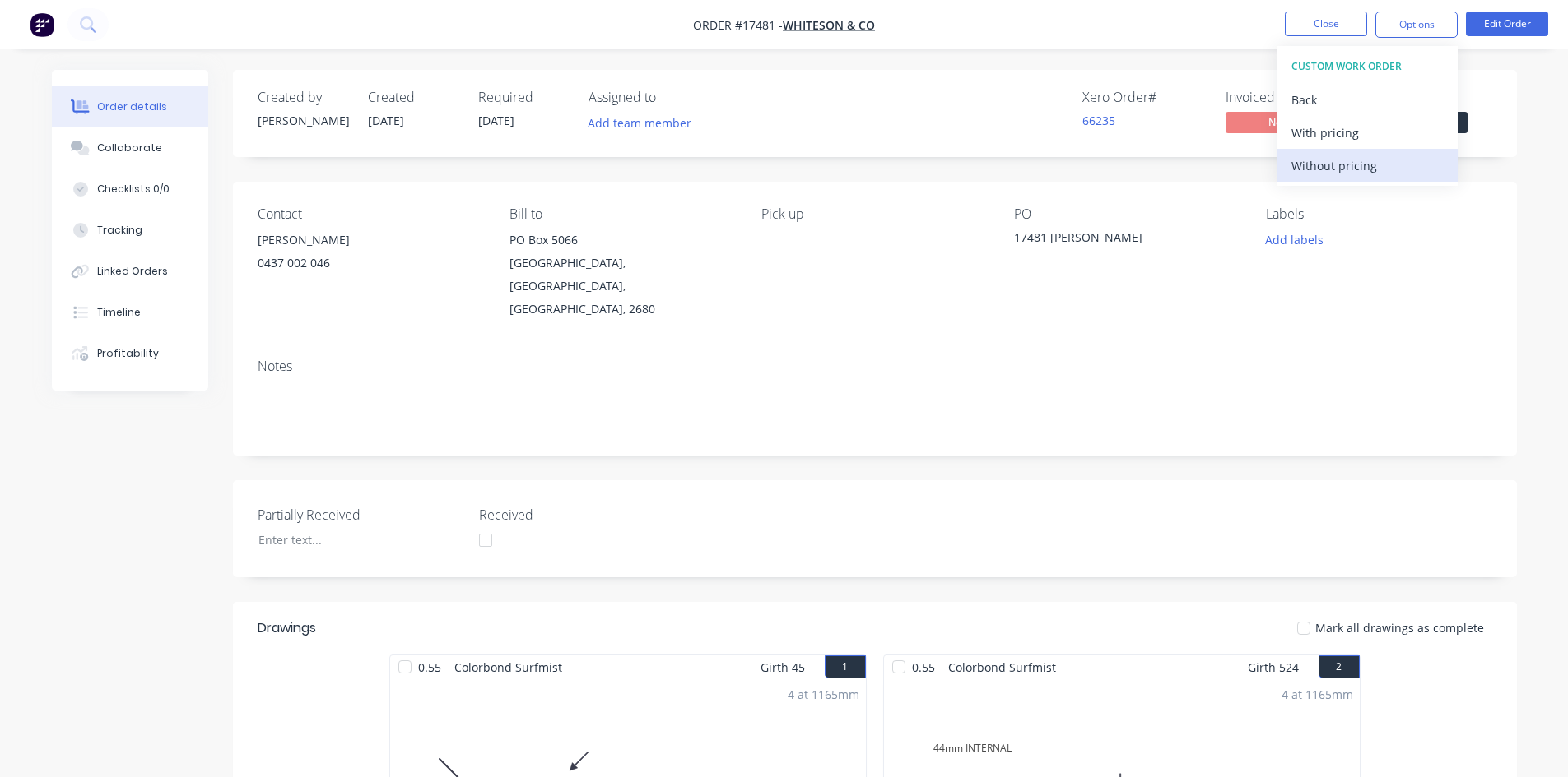
click at [1372, 167] on div "Without pricing" at bounding box center [1367, 166] width 152 height 24
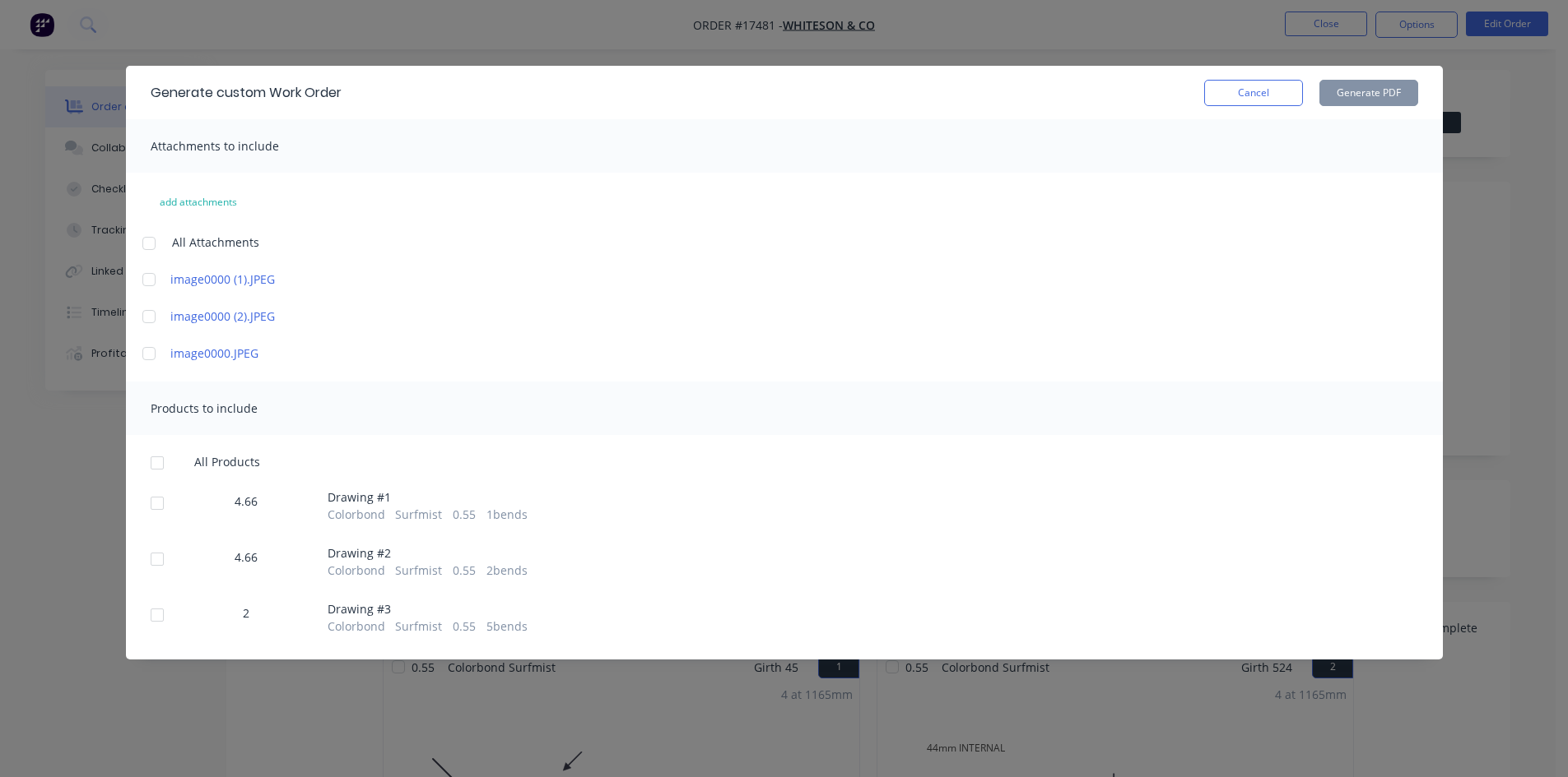
click at [154, 242] on div at bounding box center [149, 244] width 33 height 33
click at [157, 463] on div at bounding box center [157, 463] width 33 height 33
click at [1357, 95] on button "Generate PDF" at bounding box center [1368, 93] width 99 height 27
click at [1252, 94] on button "Cancel" at bounding box center [1253, 93] width 99 height 27
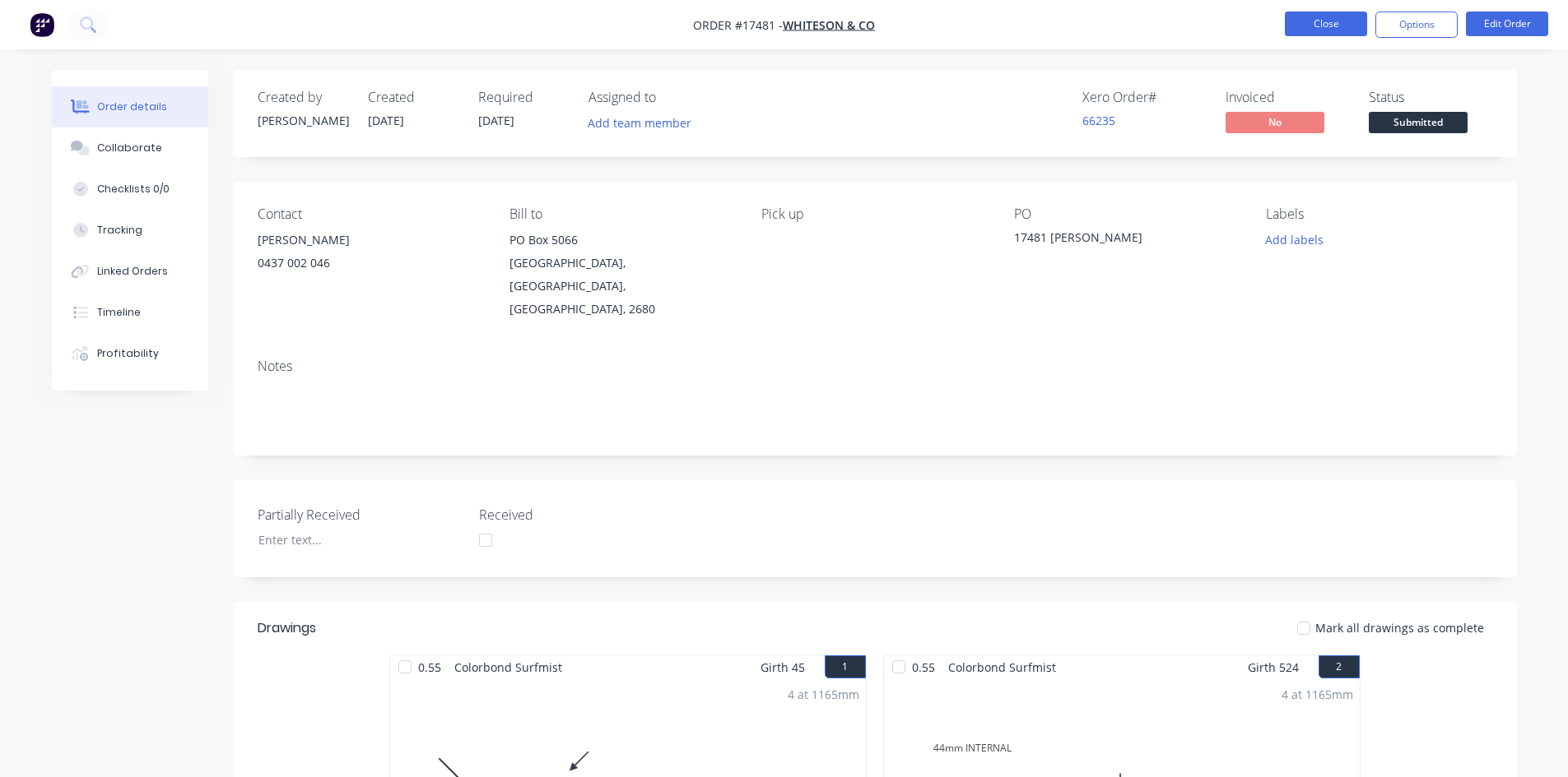
click at [1330, 23] on button "Close" at bounding box center [1325, 24] width 82 height 25
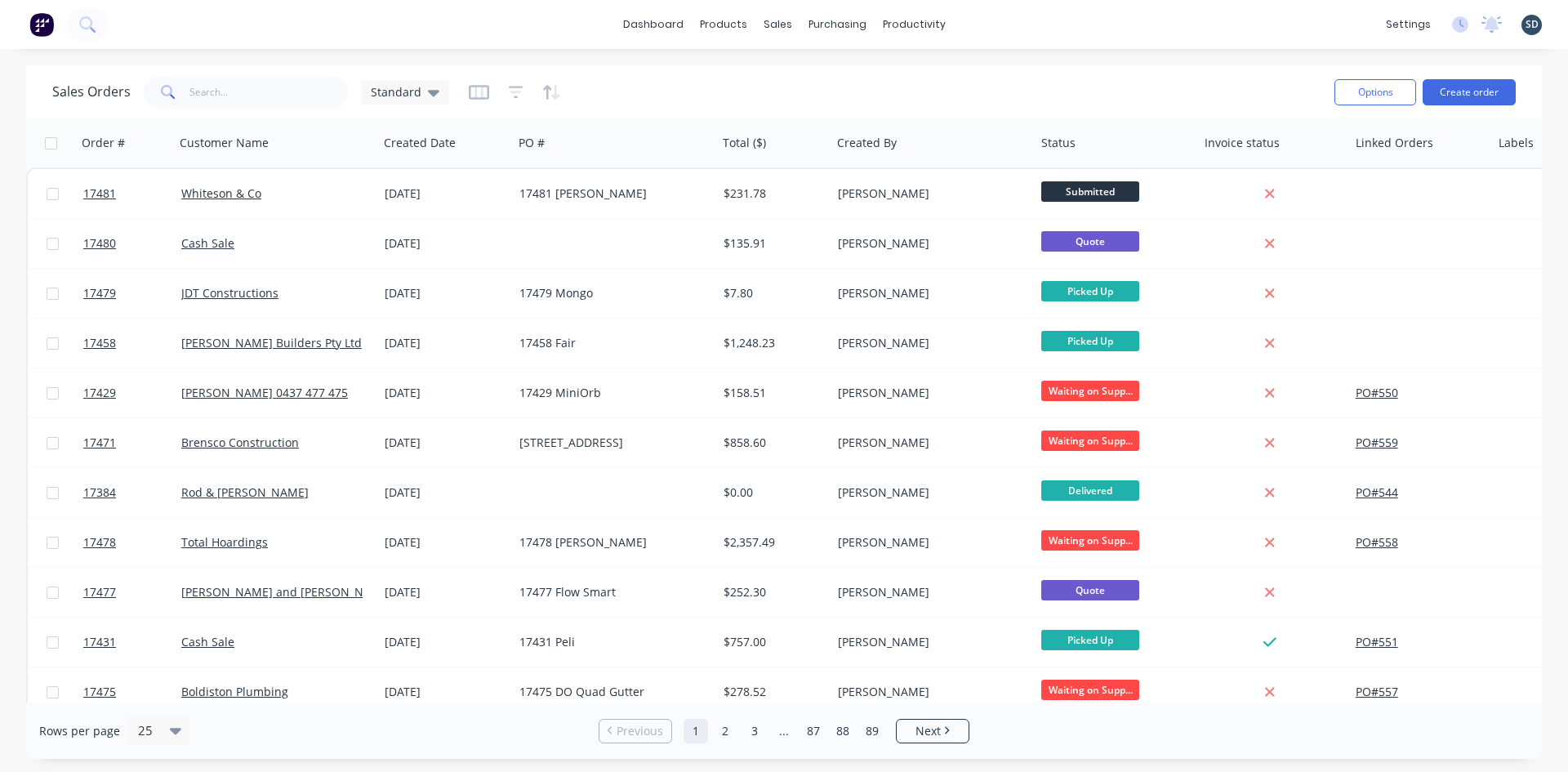
click at [1000, 26] on div "dashboard products sales purchasing productivity dashboard products Product Cat…" at bounding box center [784, 25] width 1568 height 49
click at [995, 22] on div "dashboard products sales purchasing productivity dashboard products Product Cat…" at bounding box center [784, 25] width 1568 height 49
click at [870, 85] on div "Purchase Orders" at bounding box center [890, 78] width 86 height 15
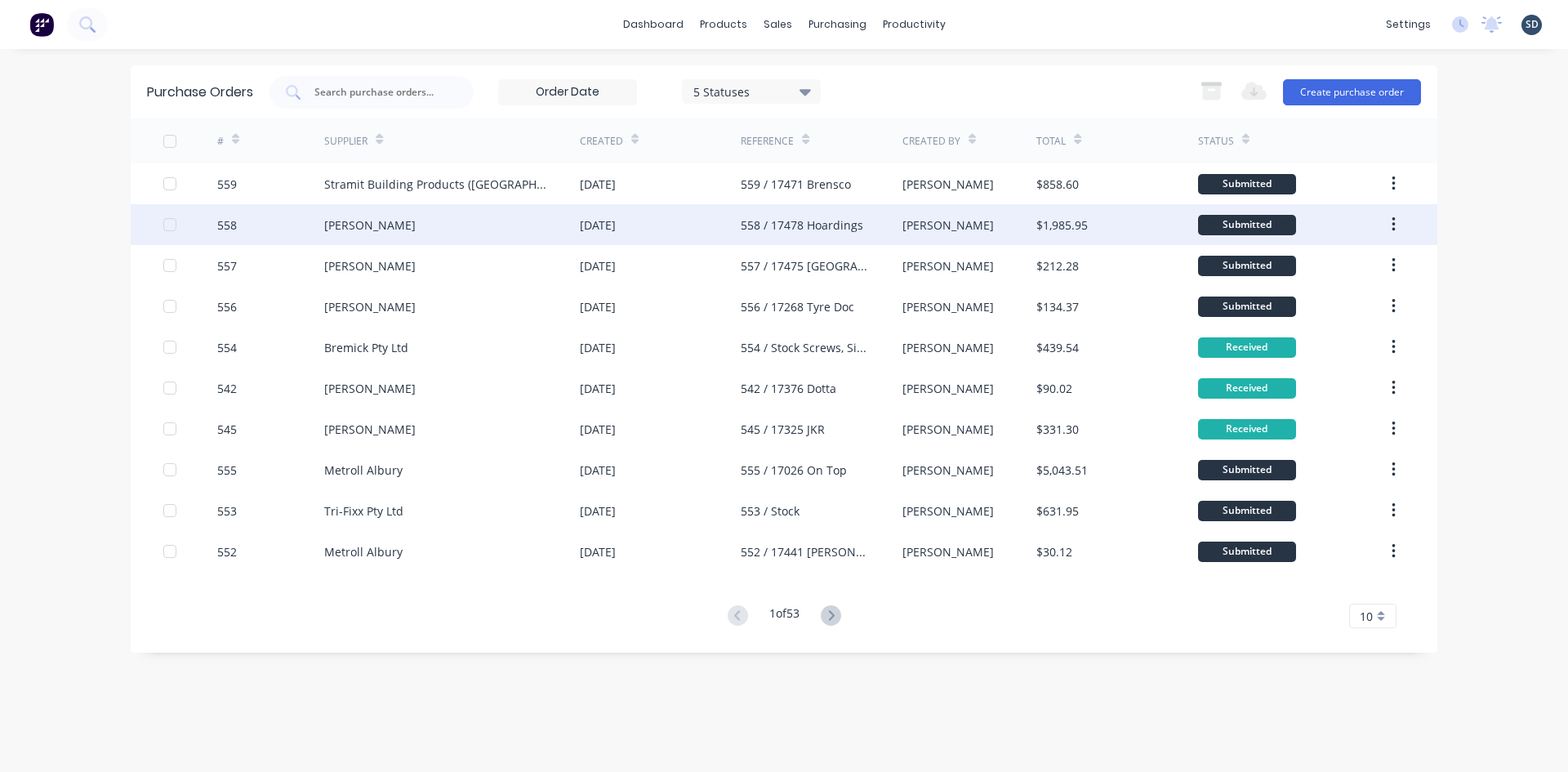
click at [527, 235] on div "Lysaght VIC" at bounding box center [452, 225] width 256 height 41
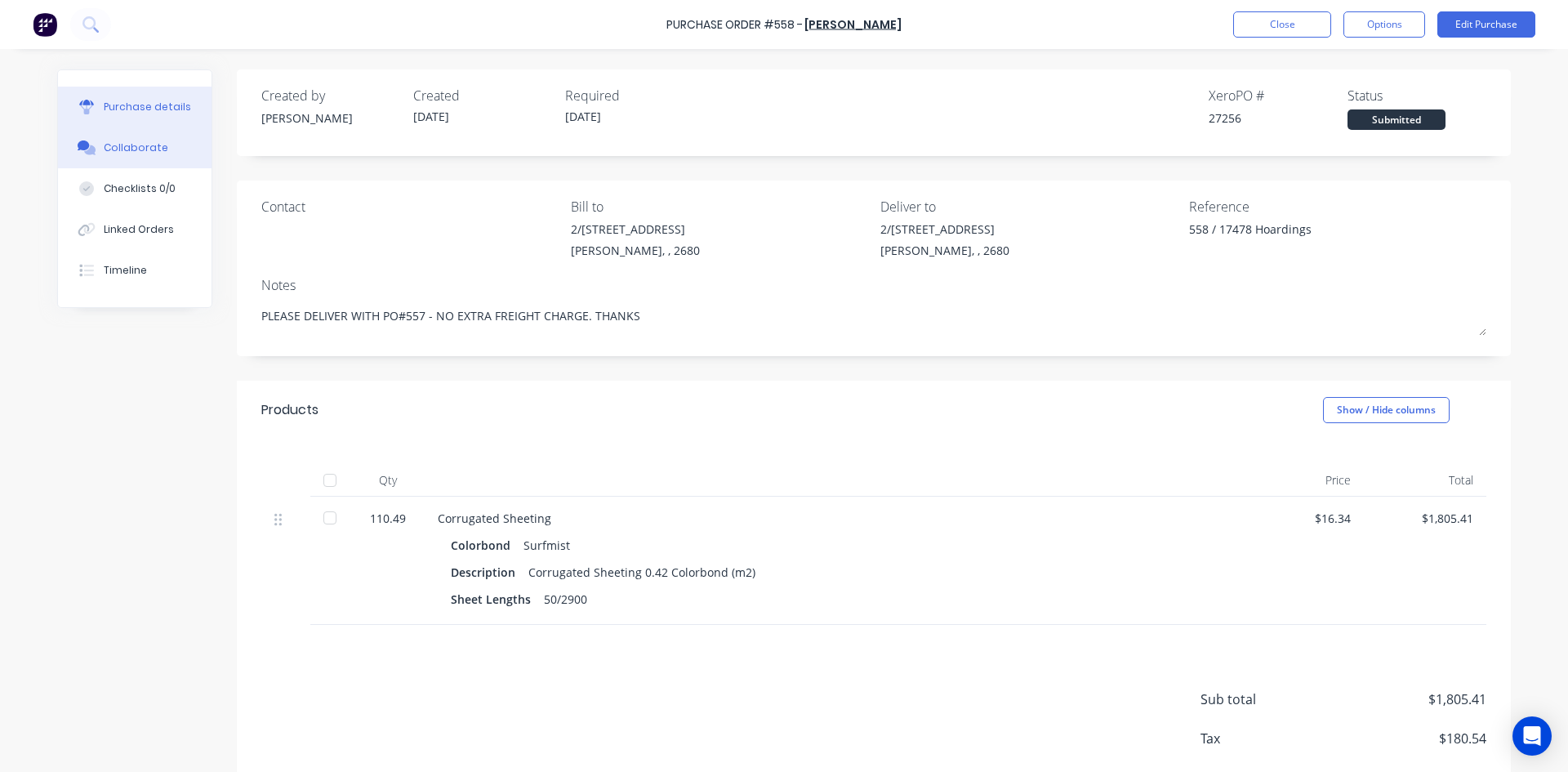
click at [154, 144] on div "Collaborate" at bounding box center [136, 148] width 64 height 15
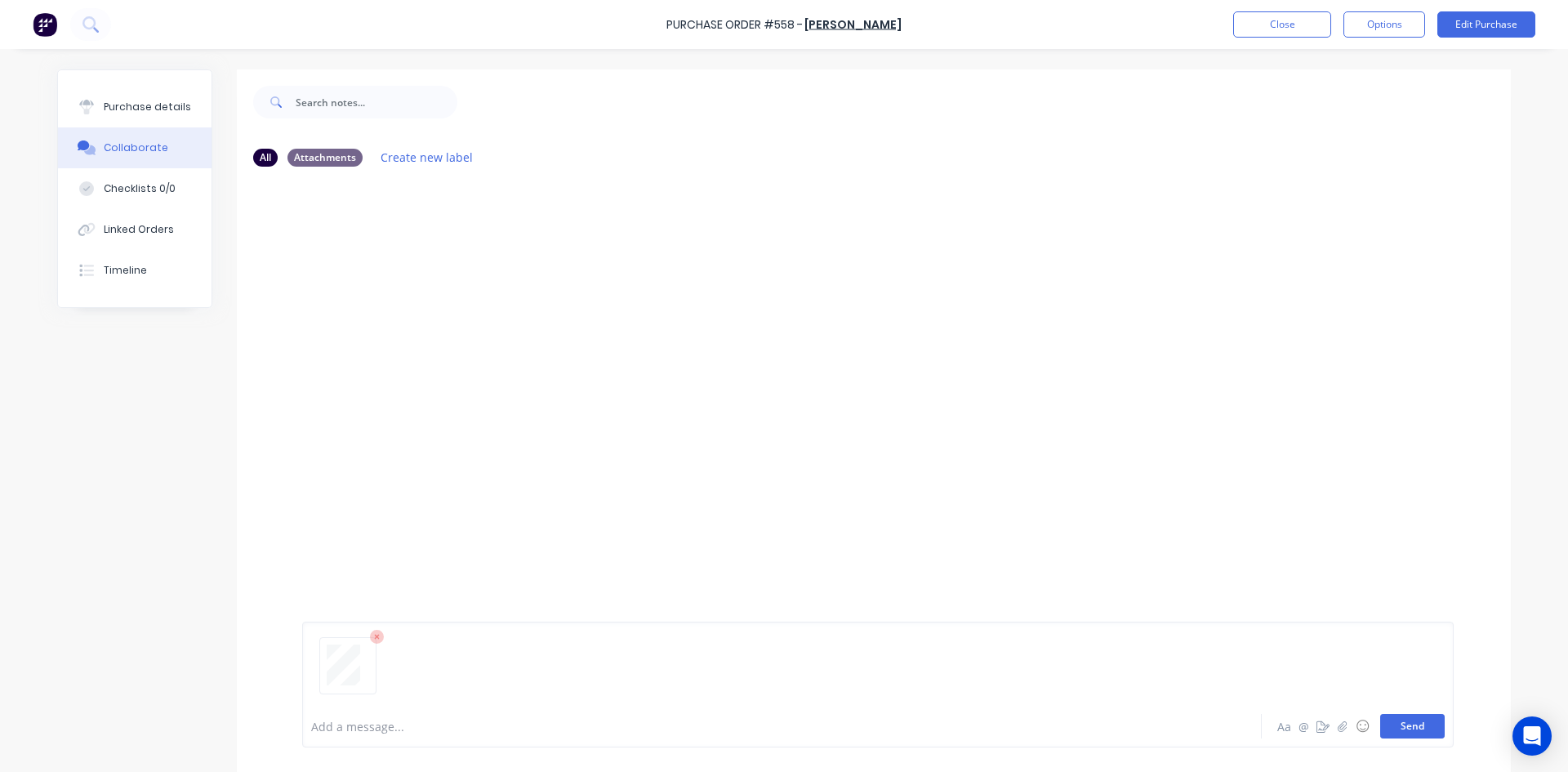
click at [1412, 721] on button "Send" at bounding box center [1413, 727] width 64 height 25
click at [151, 103] on div "Purchase details" at bounding box center [147, 107] width 87 height 15
type textarea "x"
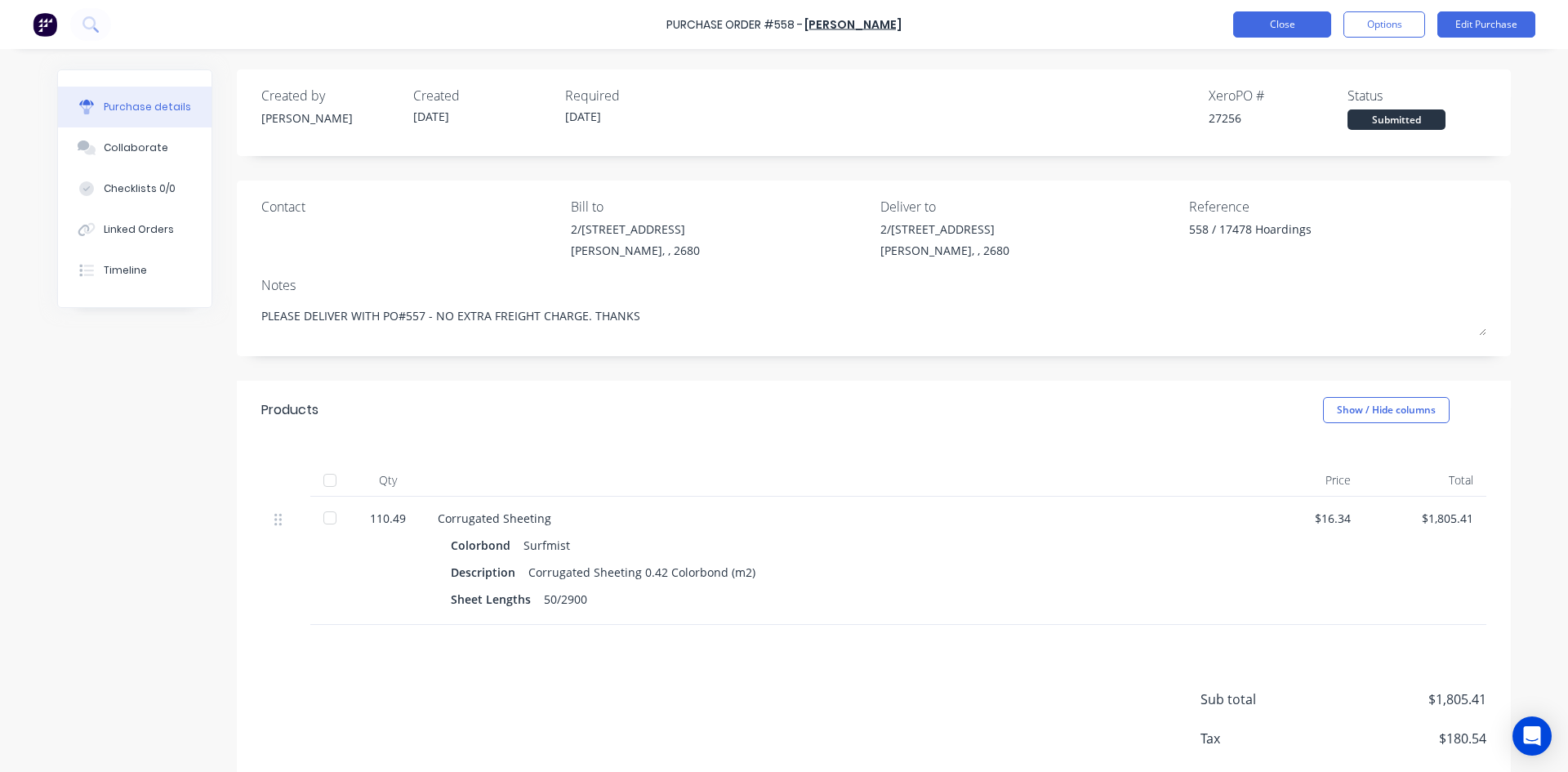
click at [1278, 28] on button "Close" at bounding box center [1282, 25] width 98 height 26
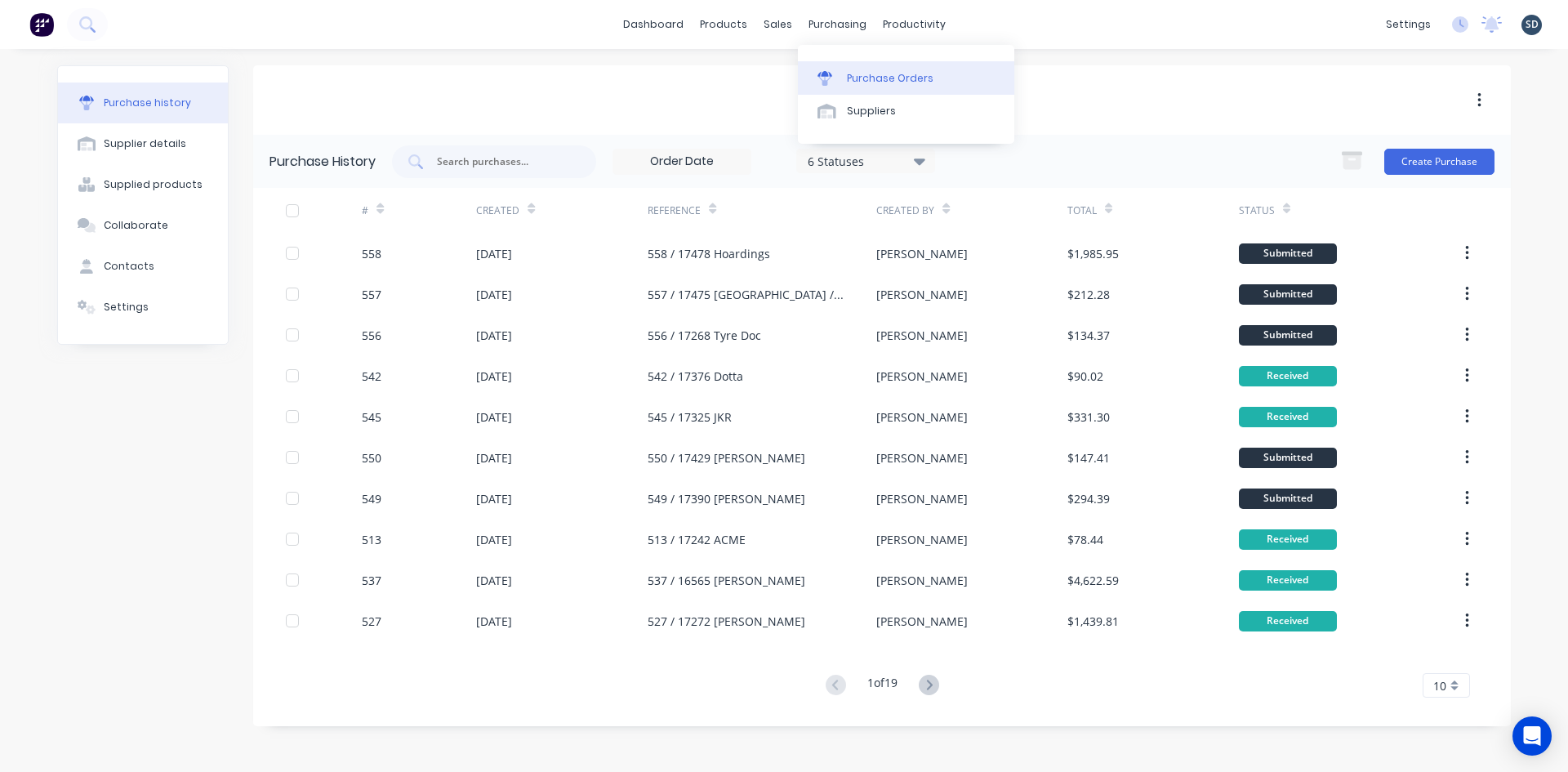
click at [877, 81] on div "Purchase Orders" at bounding box center [890, 78] width 86 height 15
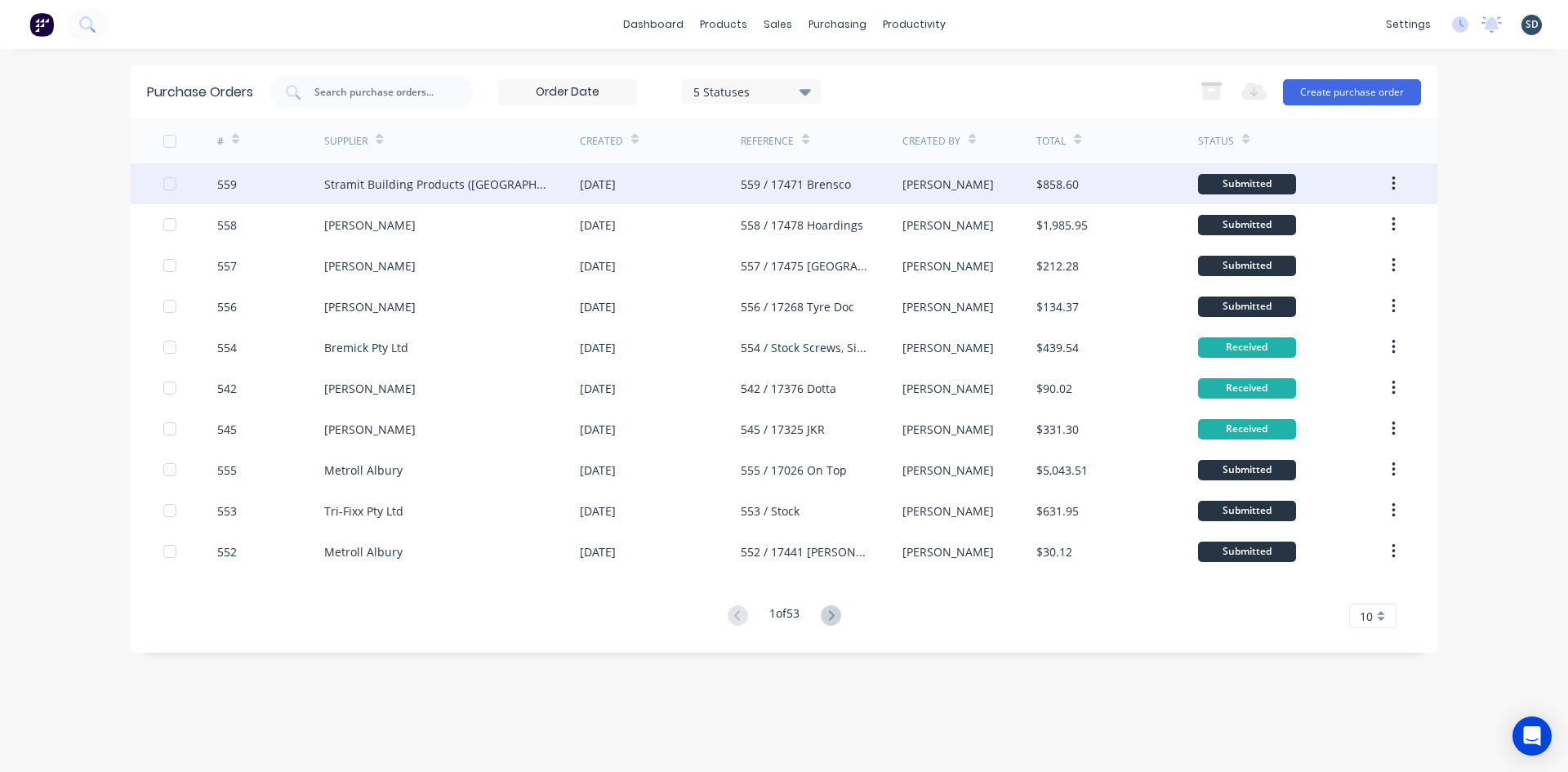
click at [692, 188] on div "[DATE]" at bounding box center [661, 184] width 161 height 41
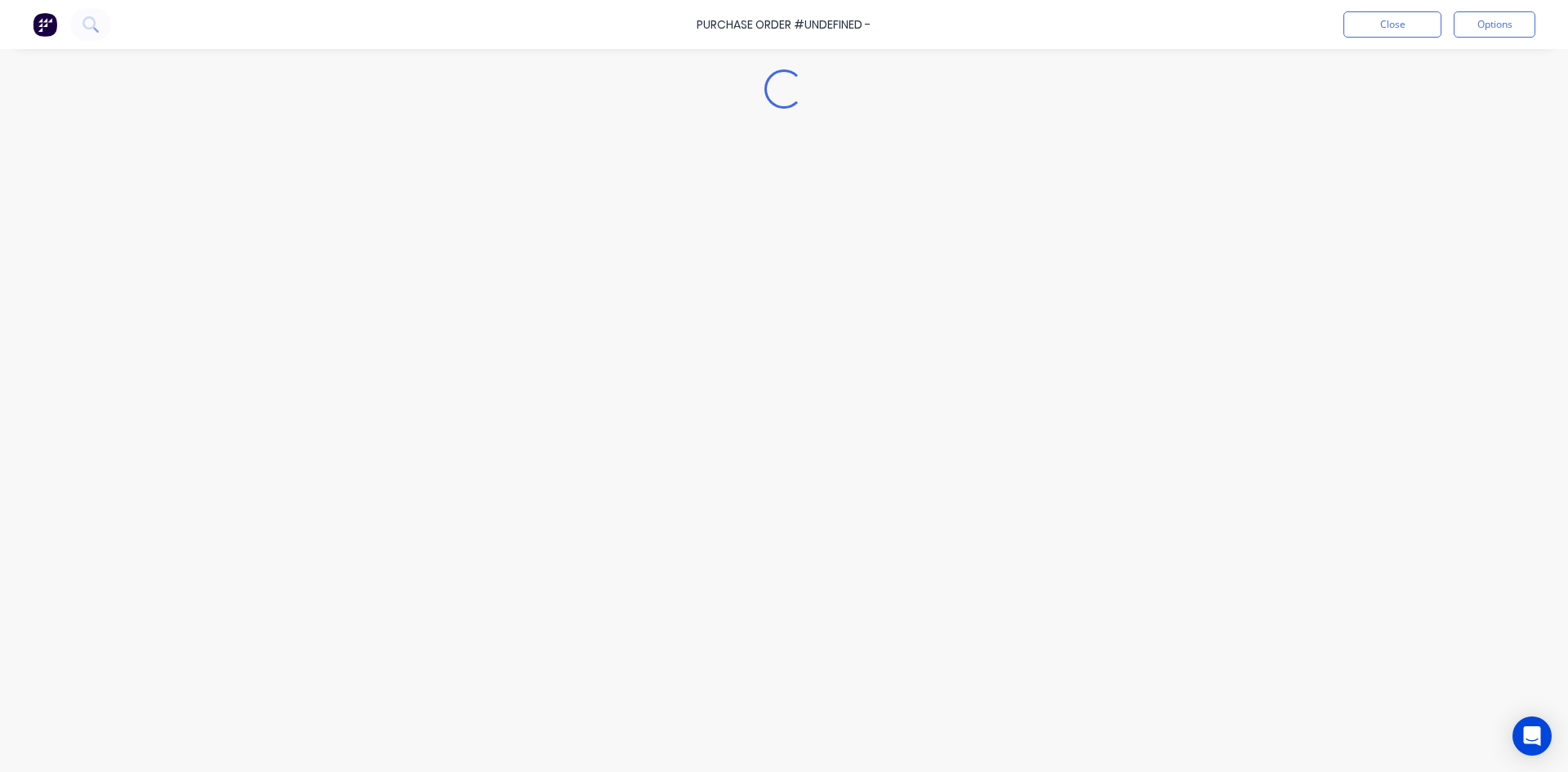
click at [692, 188] on div "Loading..." at bounding box center [784, 361] width 1487 height 691
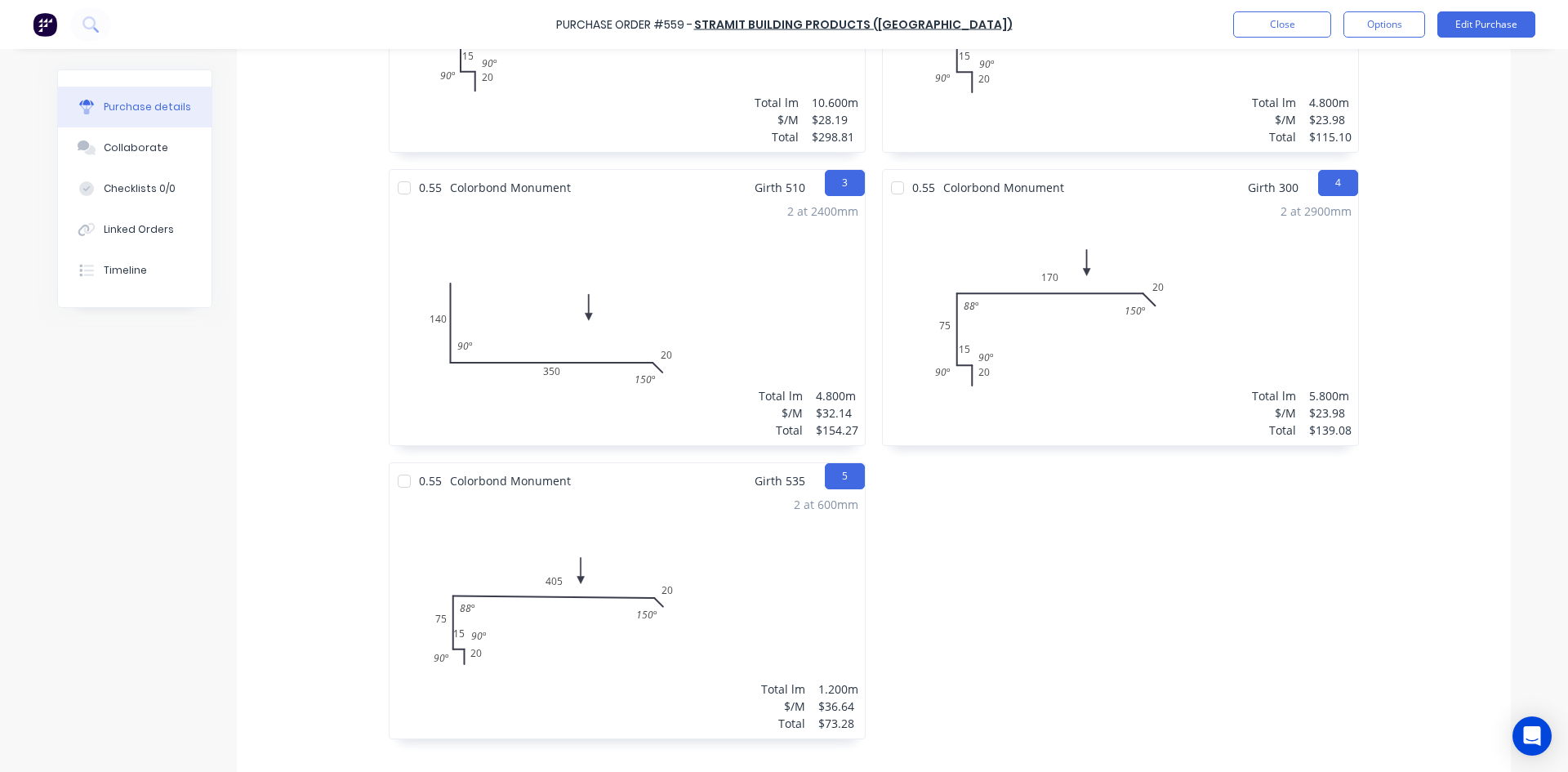
scroll to position [636, 0]
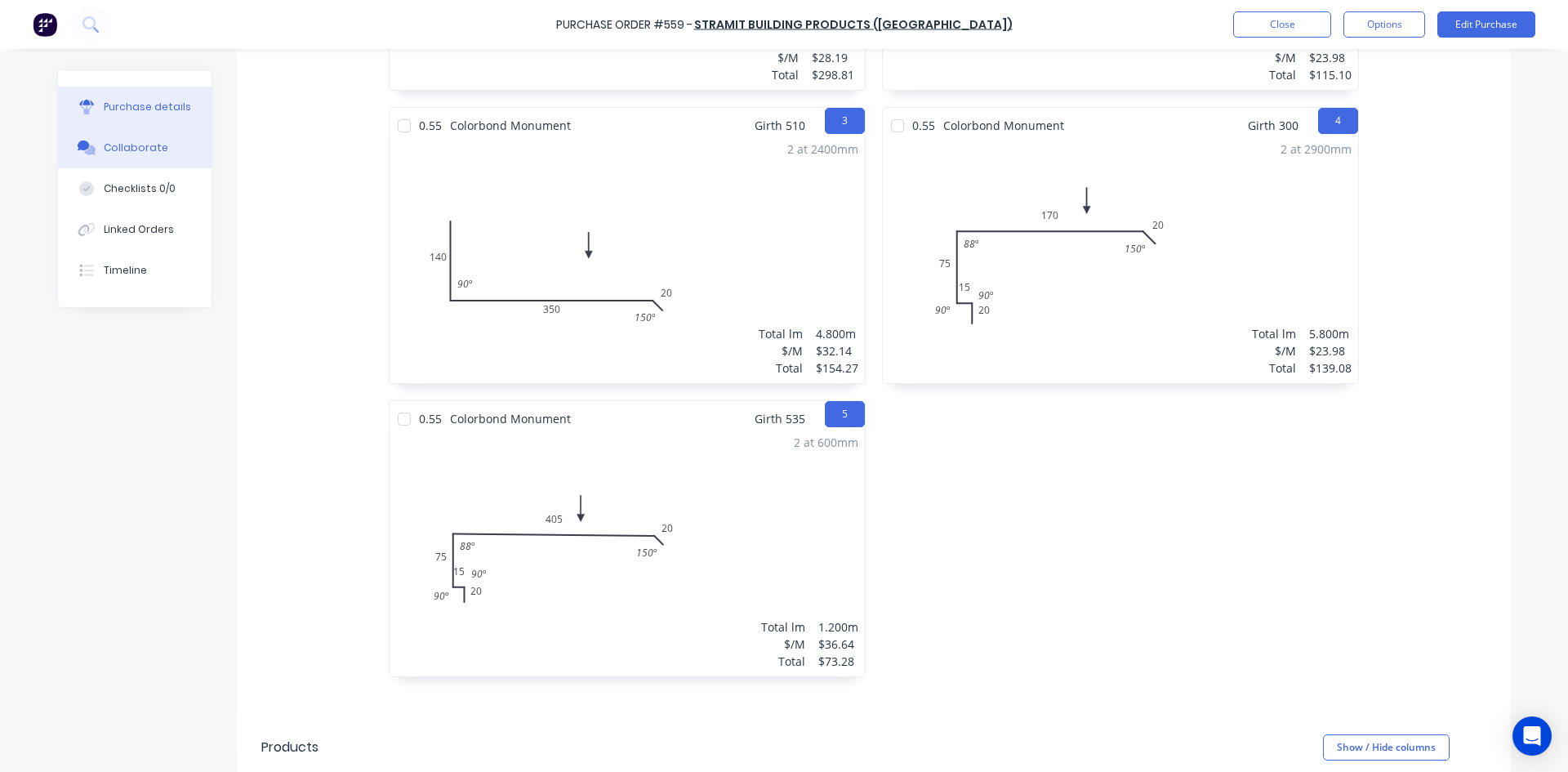
click at [137, 157] on button "Collaborate" at bounding box center [134, 148] width 154 height 41
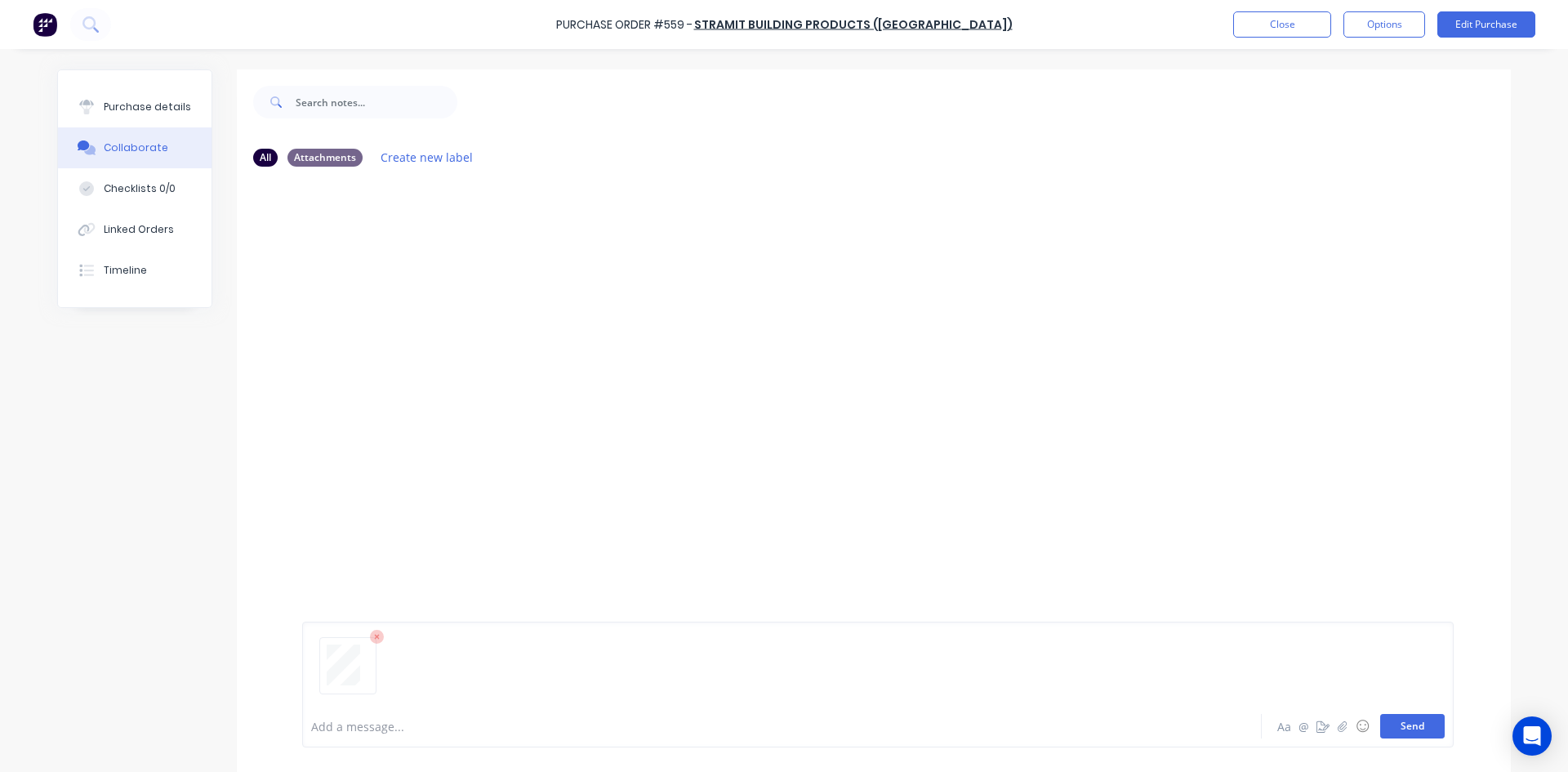
click at [1413, 728] on button "Send" at bounding box center [1413, 727] width 64 height 25
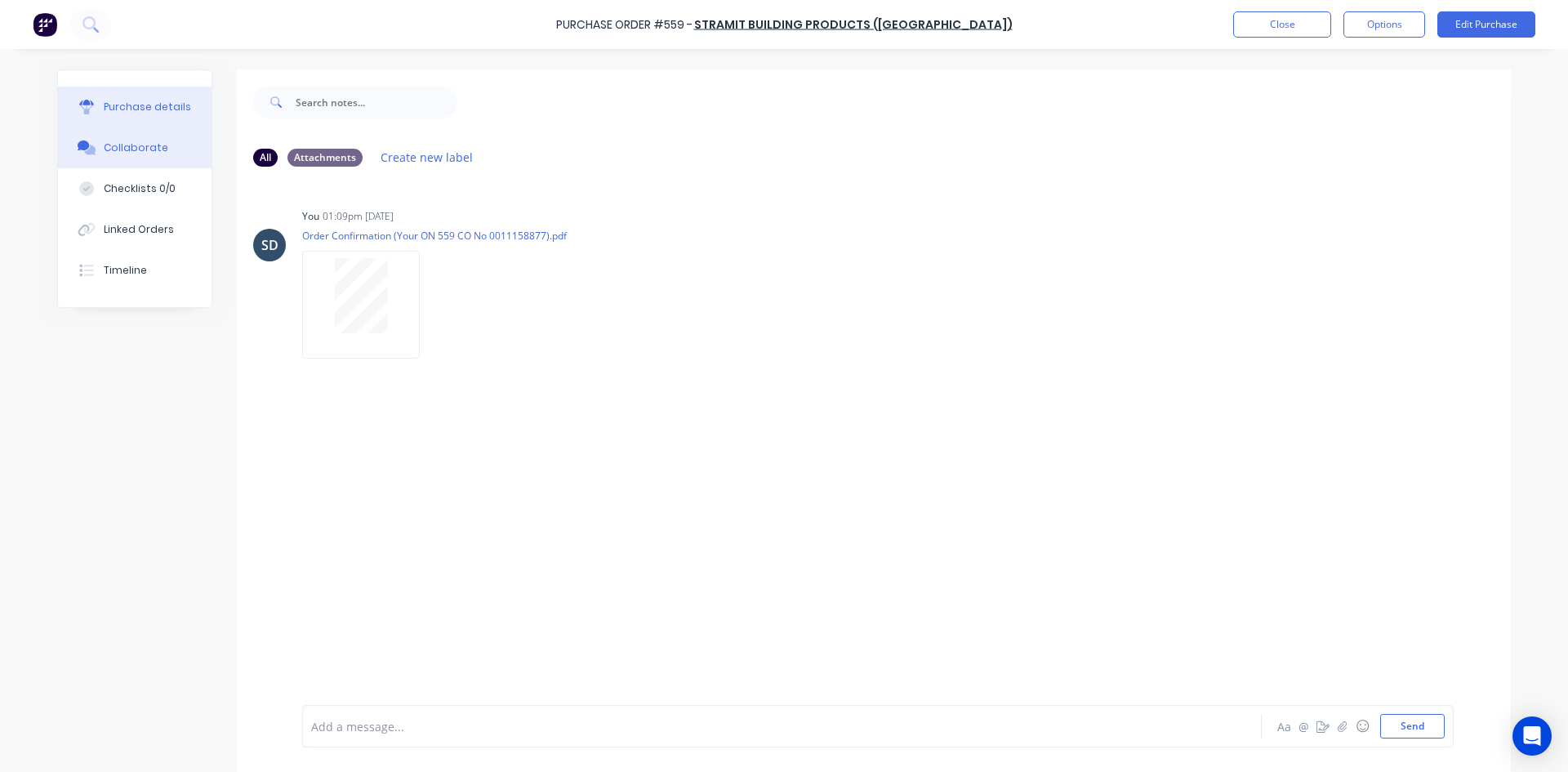
click at [188, 114] on button "Purchase details" at bounding box center [134, 107] width 154 height 41
type textarea "x"
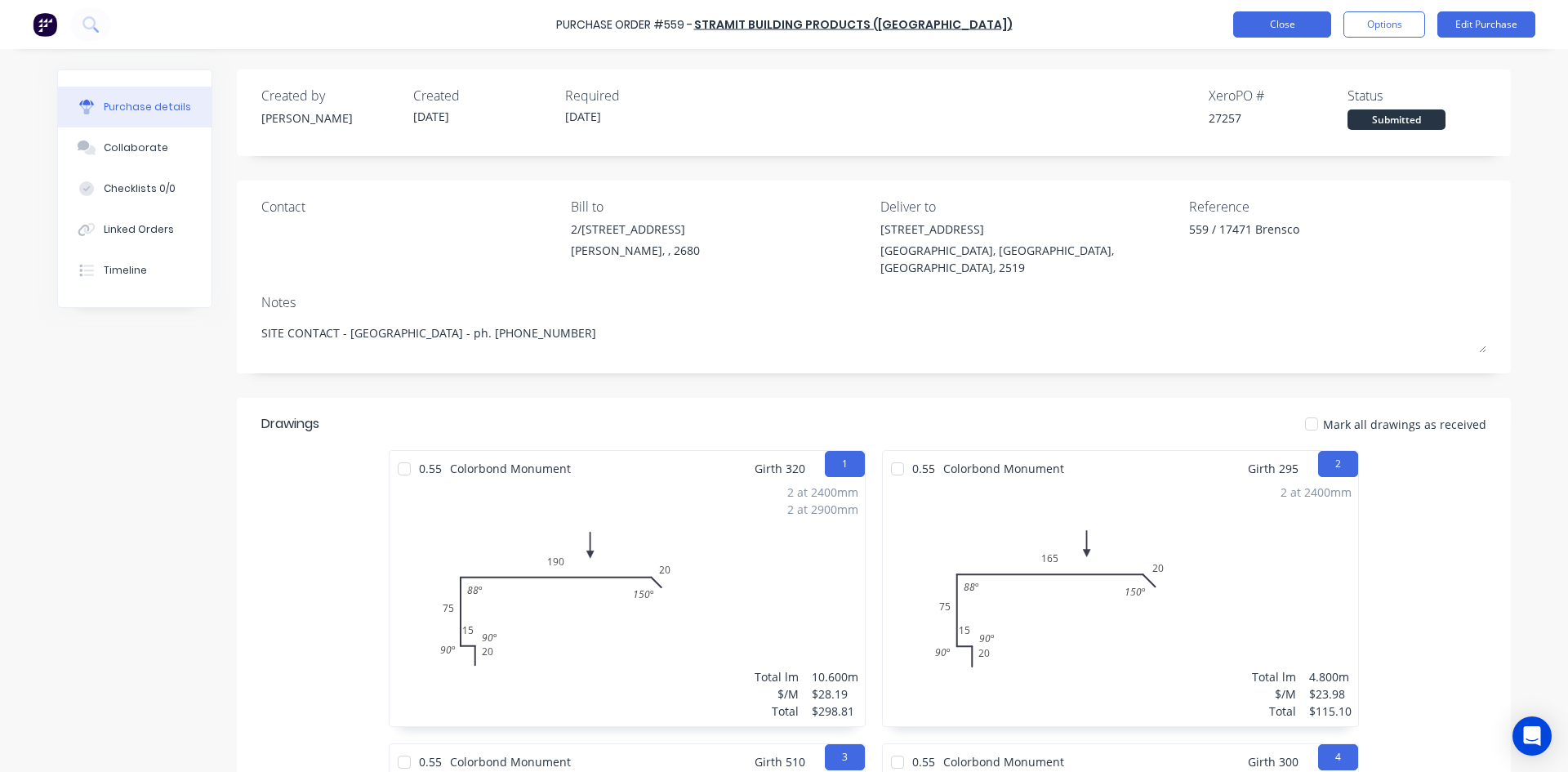
click at [1274, 24] on button "Close" at bounding box center [1282, 25] width 98 height 26
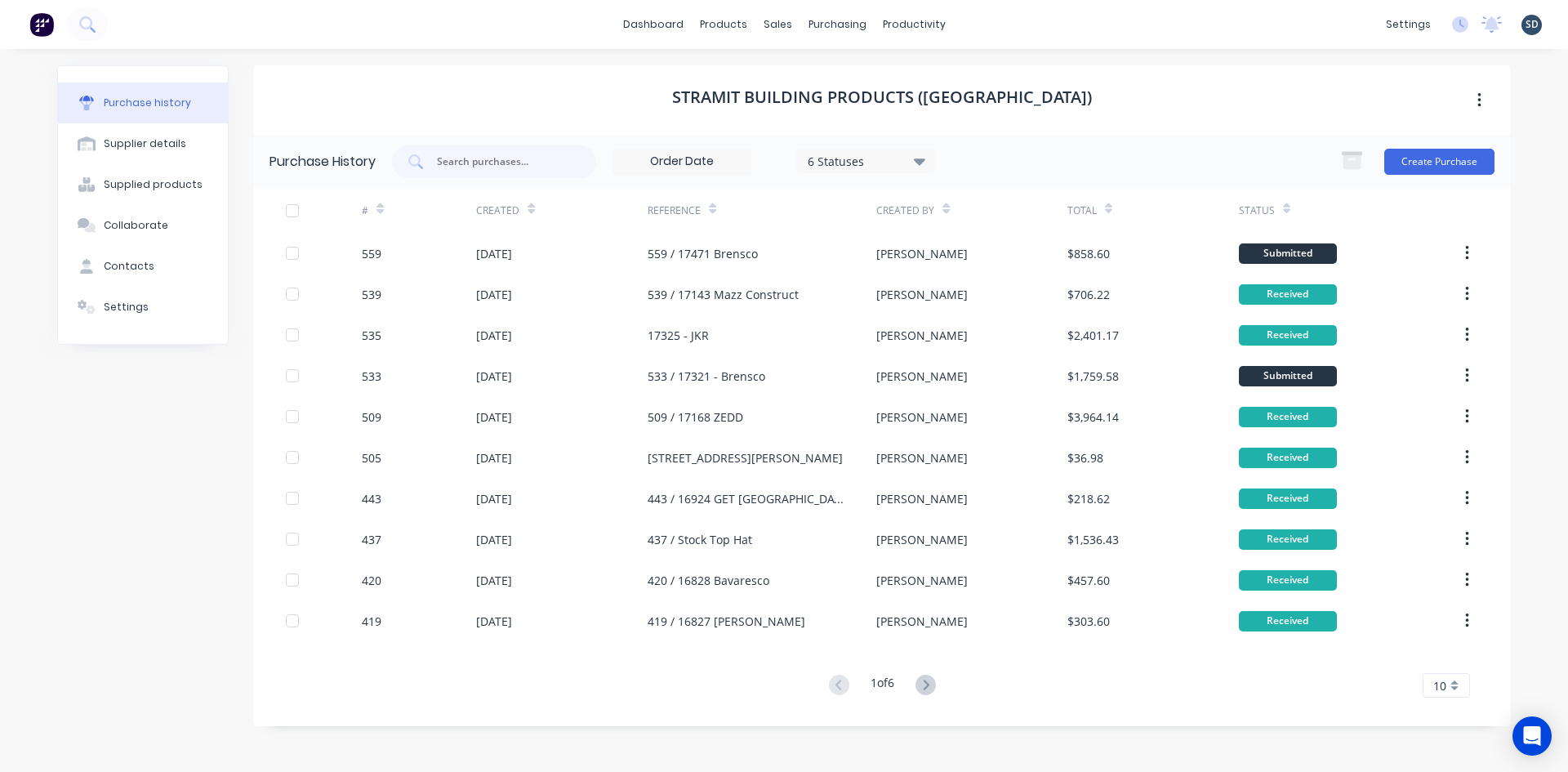
click at [1028, 25] on div "dashboard products sales purchasing productivity dashboard products Product Cat…" at bounding box center [784, 25] width 1568 height 49
click at [1000, 25] on div "dashboard products sales purchasing productivity dashboard products Product Cat…" at bounding box center [784, 25] width 1568 height 49
click at [823, 82] on div "Sales Orders" at bounding box center [837, 78] width 67 height 15
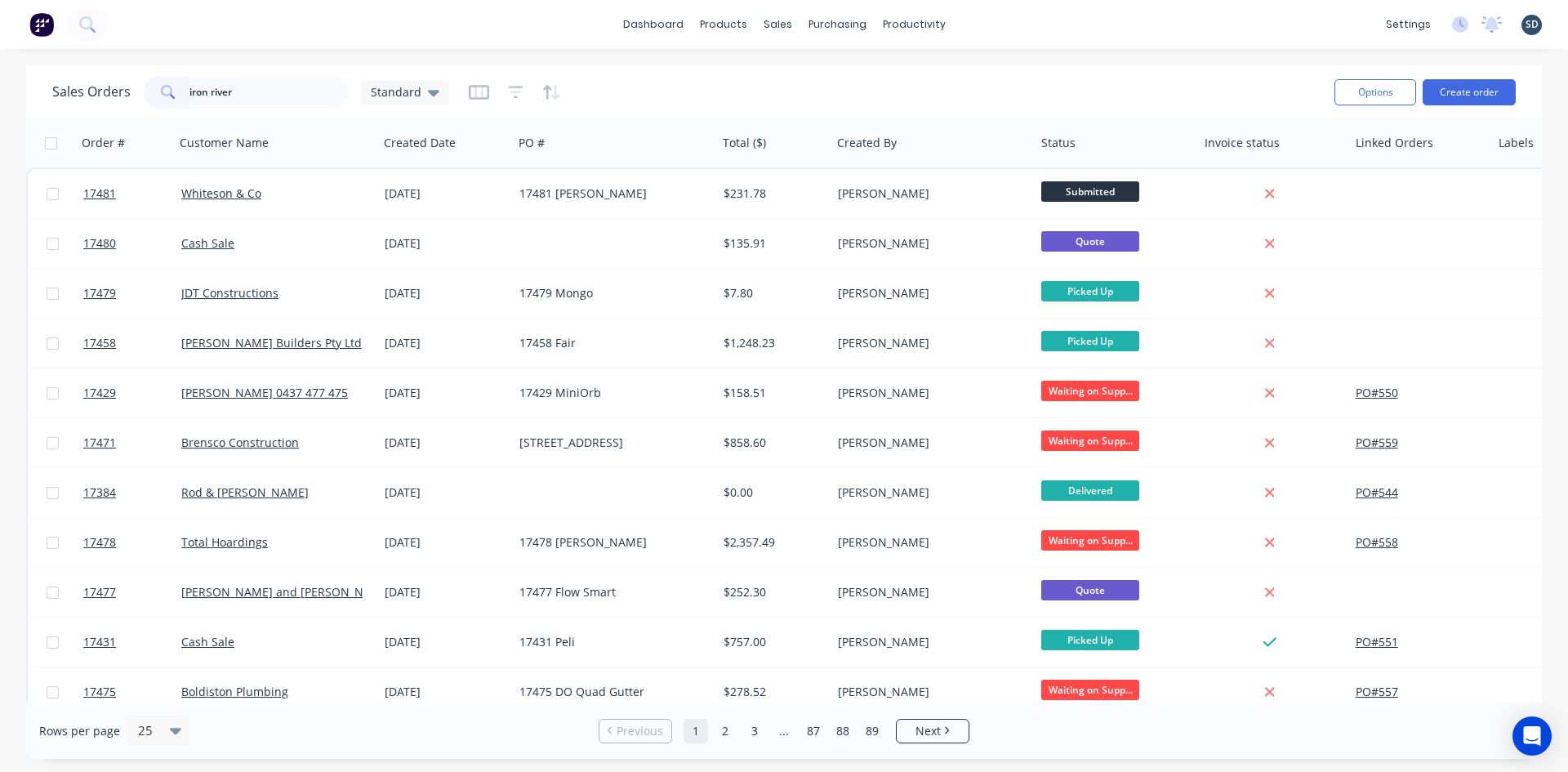
type input "iron river"
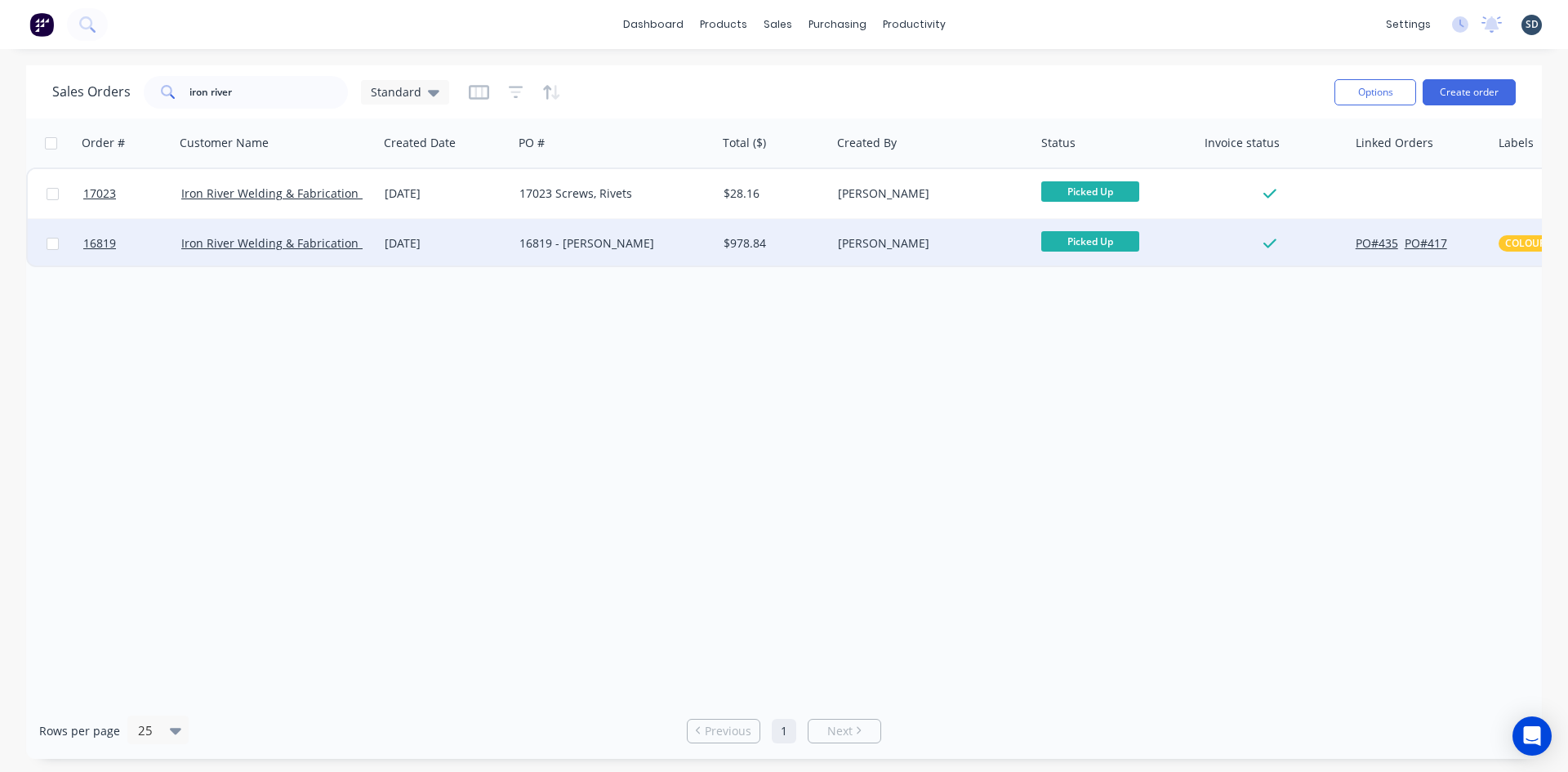
click at [645, 246] on div "16819 - [PERSON_NAME]" at bounding box center [610, 244] width 181 height 16
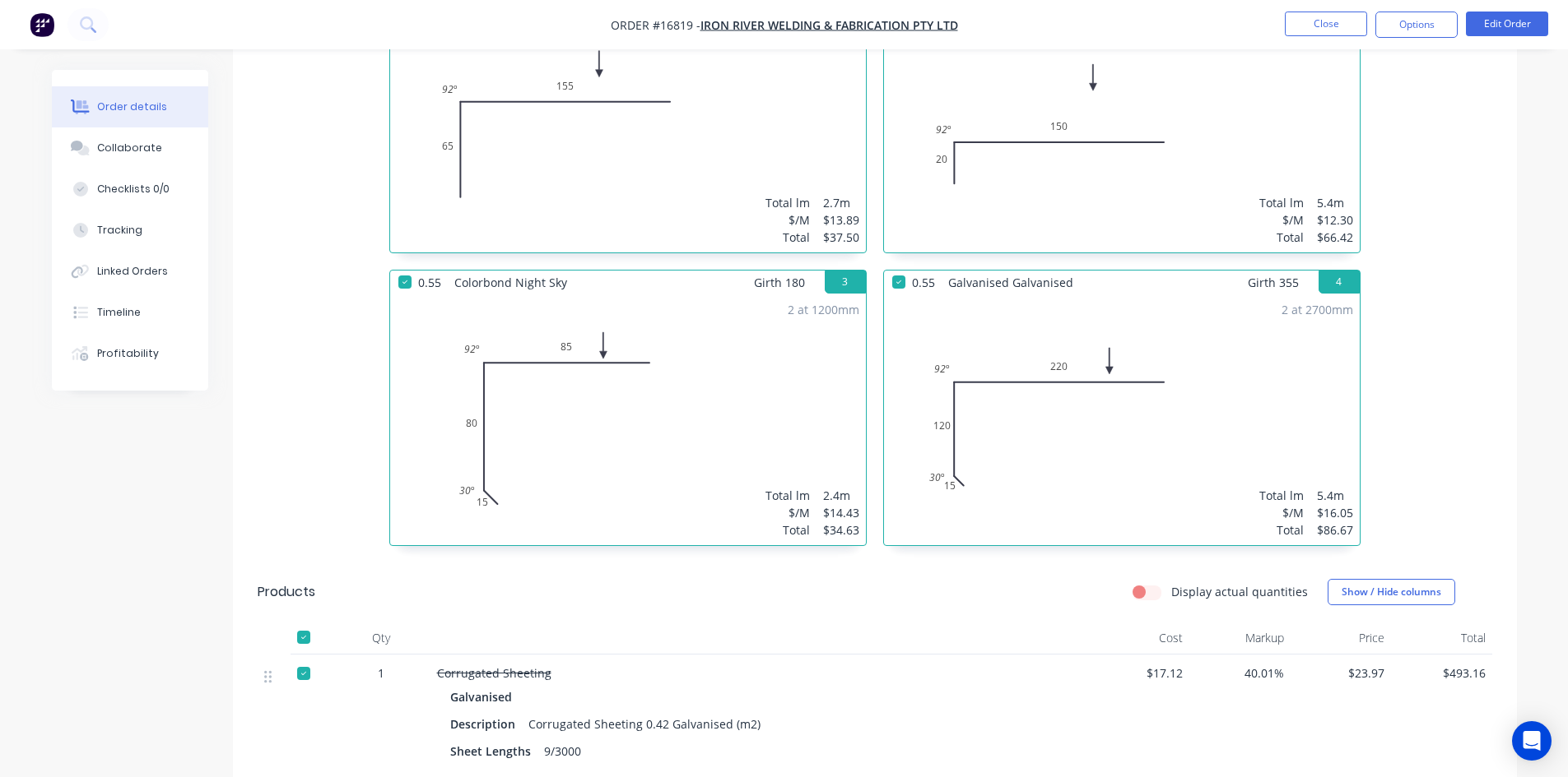
scroll to position [358, 0]
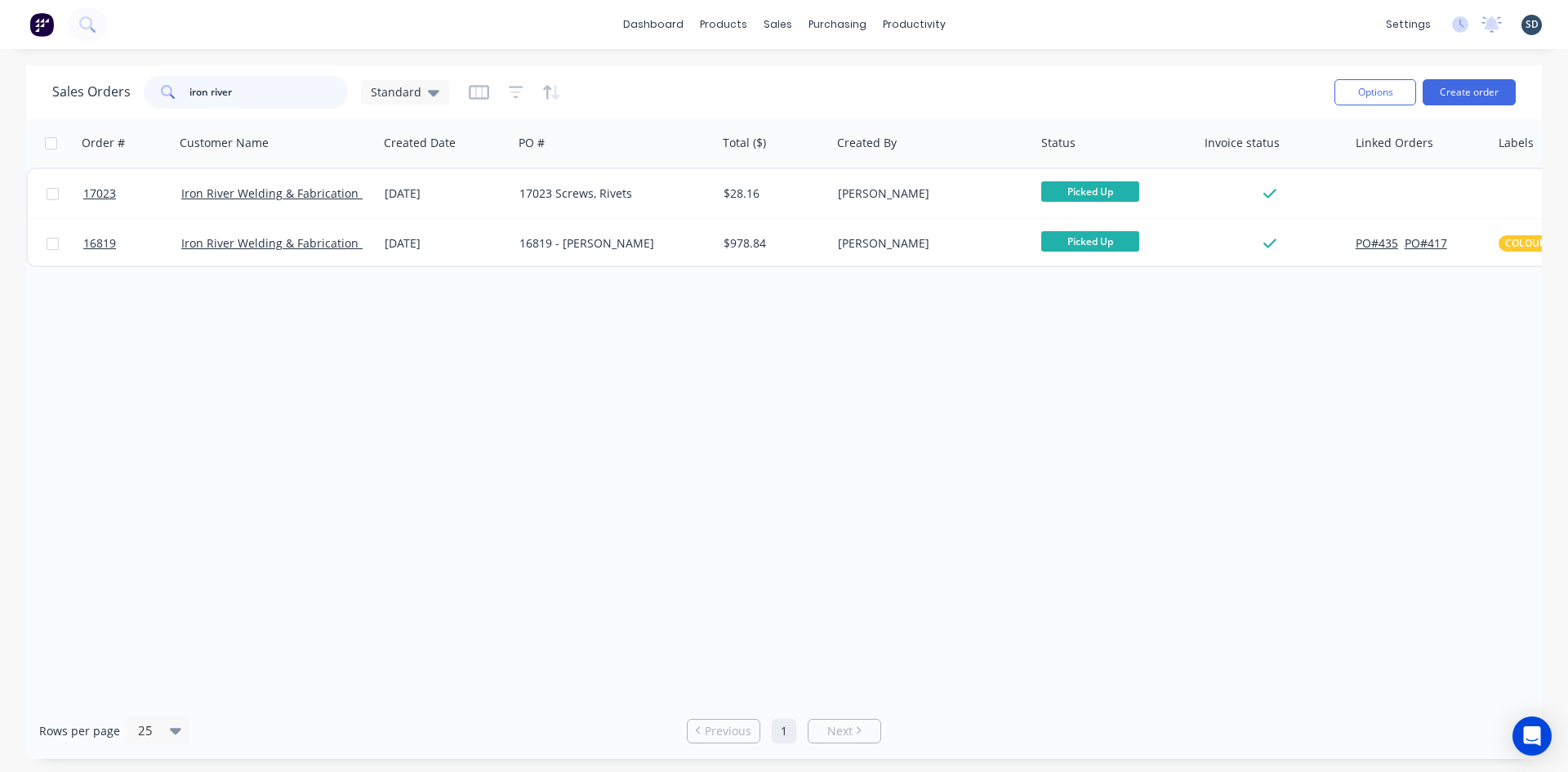
drag, startPoint x: 255, startPoint y: 103, endPoint x: 188, endPoint y: 102, distance: 67.0
click at [189, 102] on input "iron river" at bounding box center [269, 92] width 160 height 33
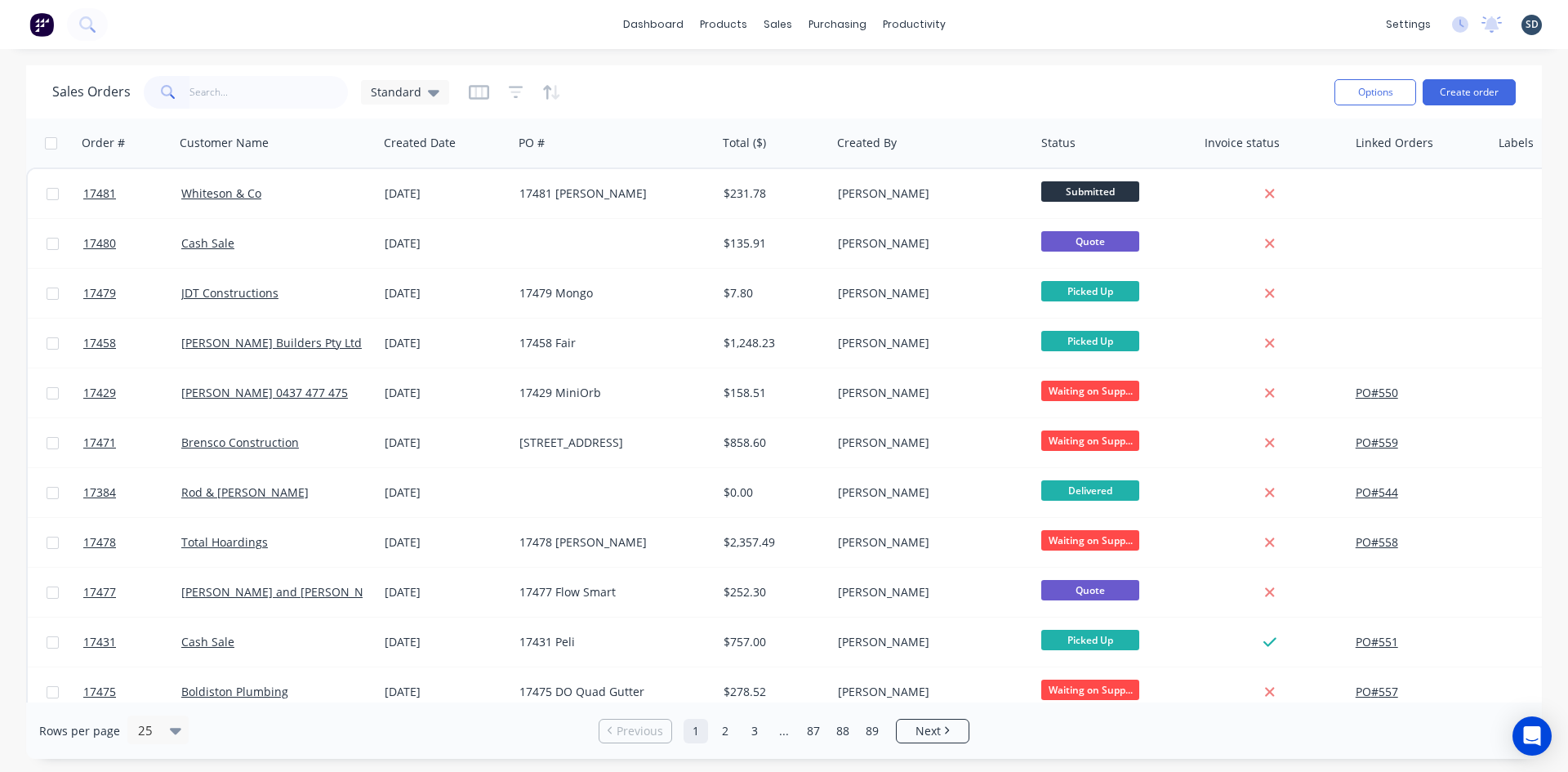
click at [643, 61] on div "dashboard products sales purchasing productivity dashboard products Product Cat…" at bounding box center [784, 386] width 1568 height 772
click at [758, 58] on div "dashboard products sales purchasing productivity dashboard products Product Cat…" at bounding box center [784, 386] width 1568 height 772
click at [977, 22] on div "dashboard products sales purchasing productivity dashboard products Product Cat…" at bounding box center [784, 25] width 1568 height 49
click at [985, 26] on div "dashboard products sales purchasing productivity dashboard products Product Cat…" at bounding box center [784, 25] width 1568 height 49
click at [987, 21] on div "dashboard products sales purchasing productivity dashboard products Product Cat…" at bounding box center [784, 25] width 1568 height 49
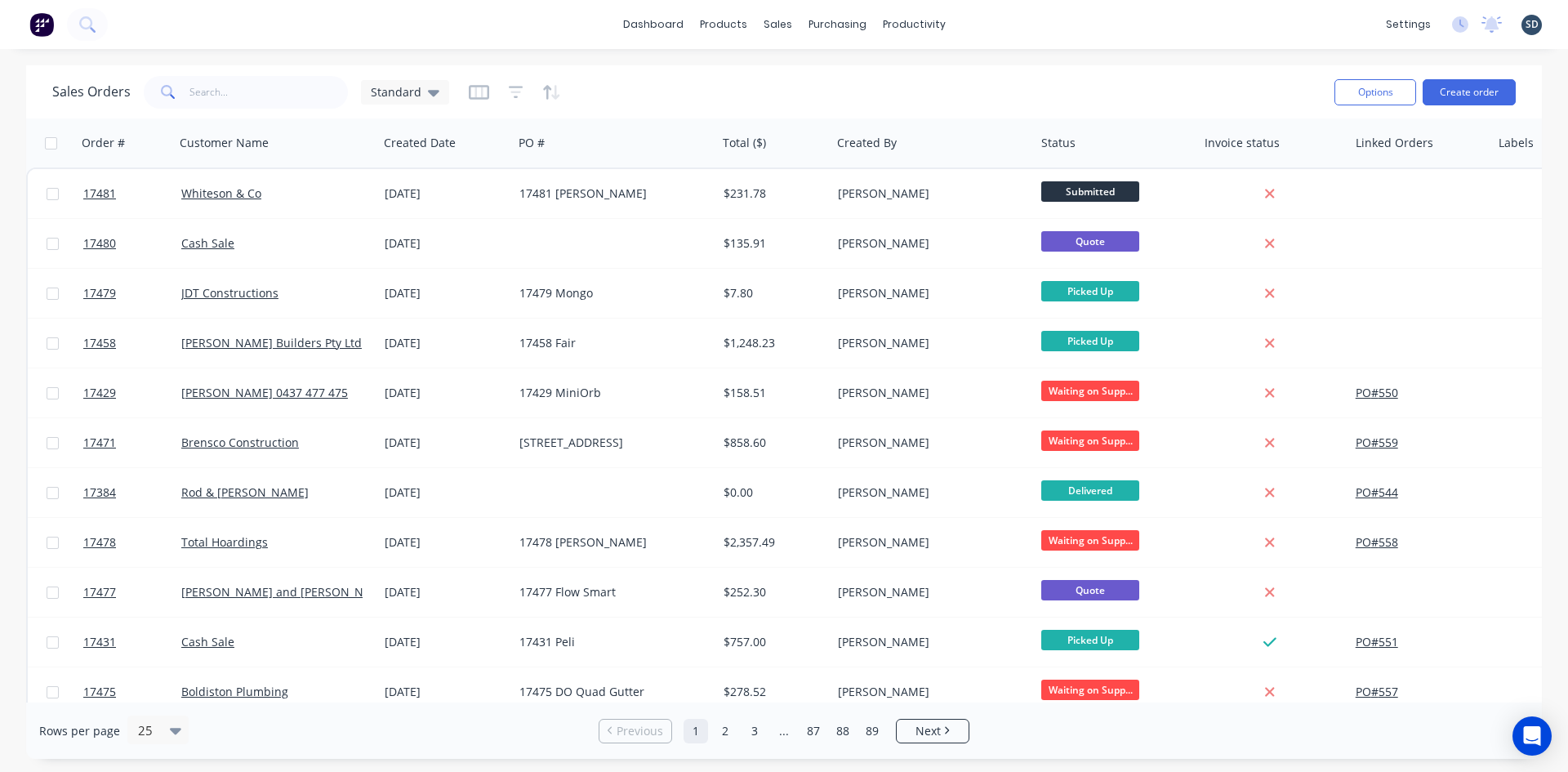
click at [994, 21] on div "dashboard products sales purchasing productivity dashboard products Product Cat…" at bounding box center [784, 25] width 1568 height 49
click at [1001, 25] on div "dashboard products sales purchasing productivity dashboard products Product Cat…" at bounding box center [784, 25] width 1568 height 49
click at [994, 30] on div "dashboard products sales purchasing productivity dashboard products Product Cat…" at bounding box center [784, 25] width 1568 height 49
click at [979, 21] on div "dashboard products sales purchasing productivity dashboard products Product Cat…" at bounding box center [784, 25] width 1568 height 49
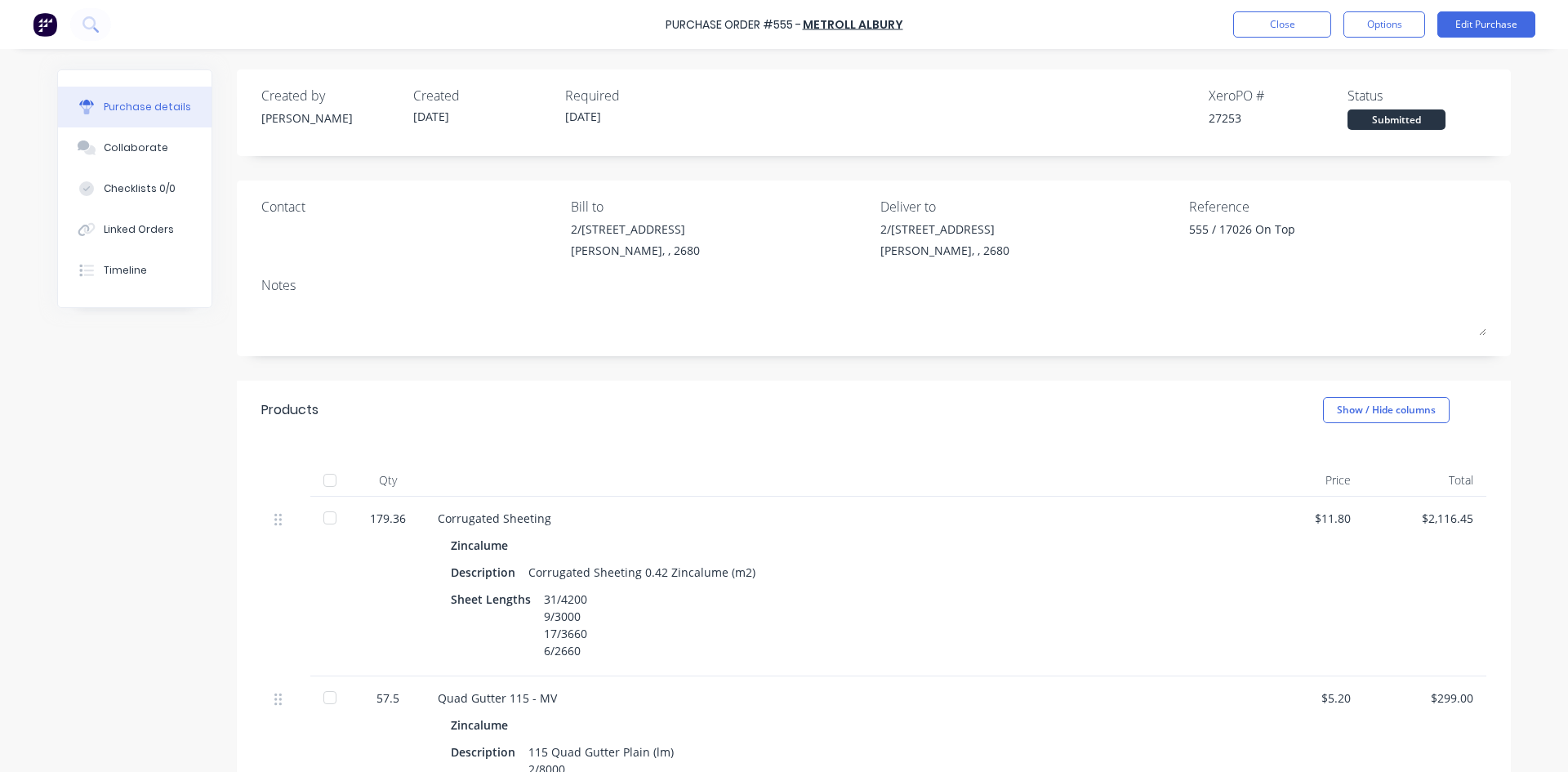
click at [925, 23] on div "Purchase Order #555 - Metroll Albury Close Options Edit Purchase" at bounding box center [784, 25] width 1568 height 49
click at [871, 60] on div "Purchase details Collaborate Checklists 0/0 Linked Orders Timeline Created by […" at bounding box center [784, 361] width 1487 height 691
click at [868, 59] on div "Purchase details Collaborate Checklists 0/0 Linked Orders Timeline Created by […" at bounding box center [784, 361] width 1487 height 691
click at [979, 26] on div "Purchase Order #555 - Metroll Albury Close Options Edit Purchase" at bounding box center [784, 25] width 1568 height 49
click at [1395, 20] on button "Options" at bounding box center [1384, 25] width 81 height 26
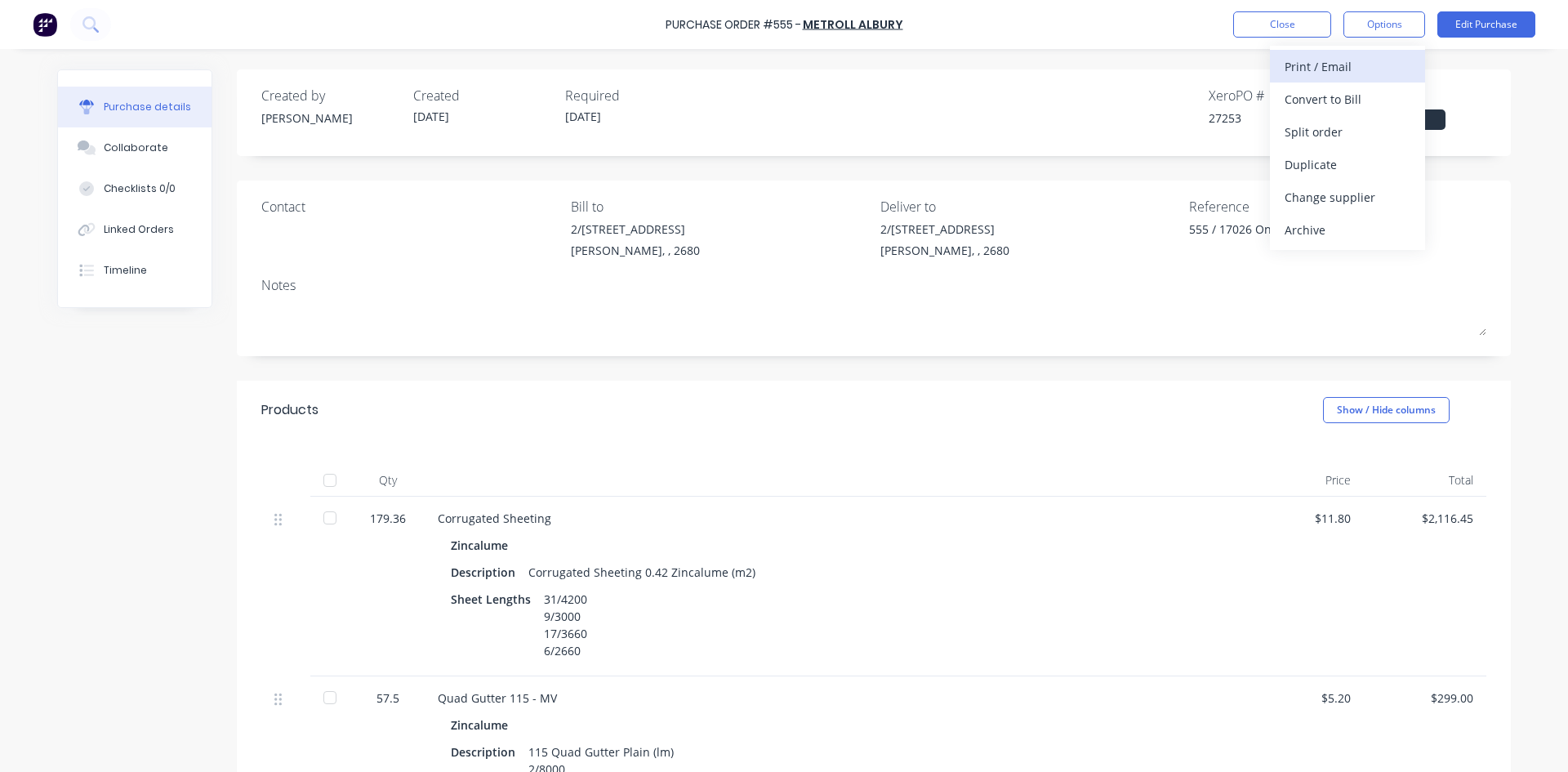
click at [1352, 64] on div "Print / Email" at bounding box center [1348, 67] width 126 height 24
click at [1343, 123] on div "Without pricing" at bounding box center [1348, 132] width 126 height 24
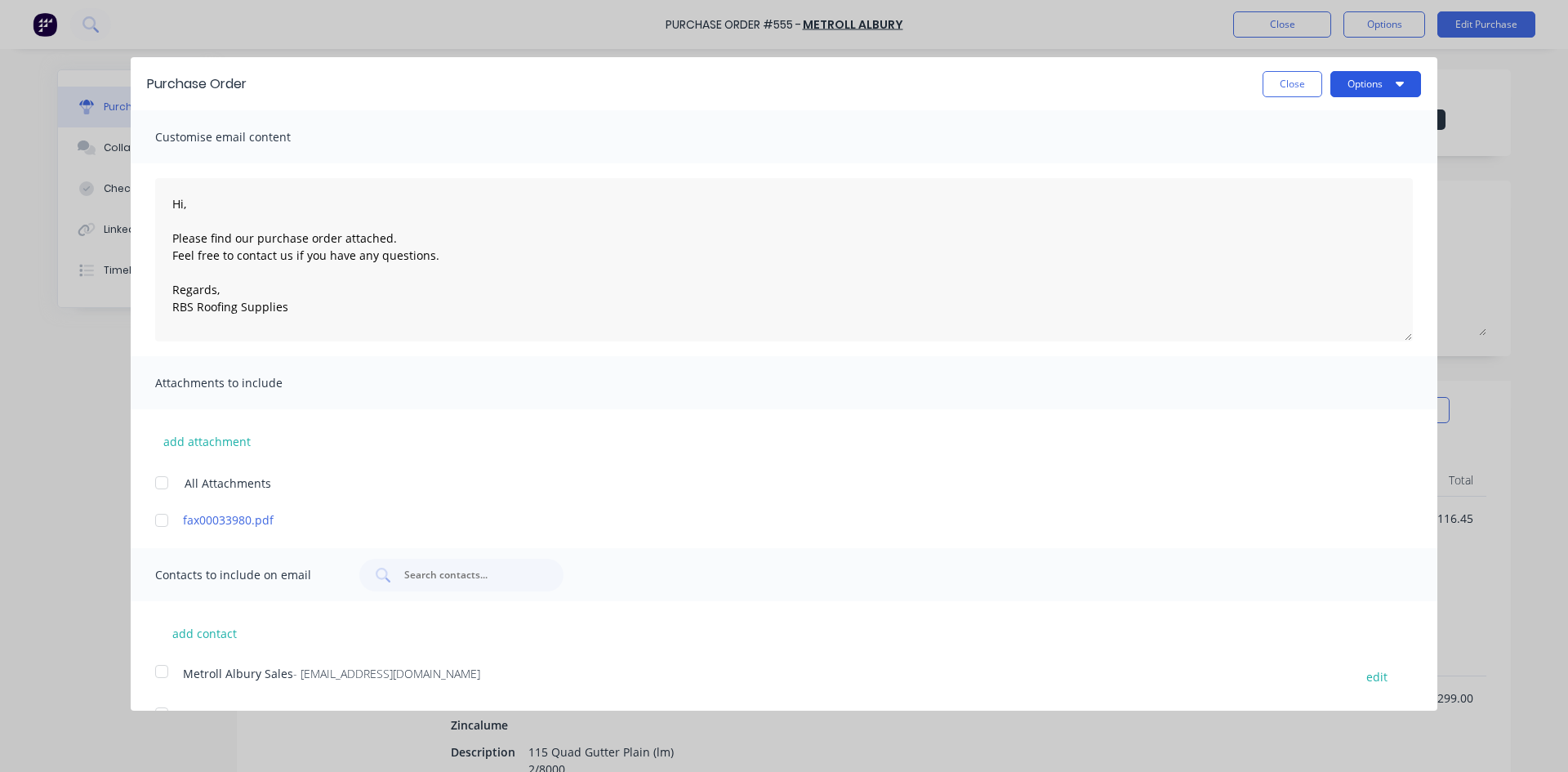
click at [1391, 73] on button "Options" at bounding box center [1375, 84] width 90 height 26
click at [1342, 121] on div "Print" at bounding box center [1343, 125] width 126 height 24
click at [1273, 86] on button "Close" at bounding box center [1292, 84] width 59 height 26
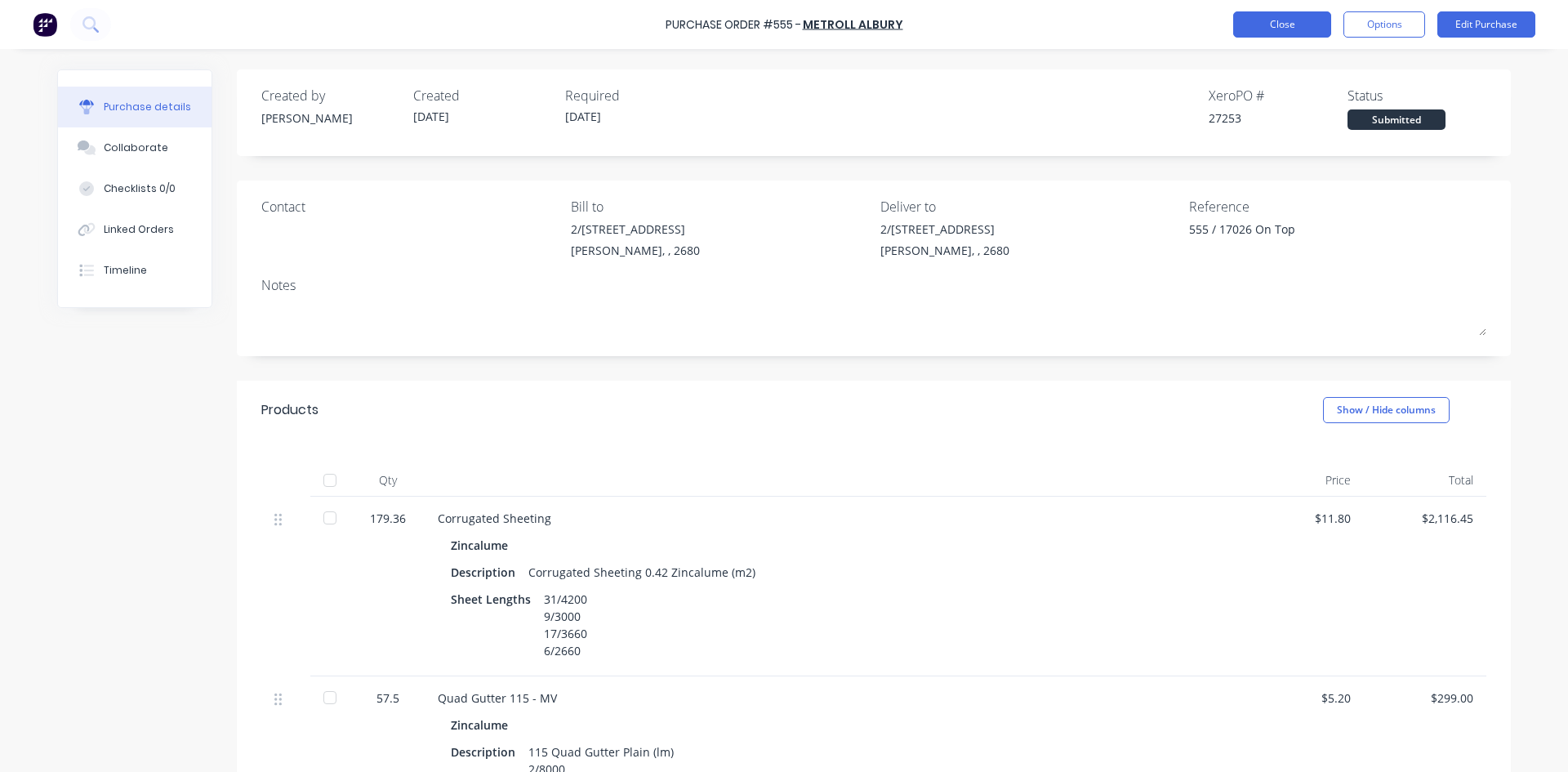
click at [1281, 24] on button "Close" at bounding box center [1282, 25] width 98 height 26
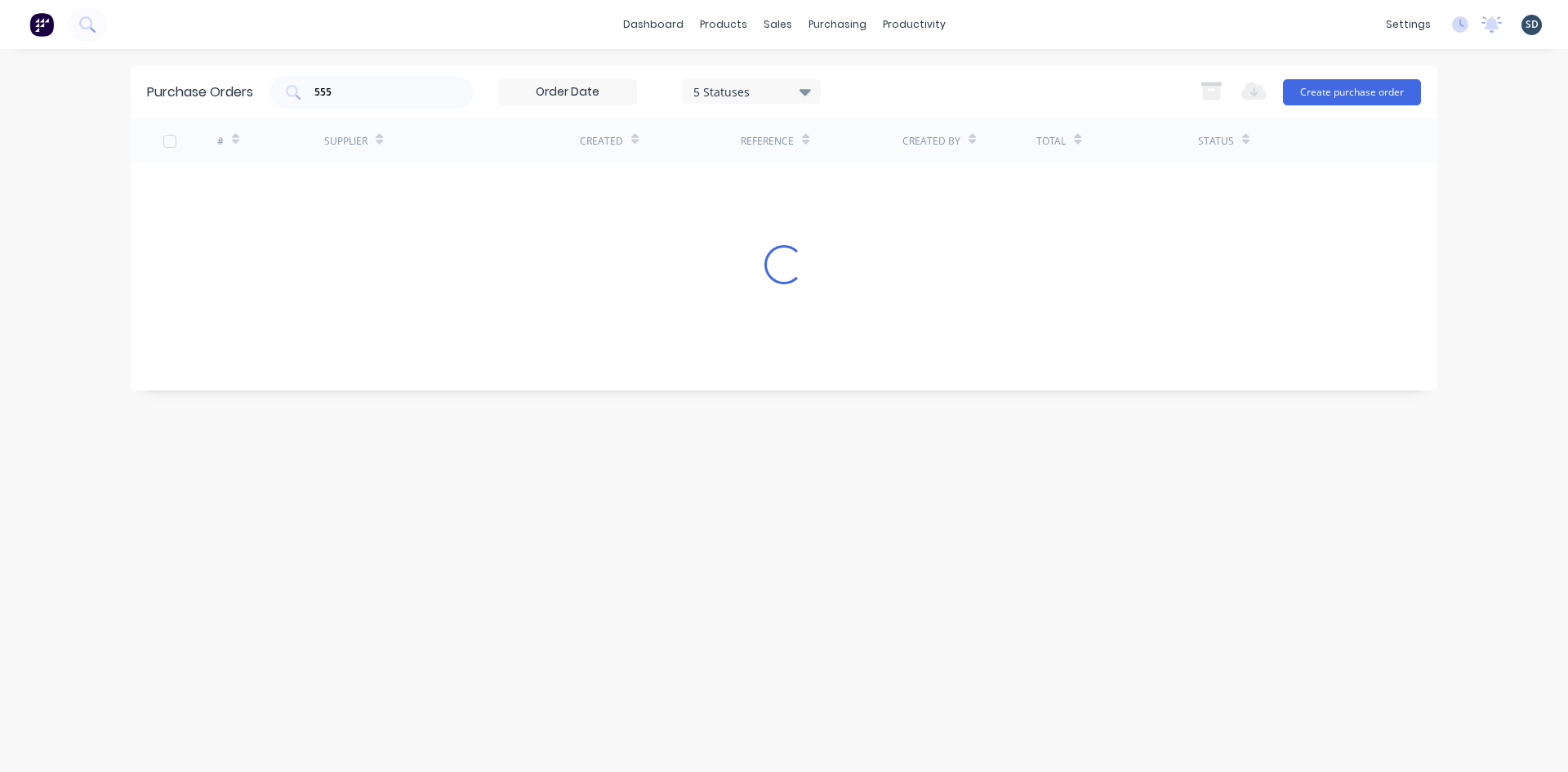
click at [1012, 21] on div "dashboard products sales purchasing productivity dashboard products Product Cat…" at bounding box center [784, 25] width 1568 height 49
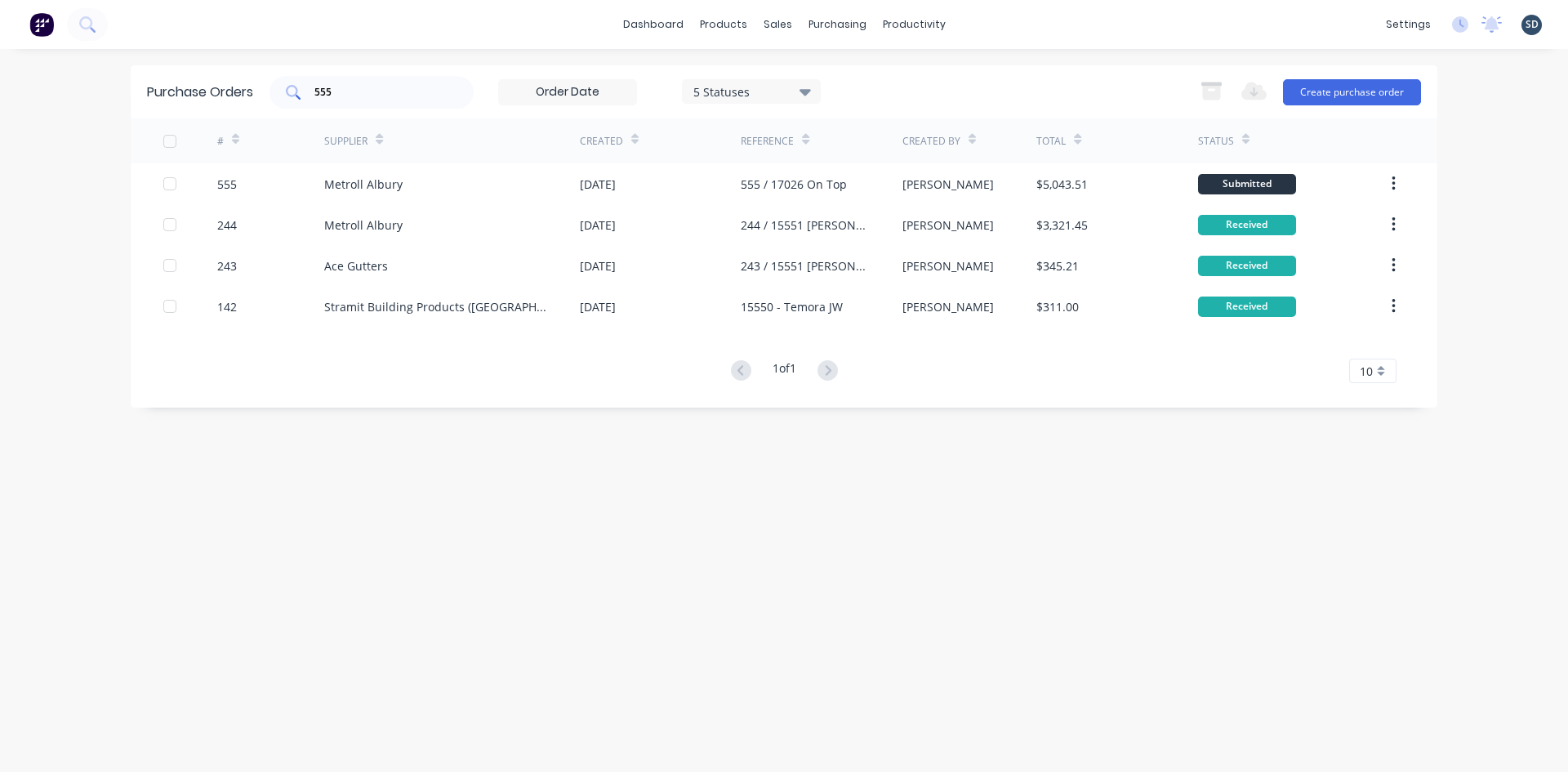
click at [360, 95] on input "555" at bounding box center [380, 92] width 136 height 16
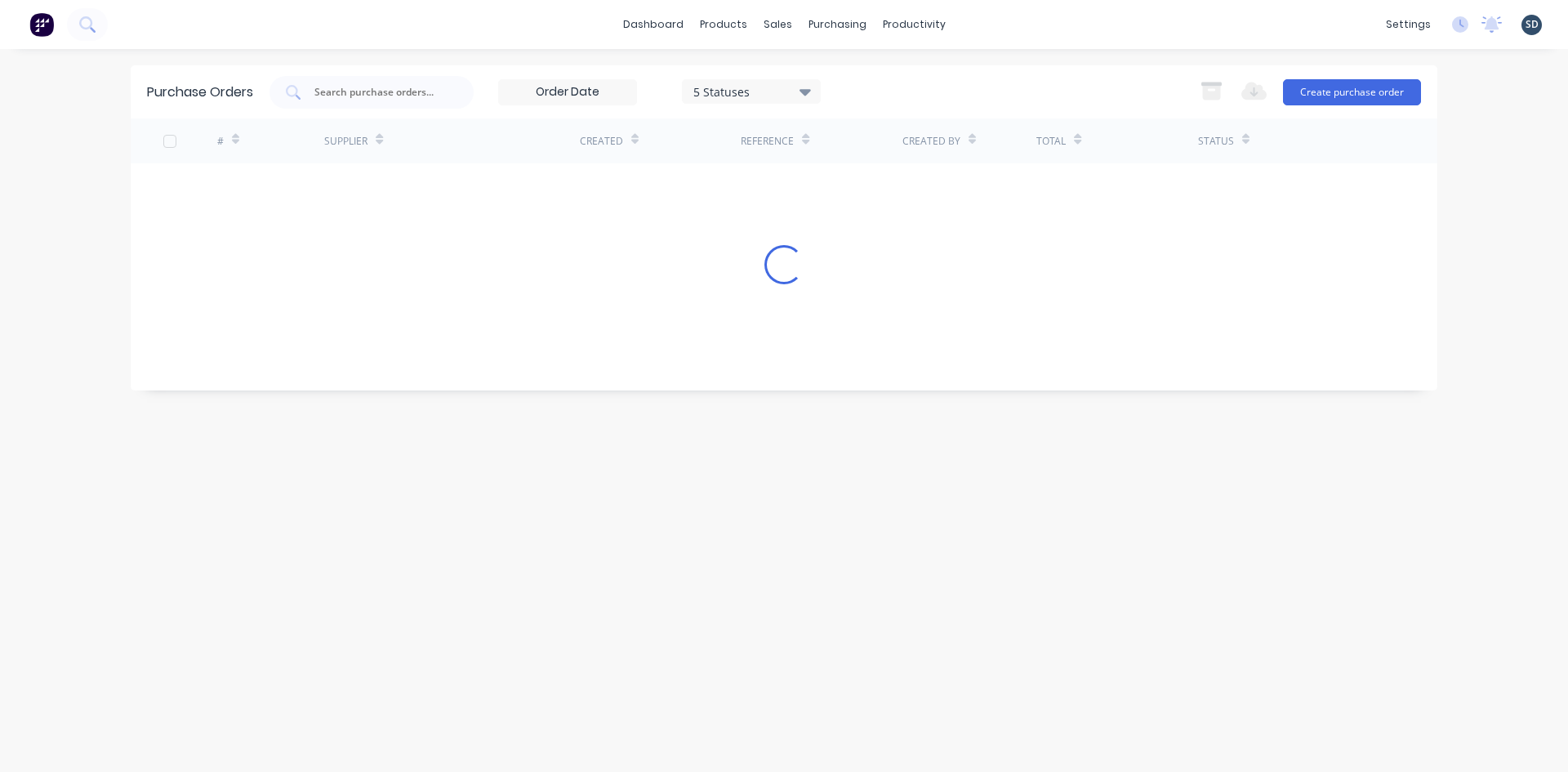
click at [990, 20] on div "dashboard products sales purchasing productivity dashboard products Product Cat…" at bounding box center [784, 25] width 1568 height 49
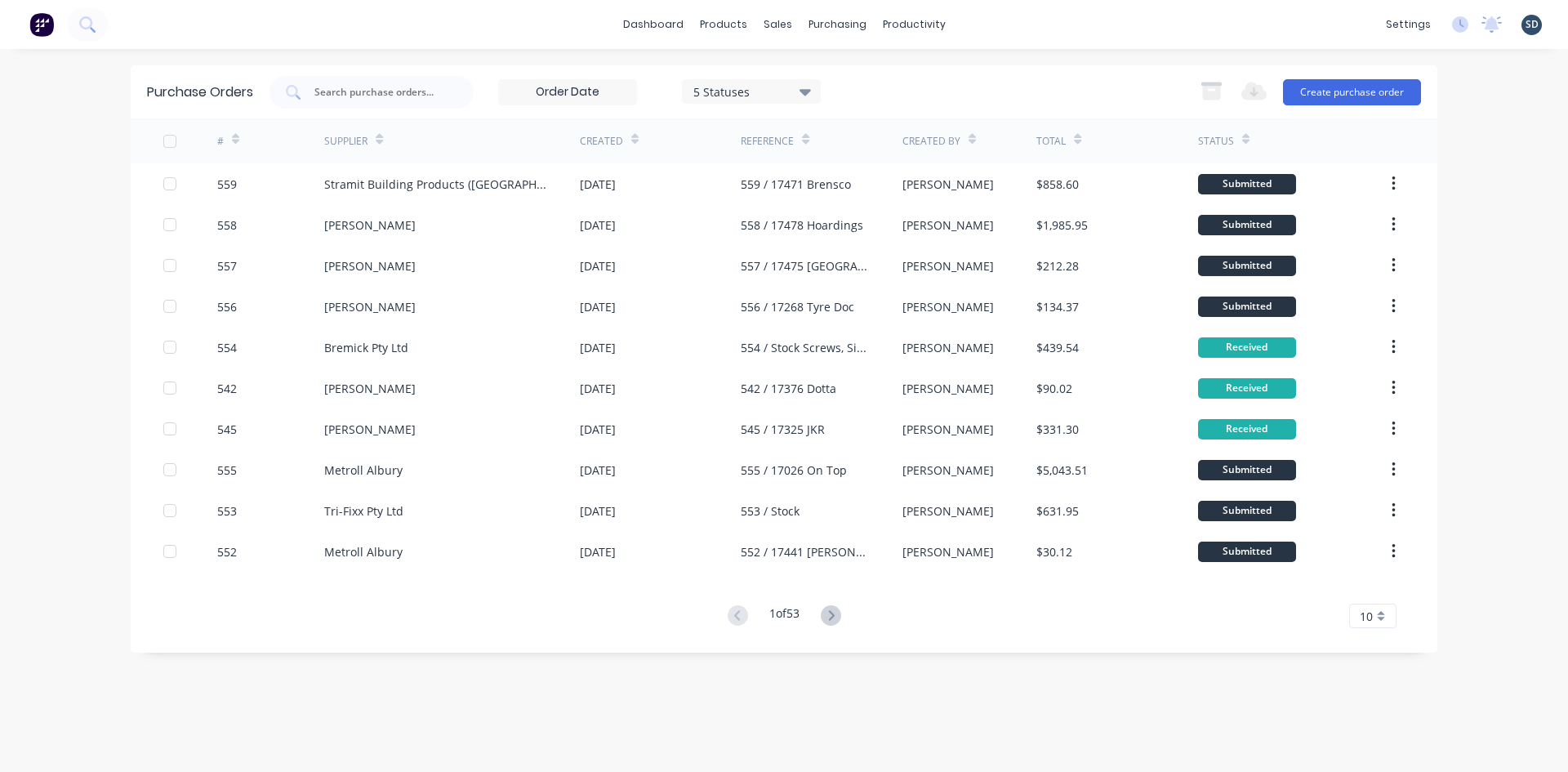
click at [990, 21] on div "dashboard products sales purchasing productivity dashboard products Product Cat…" at bounding box center [784, 25] width 1568 height 49
click at [989, 22] on div "dashboard products sales purchasing productivity dashboard products Product Cat…" at bounding box center [784, 25] width 1568 height 49
click at [994, 23] on div "dashboard products sales purchasing productivity dashboard products Product Cat…" at bounding box center [784, 25] width 1568 height 49
click at [983, 23] on div "dashboard products sales purchasing productivity dashboard products Product Cat…" at bounding box center [784, 25] width 1568 height 49
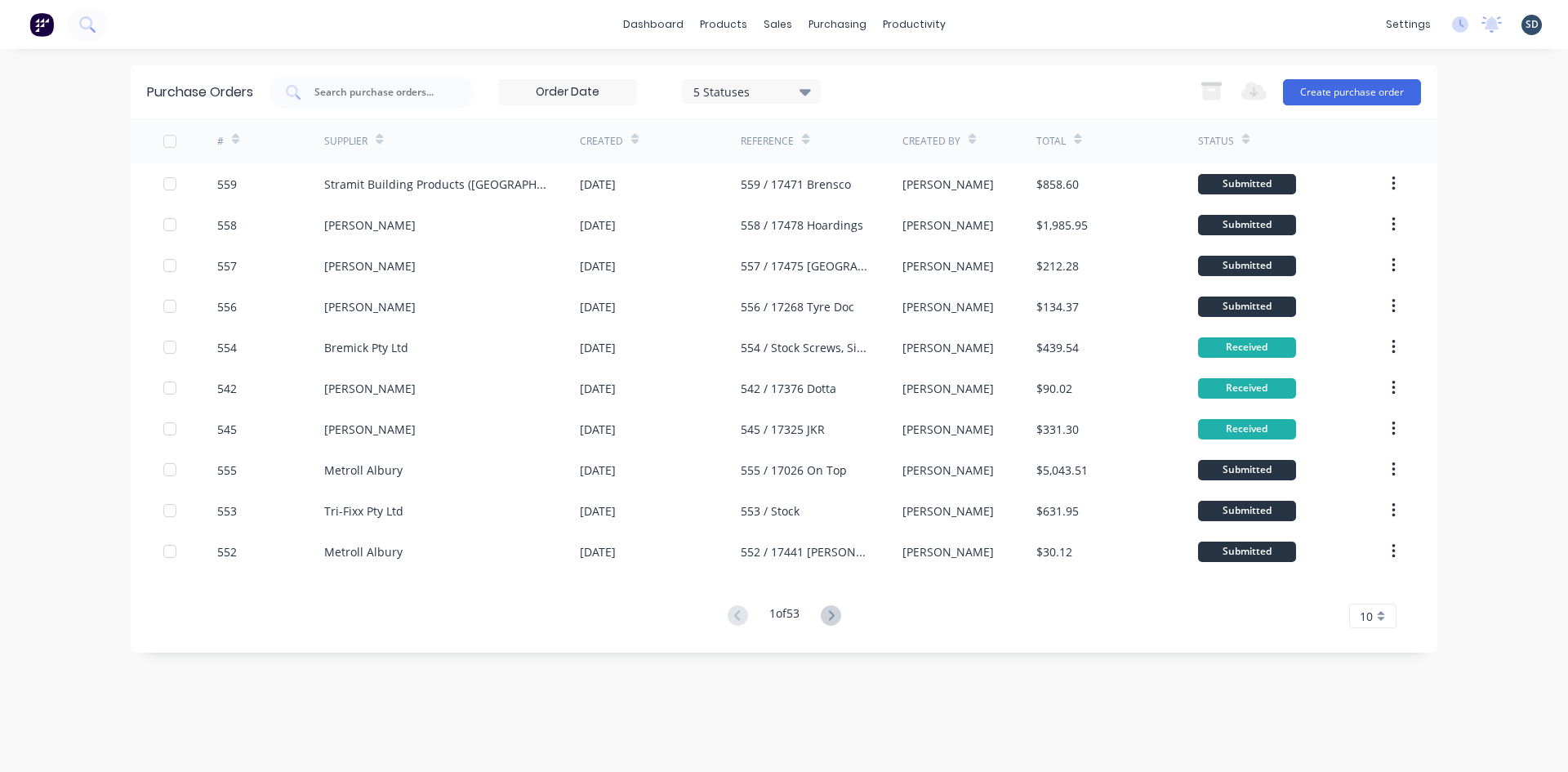
click at [996, 23] on div "dashboard products sales purchasing productivity dashboard products Product Cat…" at bounding box center [784, 25] width 1568 height 49
click at [986, 27] on div "dashboard products sales purchasing productivity dashboard products Product Cat…" at bounding box center [784, 25] width 1568 height 49
click at [986, 22] on div "dashboard products sales purchasing productivity dashboard products Product Cat…" at bounding box center [784, 25] width 1568 height 49
click at [1002, 21] on div "dashboard products sales purchasing productivity dashboard products Product Cat…" at bounding box center [784, 25] width 1568 height 49
click at [805, 72] on div "Sales Orders" at bounding box center [837, 78] width 67 height 15
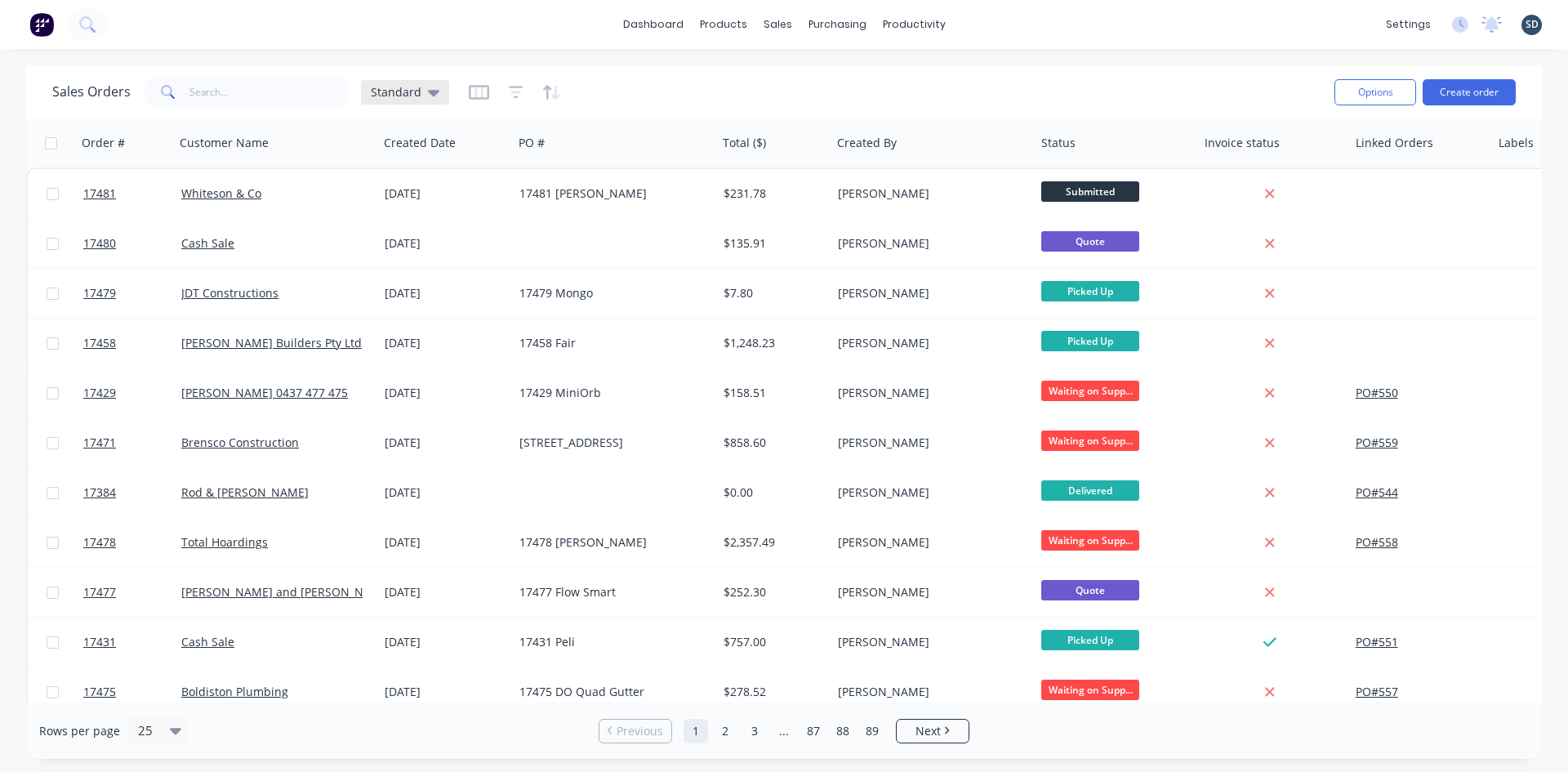
click at [420, 91] on div "Standard" at bounding box center [405, 92] width 68 height 15
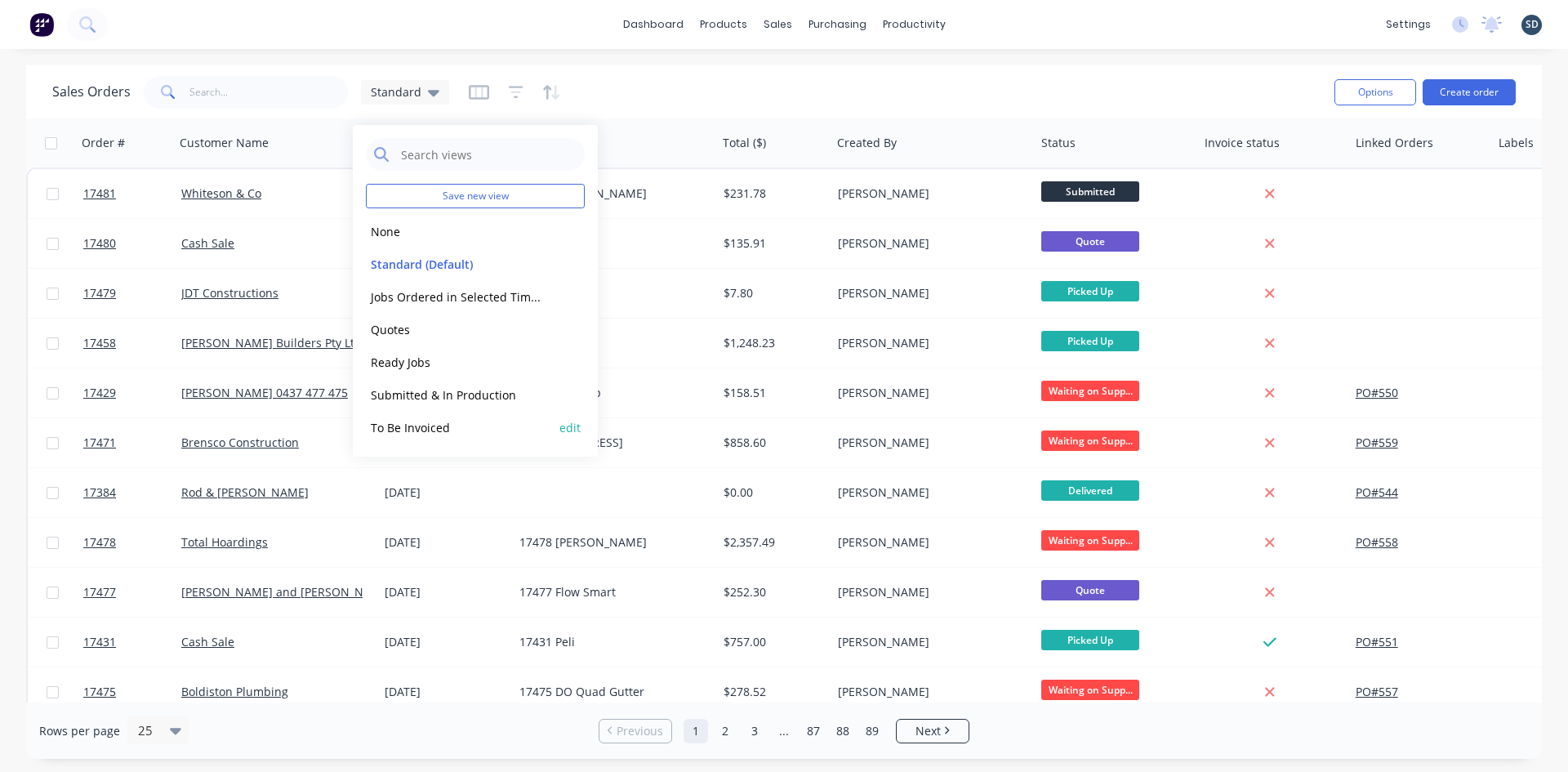
click at [456, 429] on button "To Be Invoiced" at bounding box center [459, 427] width 186 height 19
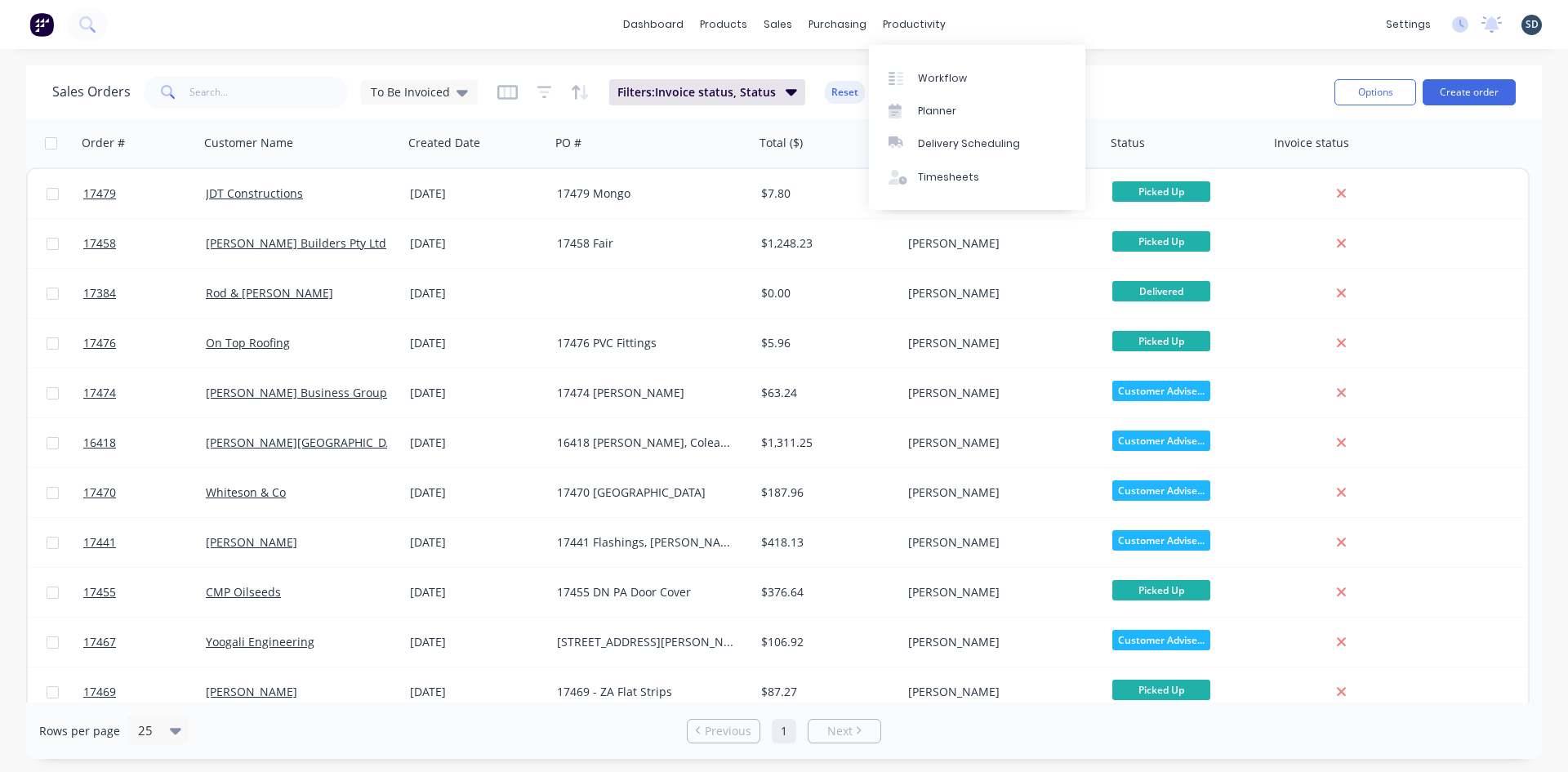
click at [990, 31] on div "dashboard products sales purchasing productivity dashboard products Product Cat…" at bounding box center [784, 25] width 1568 height 49
click at [994, 21] on div "dashboard products sales purchasing productivity dashboard products Product Cat…" at bounding box center [784, 25] width 1568 height 49
click at [988, 22] on div "dashboard products sales purchasing productivity dashboard products Product Cat…" at bounding box center [784, 25] width 1568 height 49
click at [982, 23] on div "dashboard products sales purchasing productivity dashboard products Product Cat…" at bounding box center [784, 25] width 1568 height 49
click at [998, 22] on div "dashboard products sales purchasing productivity dashboard products Product Cat…" at bounding box center [784, 25] width 1568 height 49
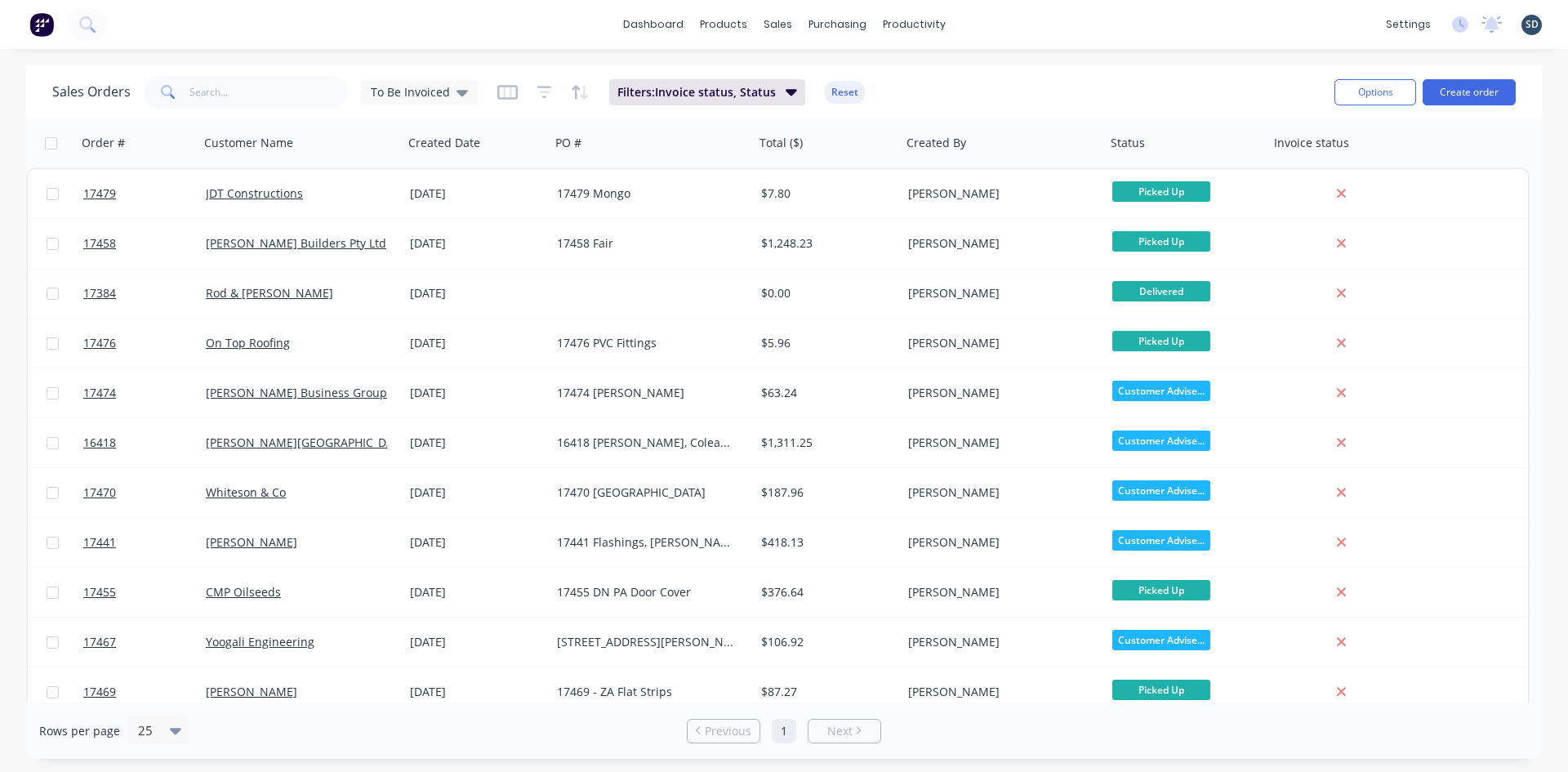
click at [998, 22] on div "dashboard products sales purchasing productivity dashboard products Product Cat…" at bounding box center [784, 25] width 1568 height 49
click at [993, 21] on div "dashboard products sales purchasing productivity dashboard products Product Cat…" at bounding box center [784, 25] width 1568 height 49
click at [986, 21] on div "dashboard products sales purchasing productivity dashboard products Product Cat…" at bounding box center [784, 25] width 1568 height 49
click at [621, 31] on div "dashboard products sales purchasing productivity dashboard products Product Cat…" at bounding box center [784, 25] width 1568 height 49
click at [621, 30] on div "dashboard products sales purchasing productivity dashboard products Product Cat…" at bounding box center [784, 25] width 1568 height 49
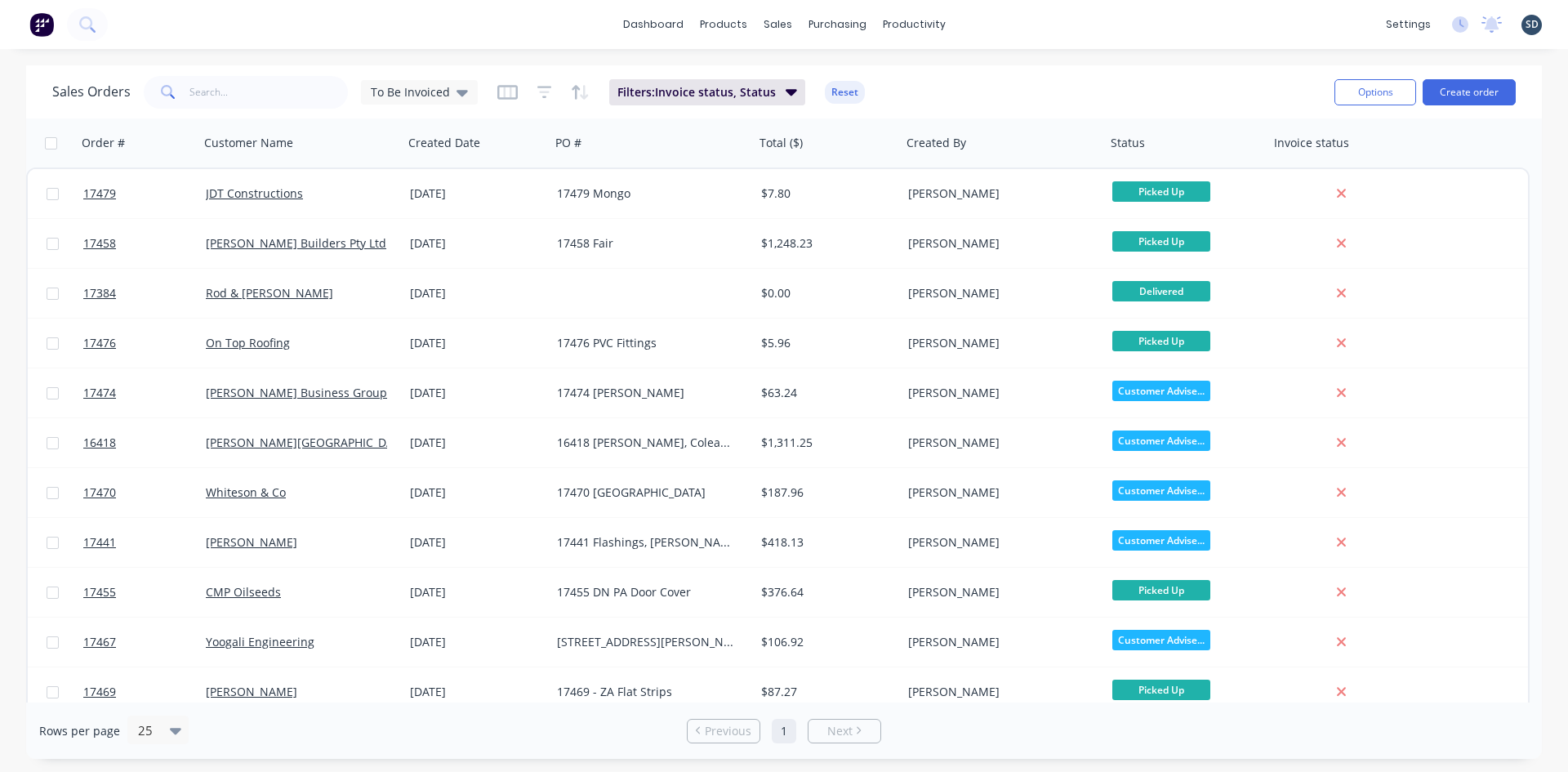
click at [973, 21] on div "dashboard products sales purchasing productivity dashboard products Product Cat…" at bounding box center [784, 25] width 1568 height 49
click at [1018, 26] on div "dashboard products sales purchasing productivity dashboard products Product Cat…" at bounding box center [784, 25] width 1568 height 49
